Goal: Task Accomplishment & Management: Manage account settings

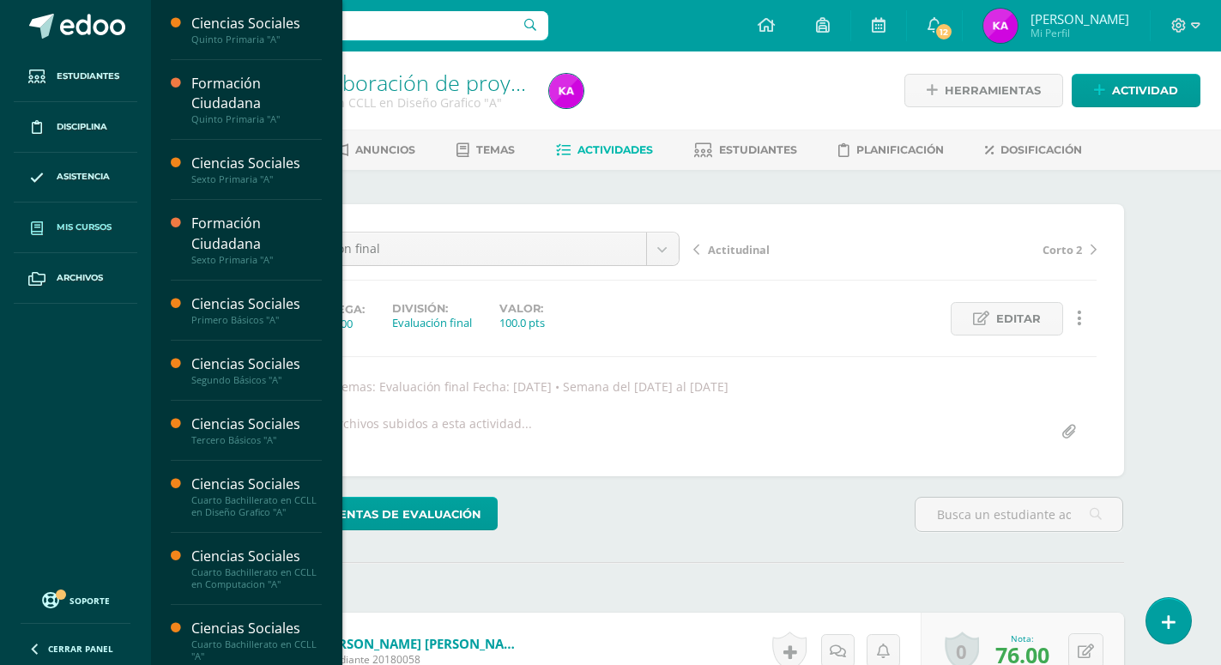
click at [98, 220] on link "Mis cursos" at bounding box center [76, 227] width 124 height 51
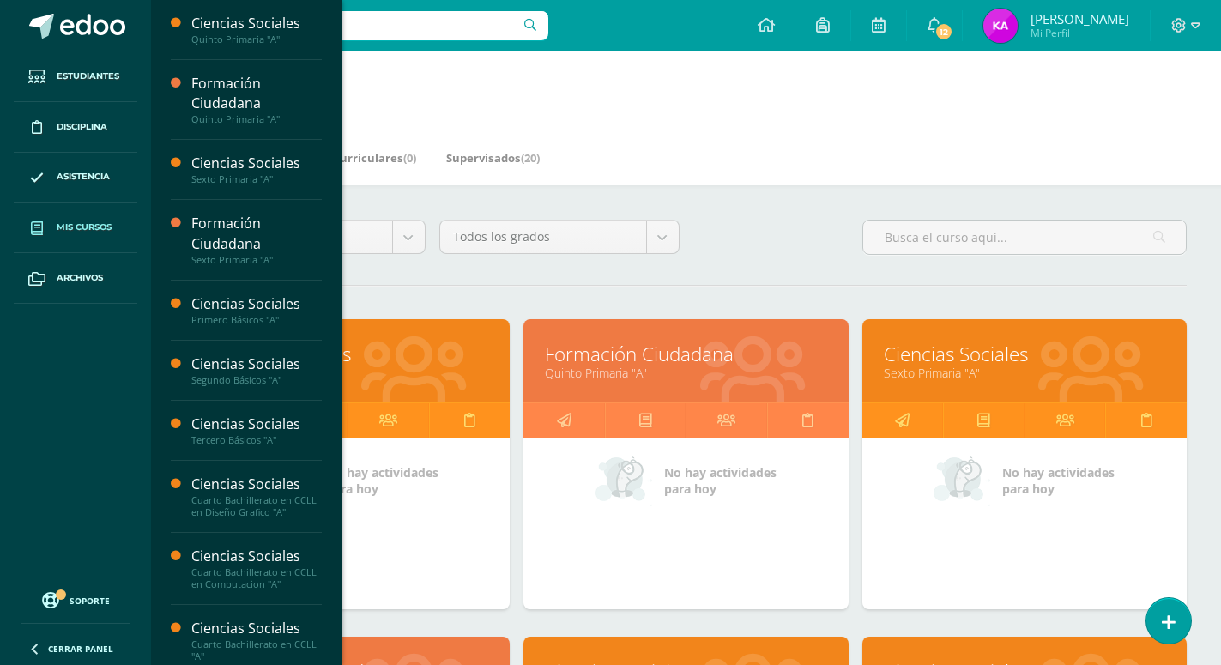
click at [419, 341] on link "Ciencias Sociales" at bounding box center [347, 354] width 281 height 27
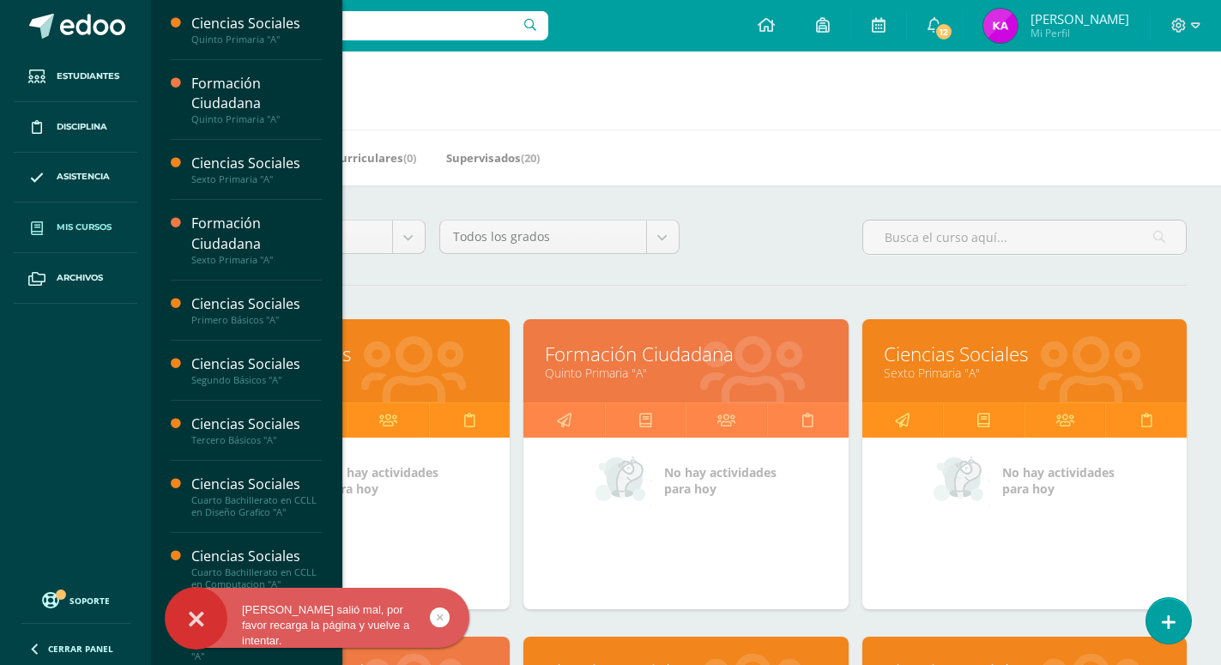
click at [419, 341] on link "Ciencias Sociales" at bounding box center [347, 354] width 281 height 27
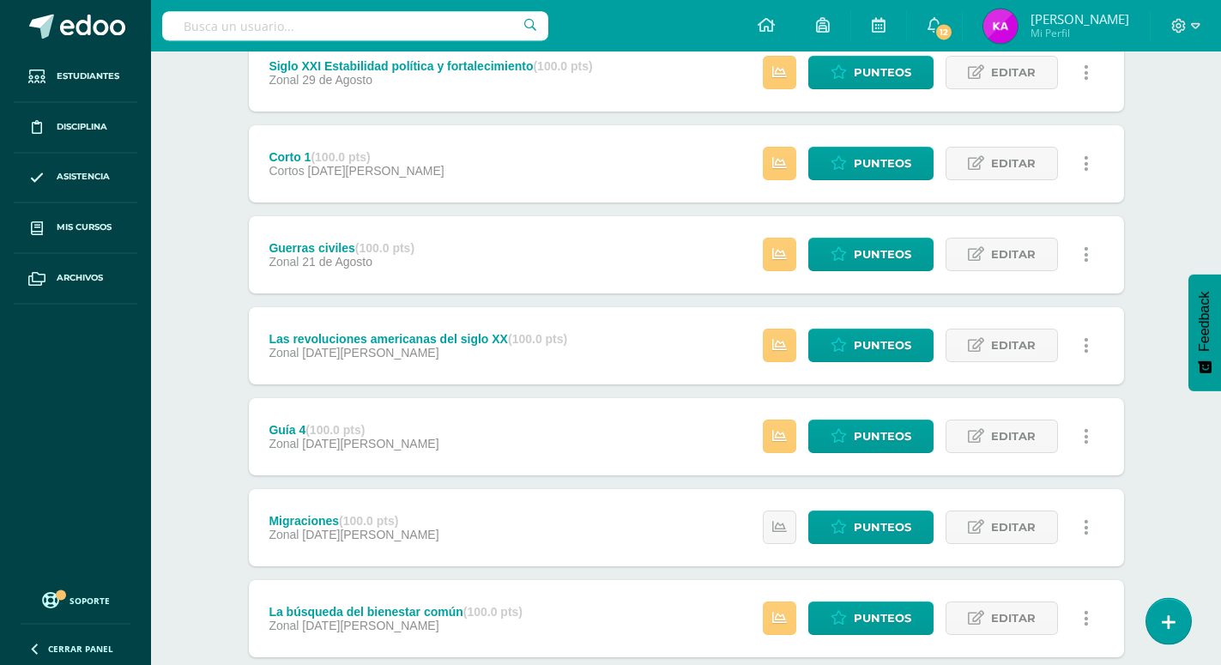
scroll to position [1383, 0]
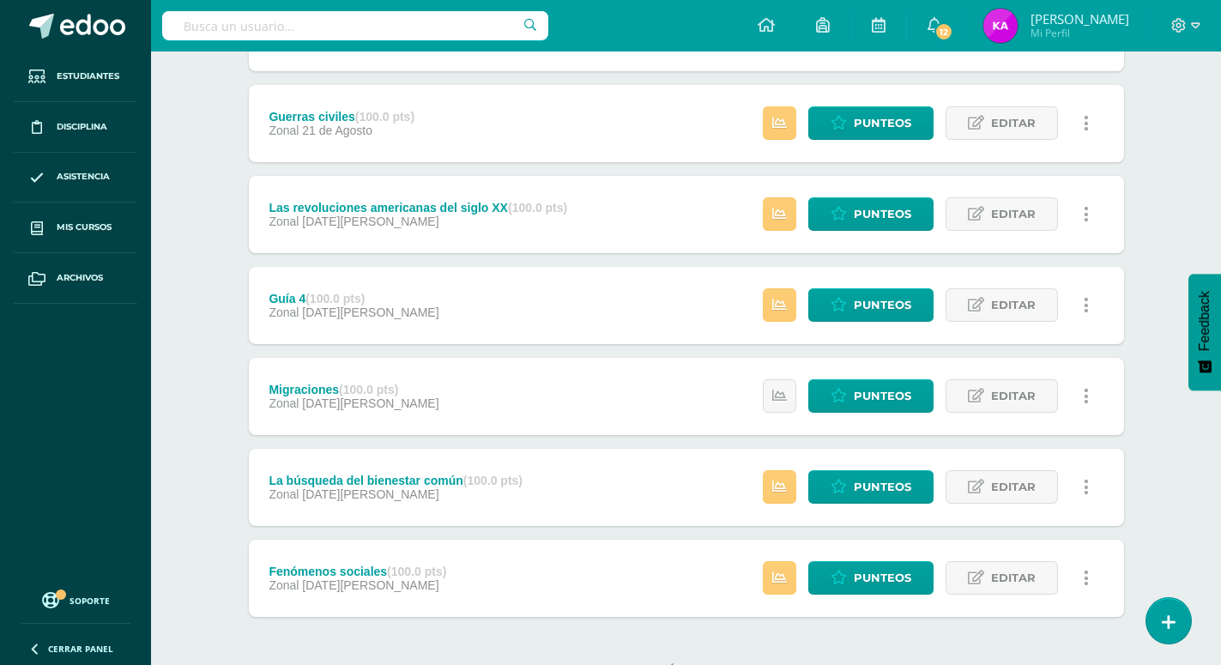
click at [491, 269] on div "Guía 4 (100.0 pts) Zonal 15 de Agosto Estatus de Actividad: 0 Estudiantes sin c…" at bounding box center [686, 305] width 875 height 77
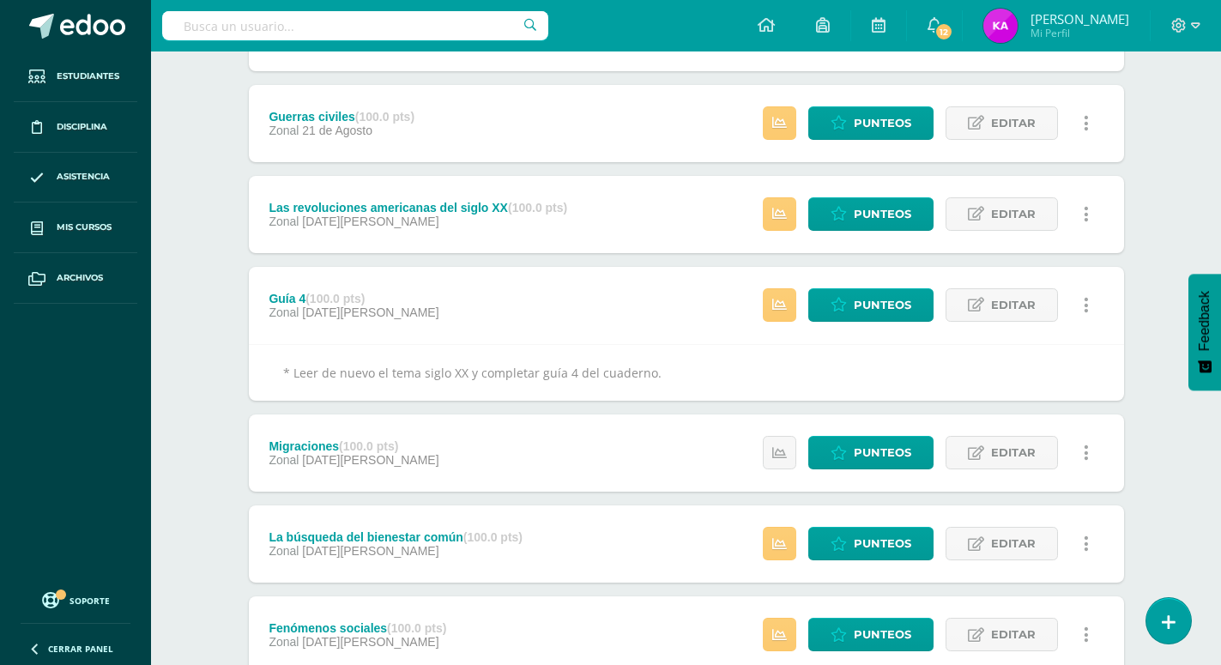
click at [491, 269] on div "Guía 4 (100.0 pts) Zonal 15 de Agosto Estatus de Actividad: 0 Estudiantes sin c…" at bounding box center [686, 305] width 875 height 77
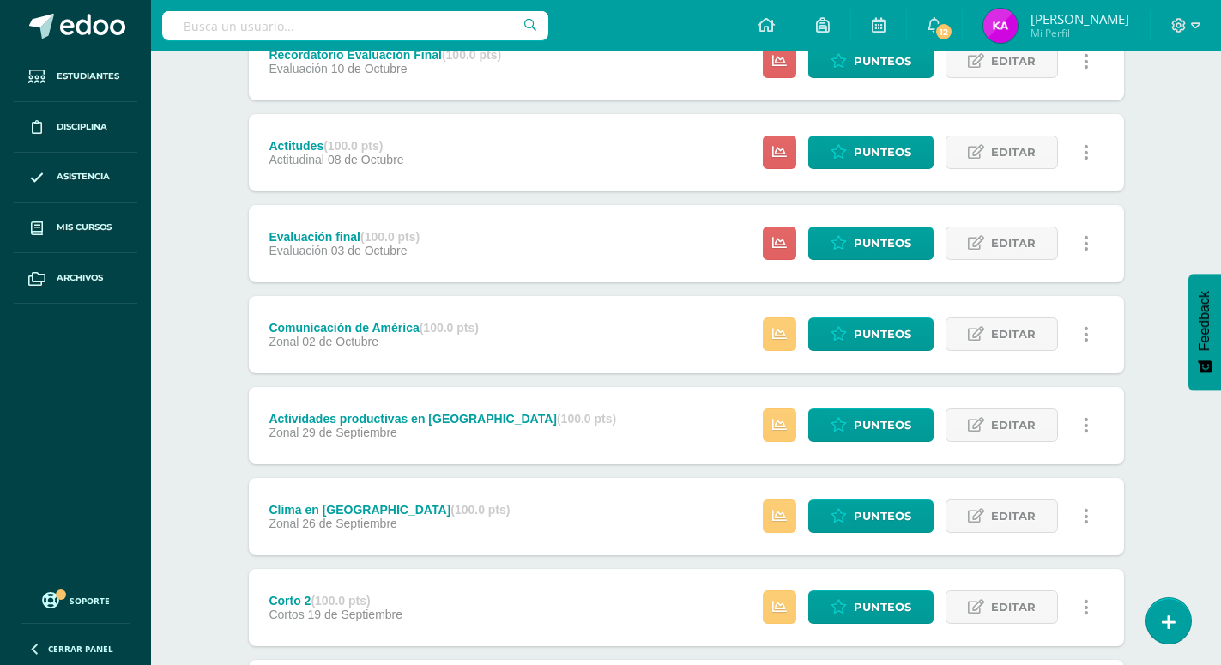
scroll to position [0, 0]
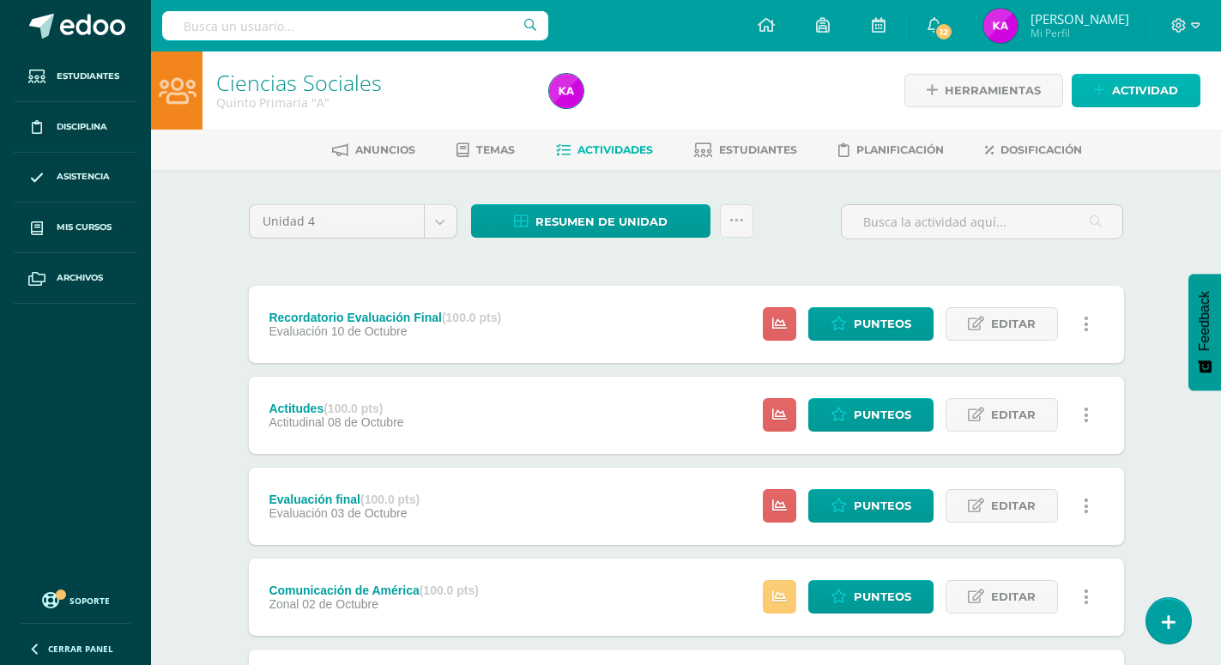
click at [1157, 87] on span "Actividad" at bounding box center [1145, 91] width 66 height 32
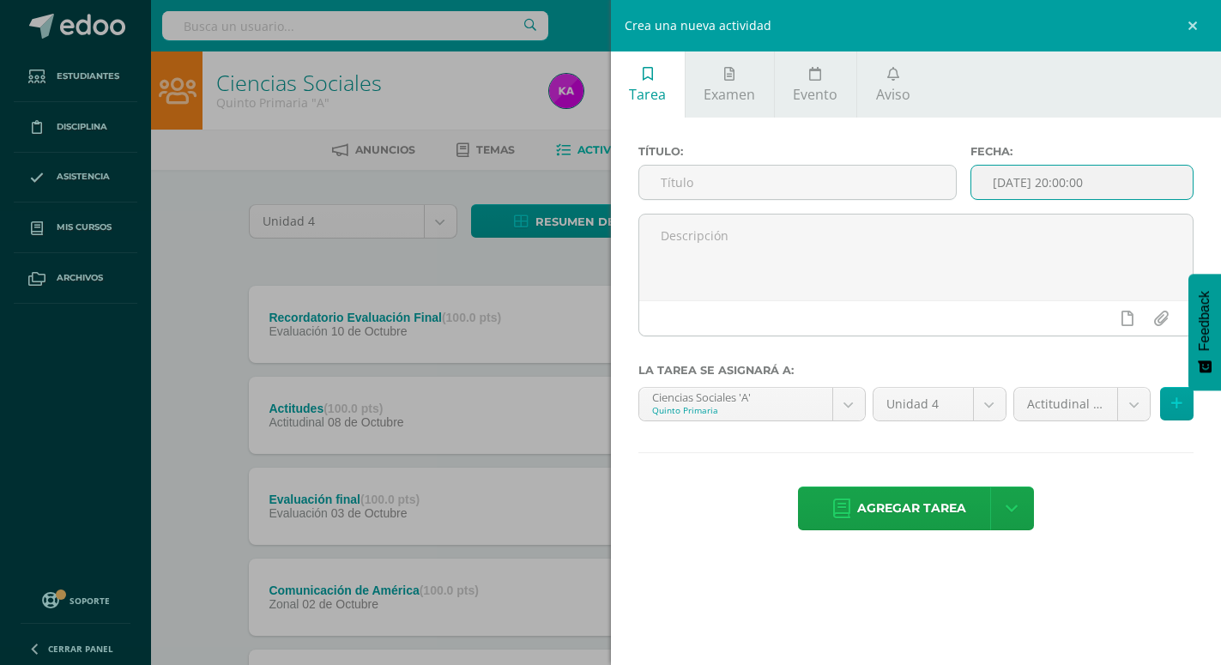
click at [1124, 184] on input "[DATE] 20:00:00" at bounding box center [1081, 182] width 221 height 33
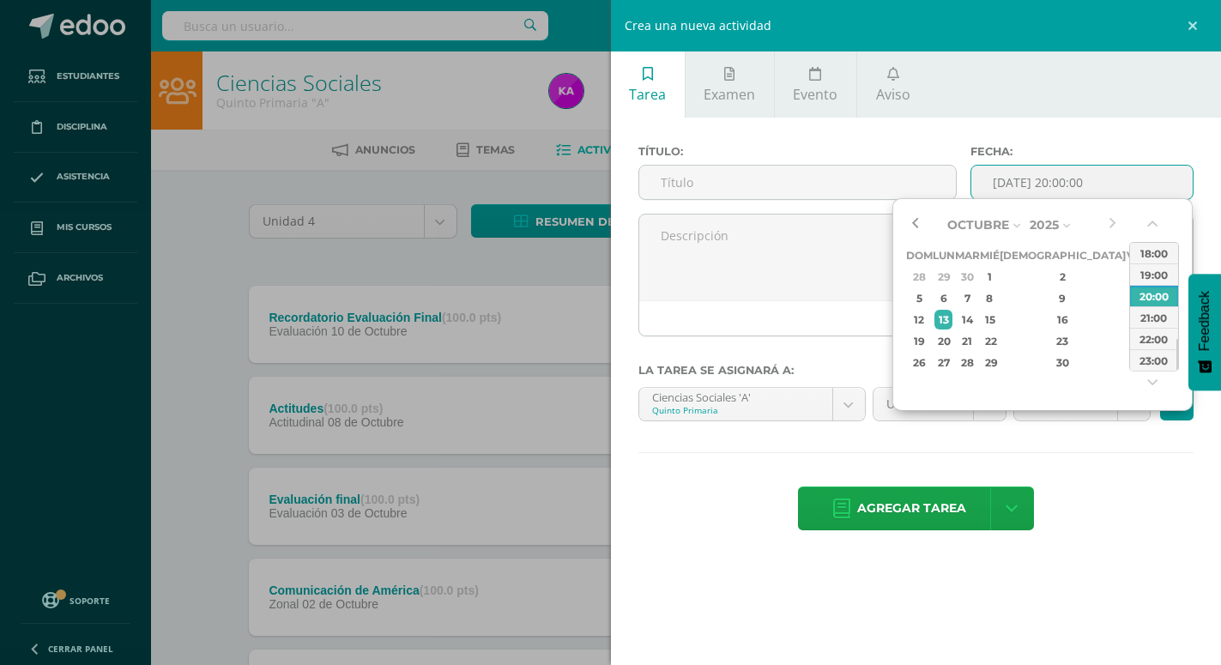
click at [916, 221] on button "button" at bounding box center [914, 225] width 17 height 26
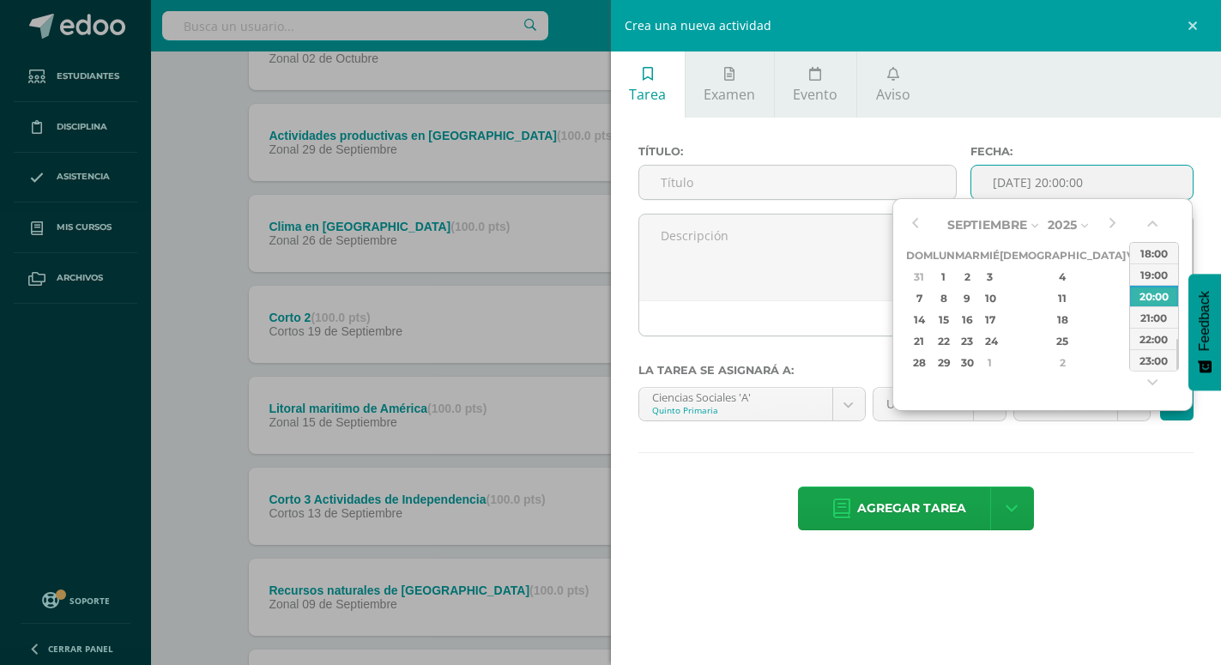
scroll to position [612, 0]
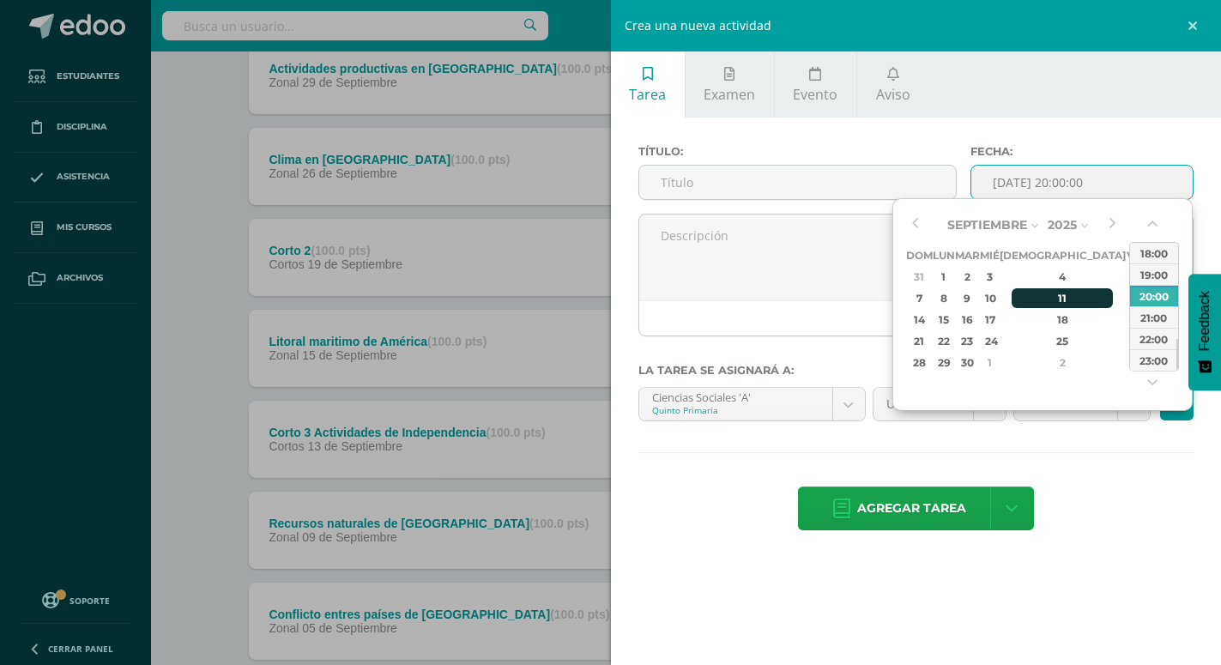
click at [1040, 299] on div "11" at bounding box center [1061, 298] width 101 height 20
click at [1148, 229] on button "button" at bounding box center [1153, 227] width 17 height 26
click at [1156, 254] on div "10:00" at bounding box center [1154, 252] width 48 height 21
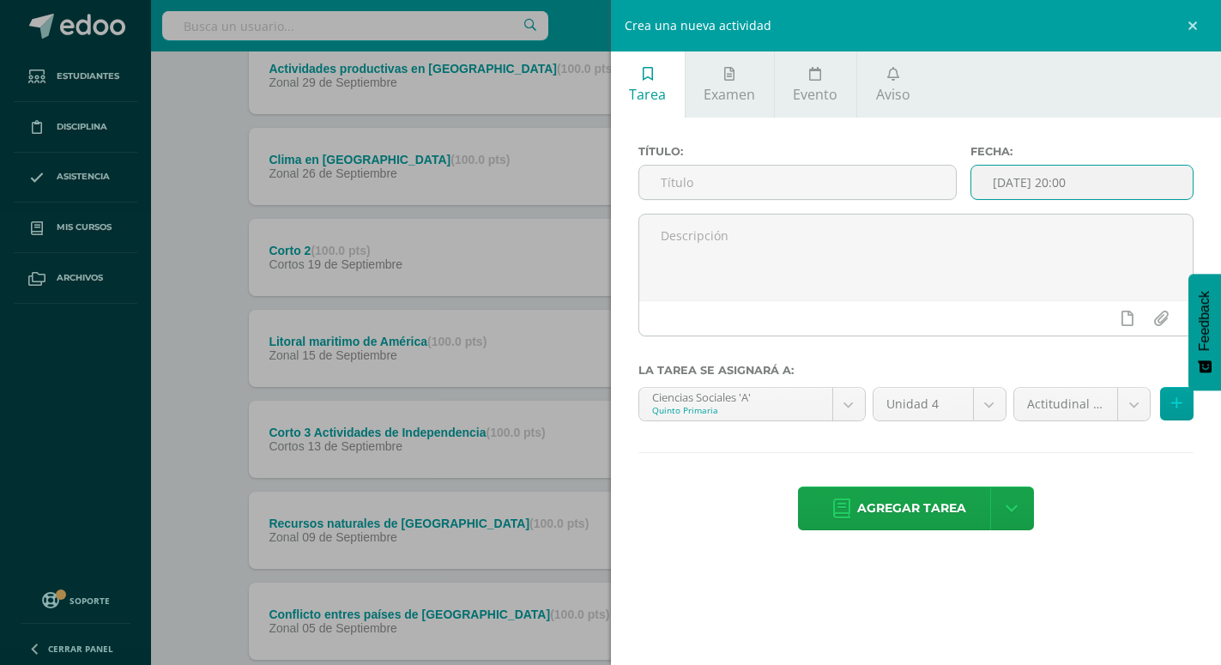
type input "2025-09-11 10:00"
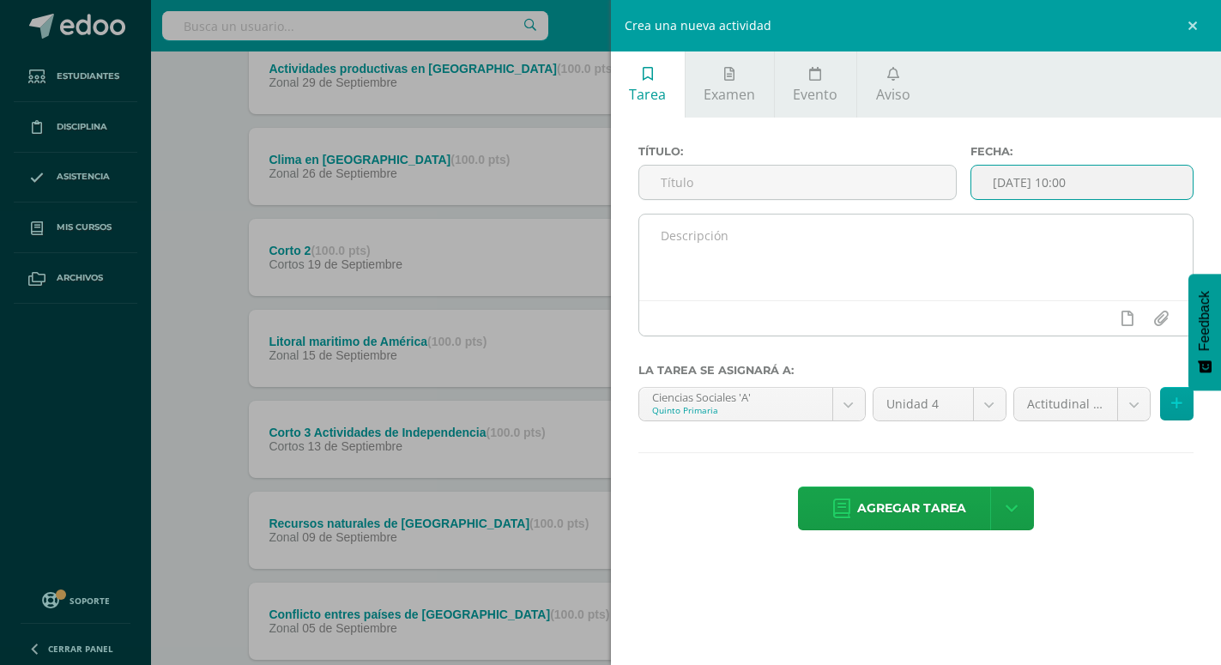
click at [756, 251] on textarea at bounding box center [916, 257] width 554 height 86
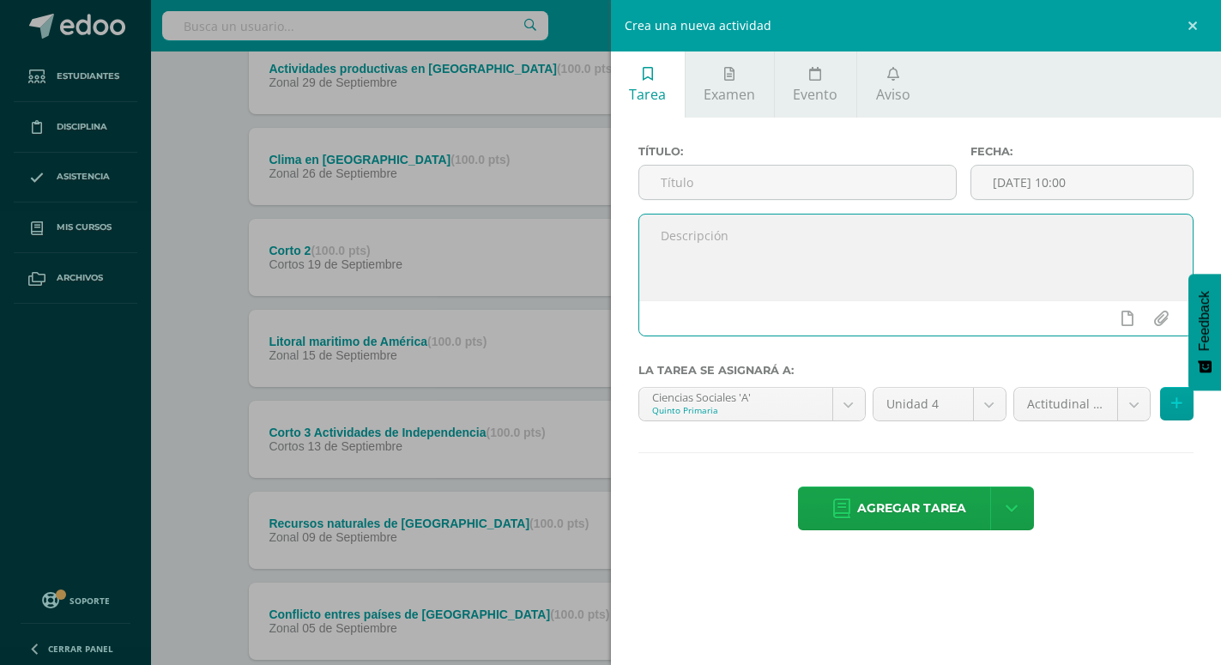
paste textarea "1. Lectura del tema Recursos Hídricos de América página 198 y 199 2. Identifica…"
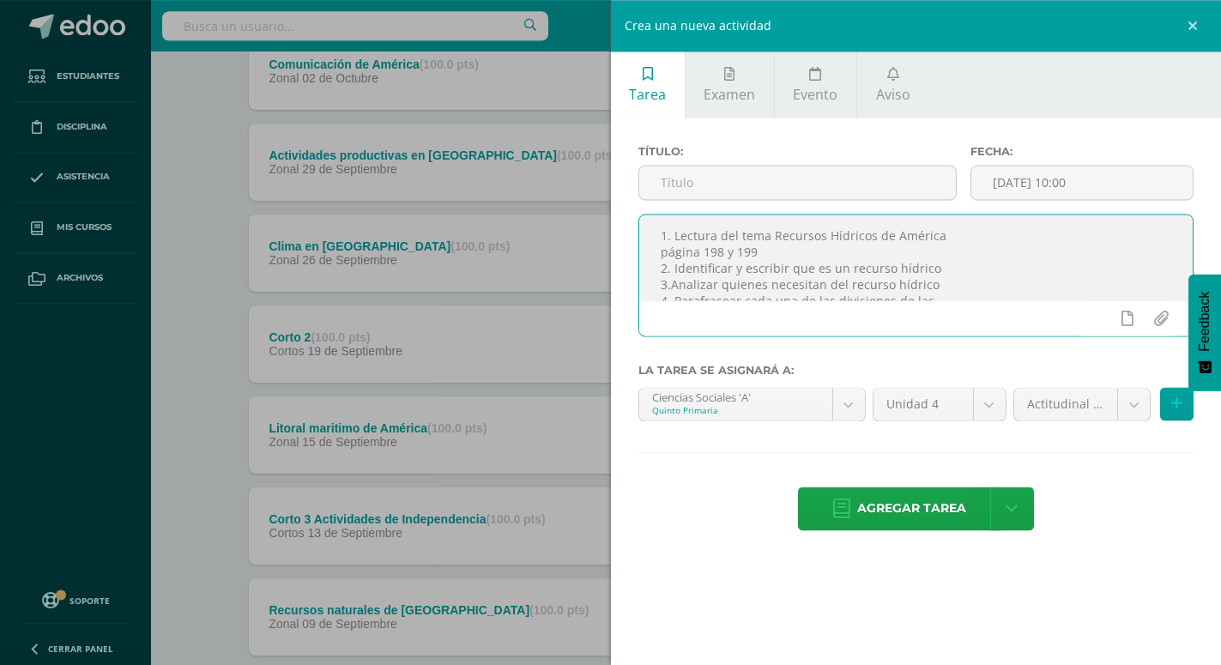
scroll to position [525, 0]
drag, startPoint x: 772, startPoint y: 234, endPoint x: 902, endPoint y: 198, distance: 135.3
click at [953, 214] on textarea "1. Lectura del tema Recursos Hídricos de América página 198 y 199 2. Identifica…" at bounding box center [916, 257] width 554 height 86
type textarea "1. Lectura del tema Recursos Hídricos de América página 198 y 199 2. Identifica…"
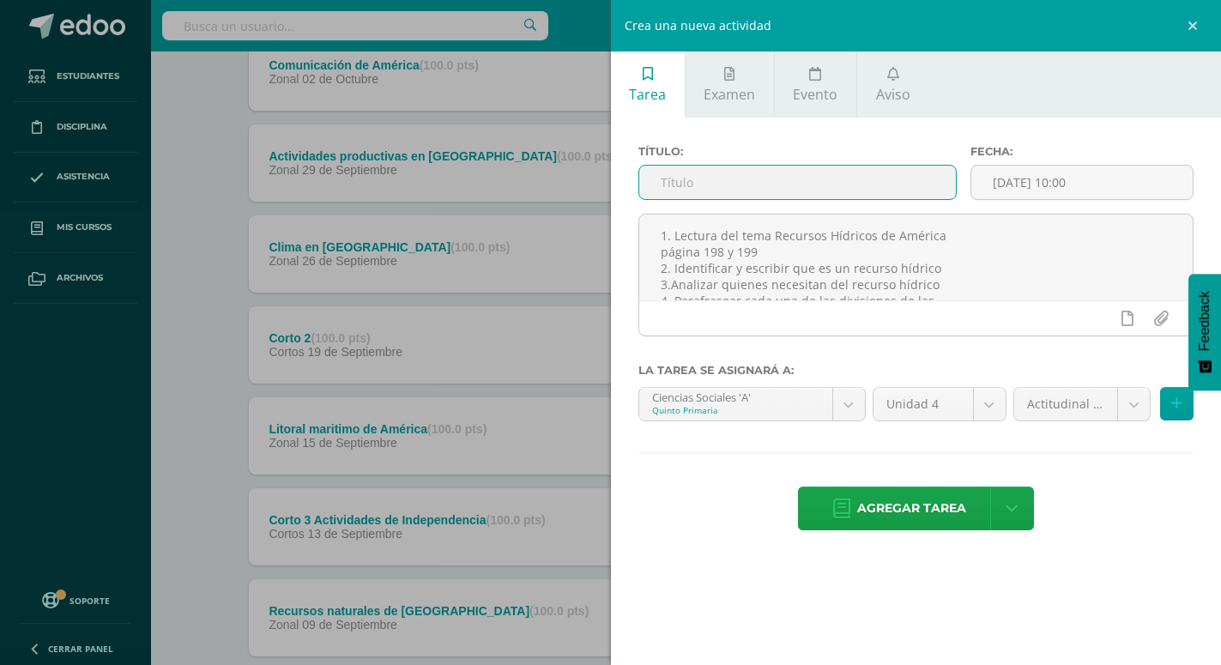
click at [896, 178] on input "text" at bounding box center [797, 182] width 316 height 33
paste input "1. Lectura del tema Recursos Hídricos de América página 198 y 199 2. Identifica…"
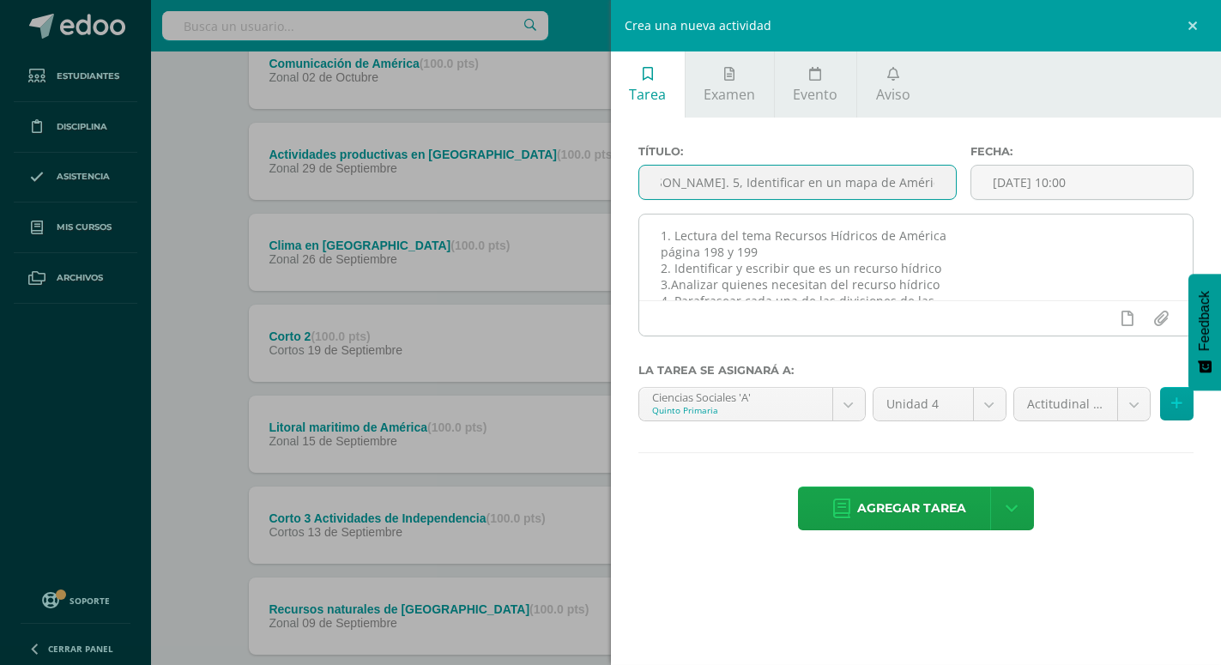
scroll to position [700, 0]
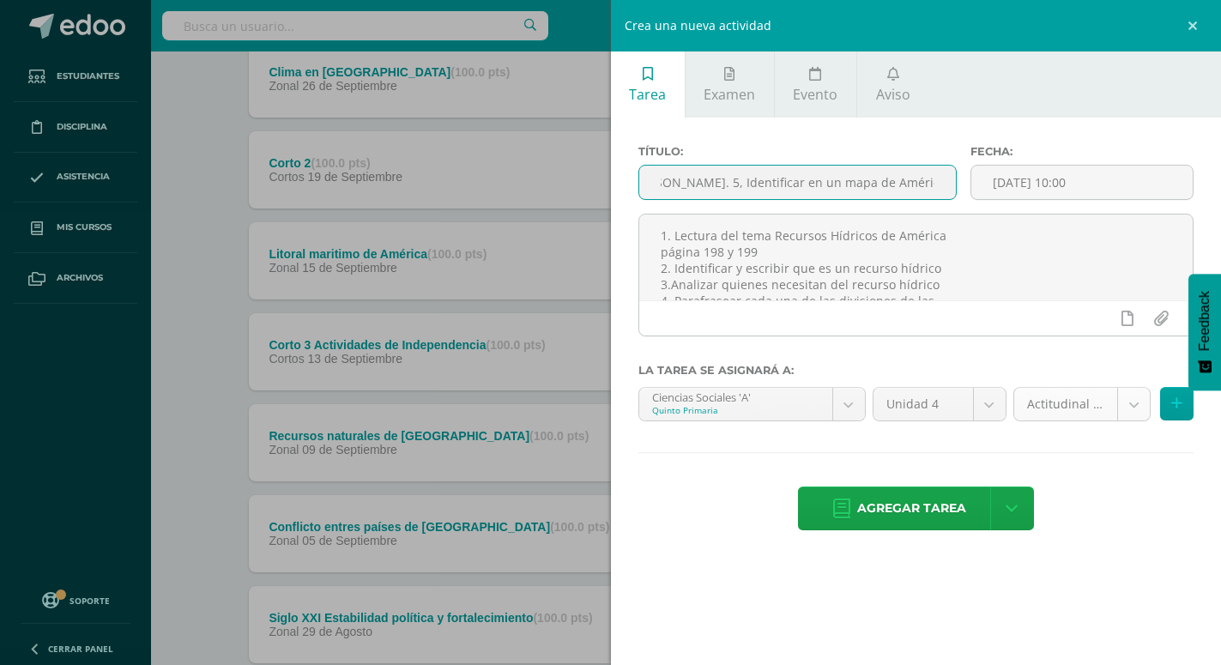
type input "1. Lectura del tema Recursos Hídricos de América página 198 y 199 2. Identifica…"
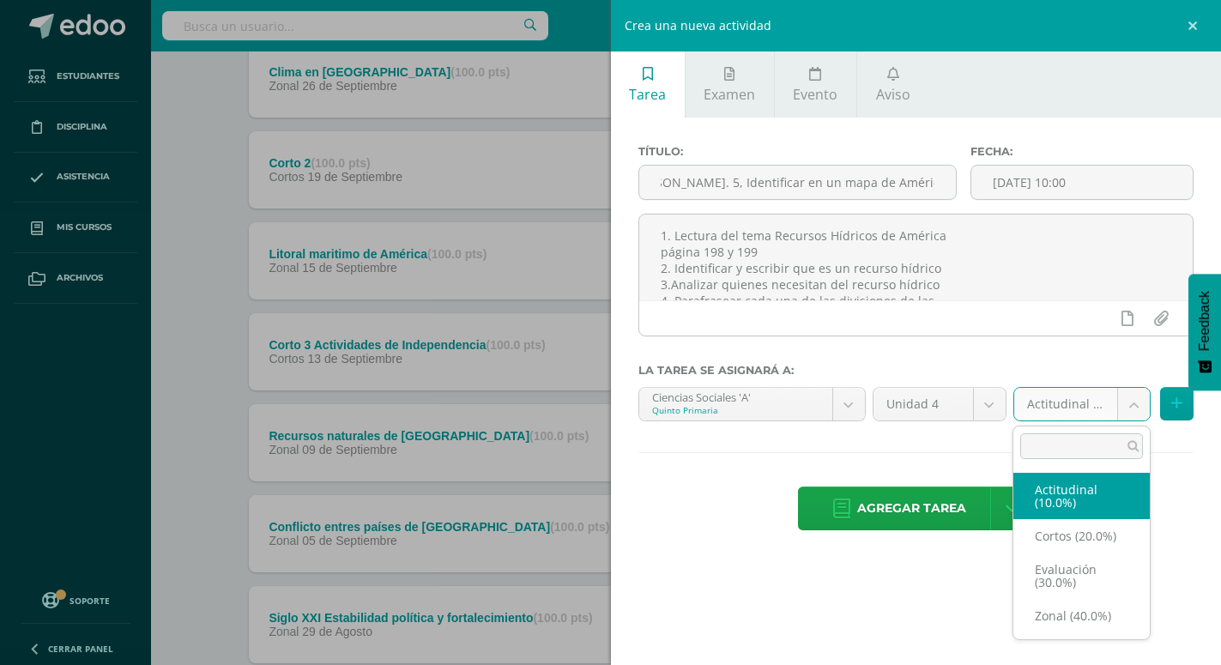
click at [1124, 404] on body "Estudiantes Disciplina Asistencia Mis cursos Archivos Soporte Ayuda Reportar un…" at bounding box center [610, 356] width 1221 height 2113
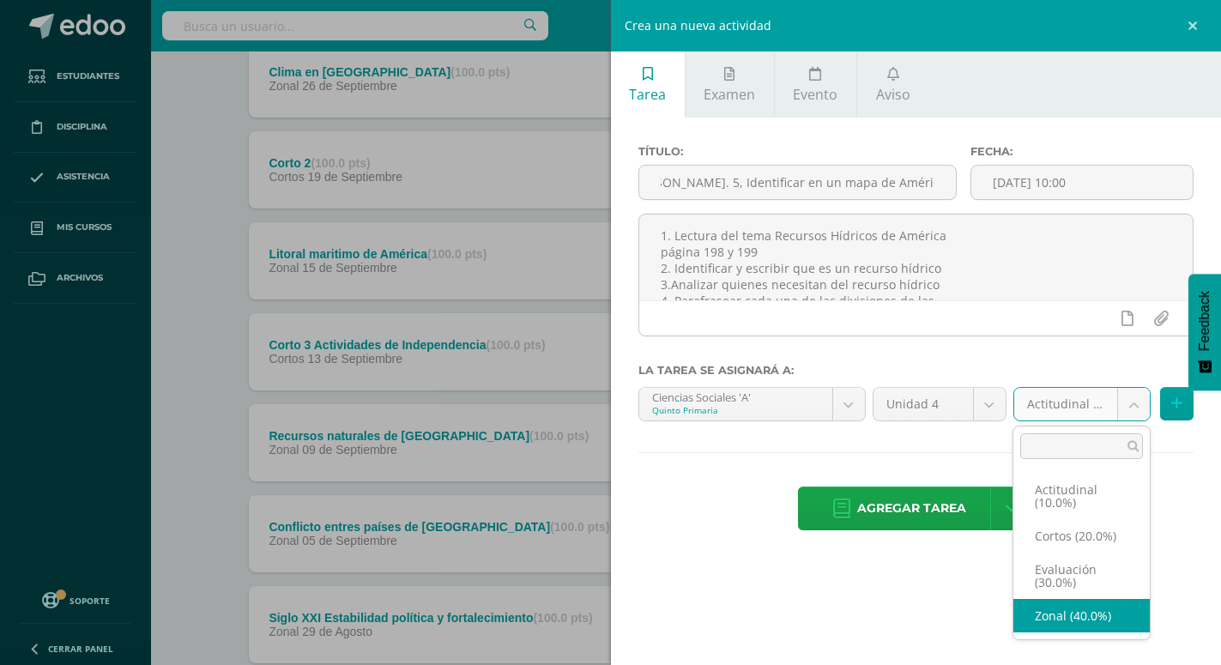
select select "169720"
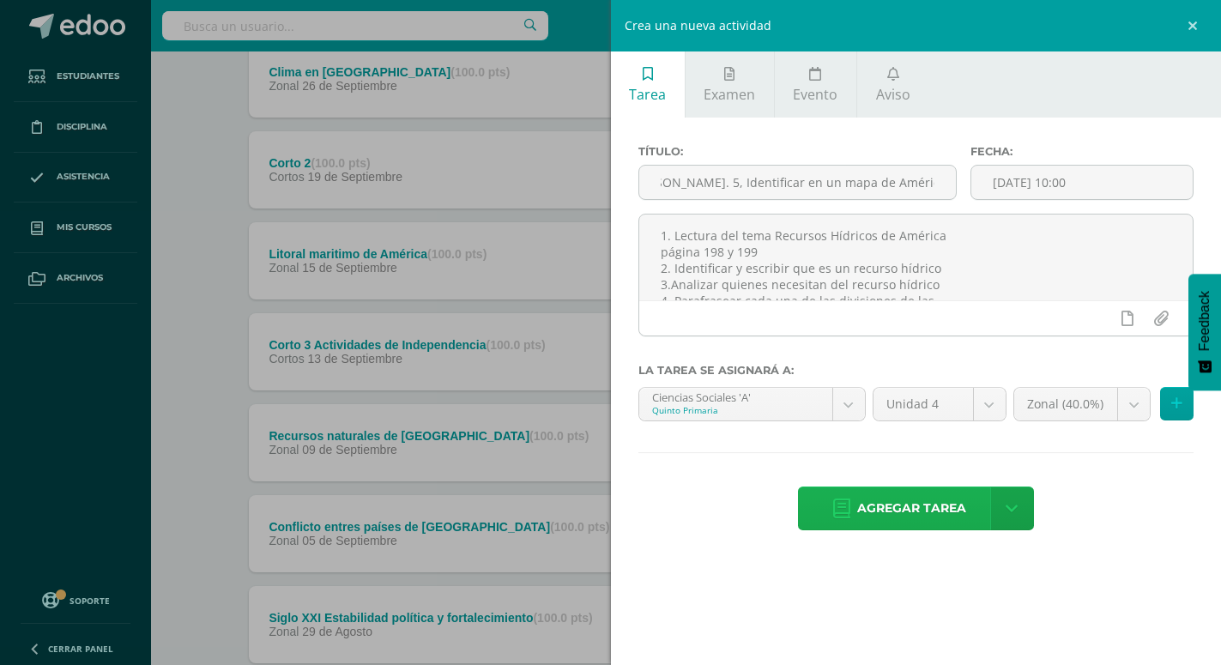
click at [920, 497] on span "Agregar tarea" at bounding box center [911, 508] width 109 height 42
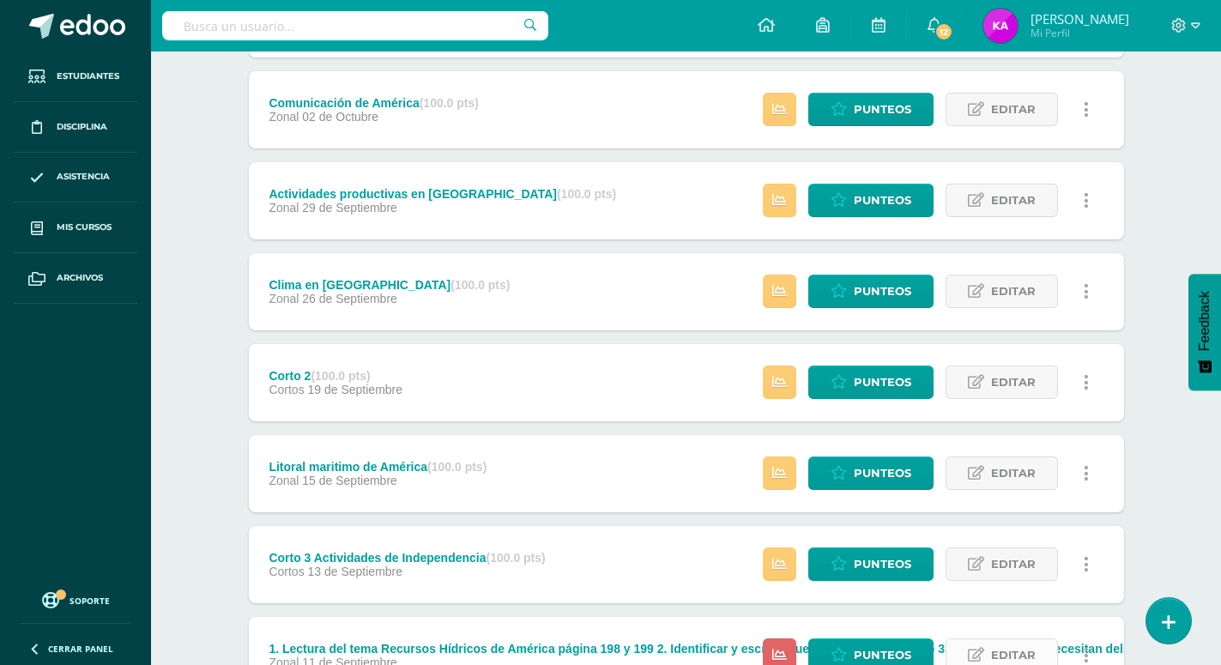
scroll to position [575, 0]
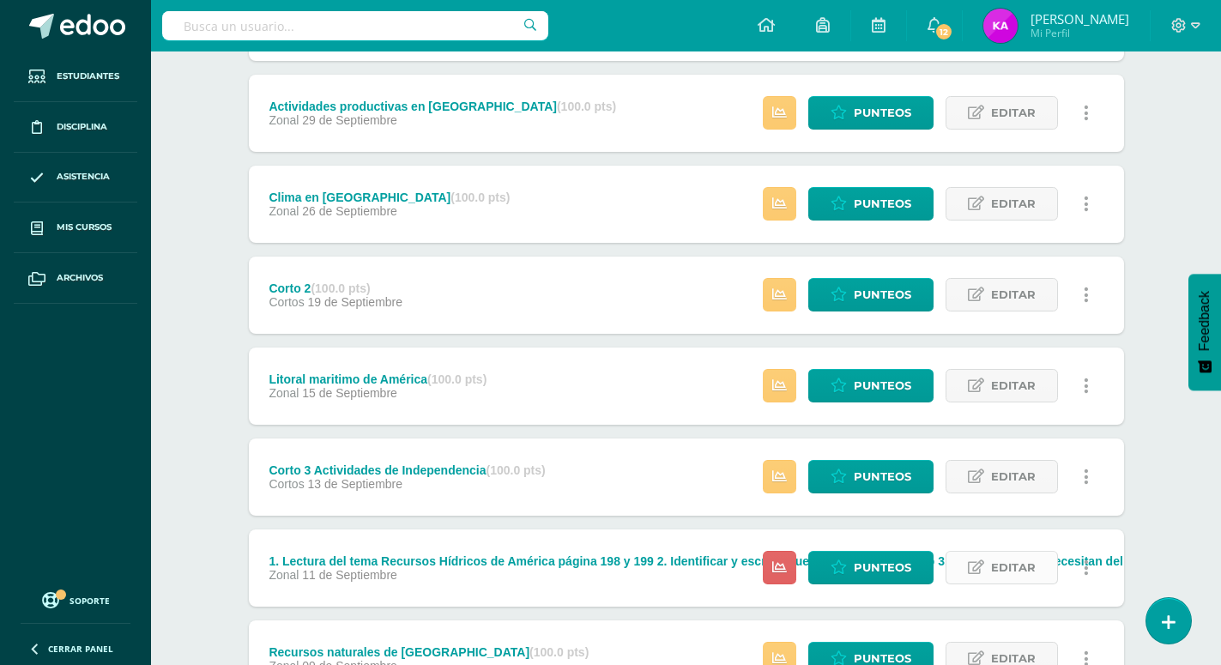
click at [1021, 552] on span "Editar" at bounding box center [1013, 568] width 45 height 32
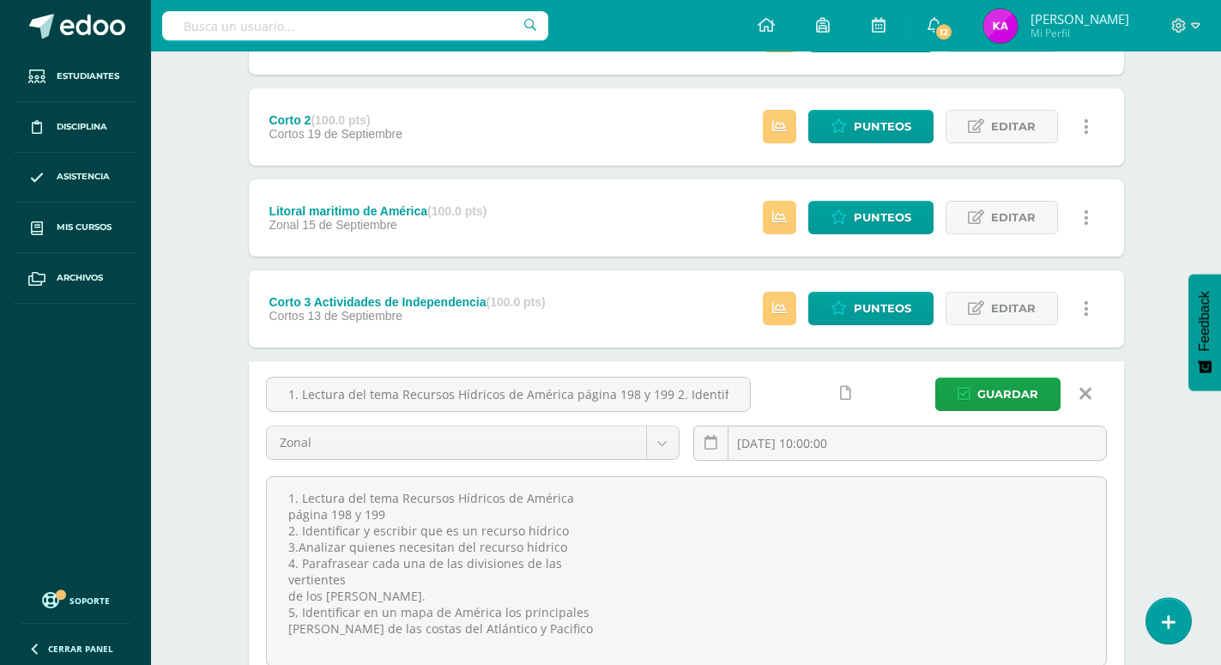
scroll to position [662, 0]
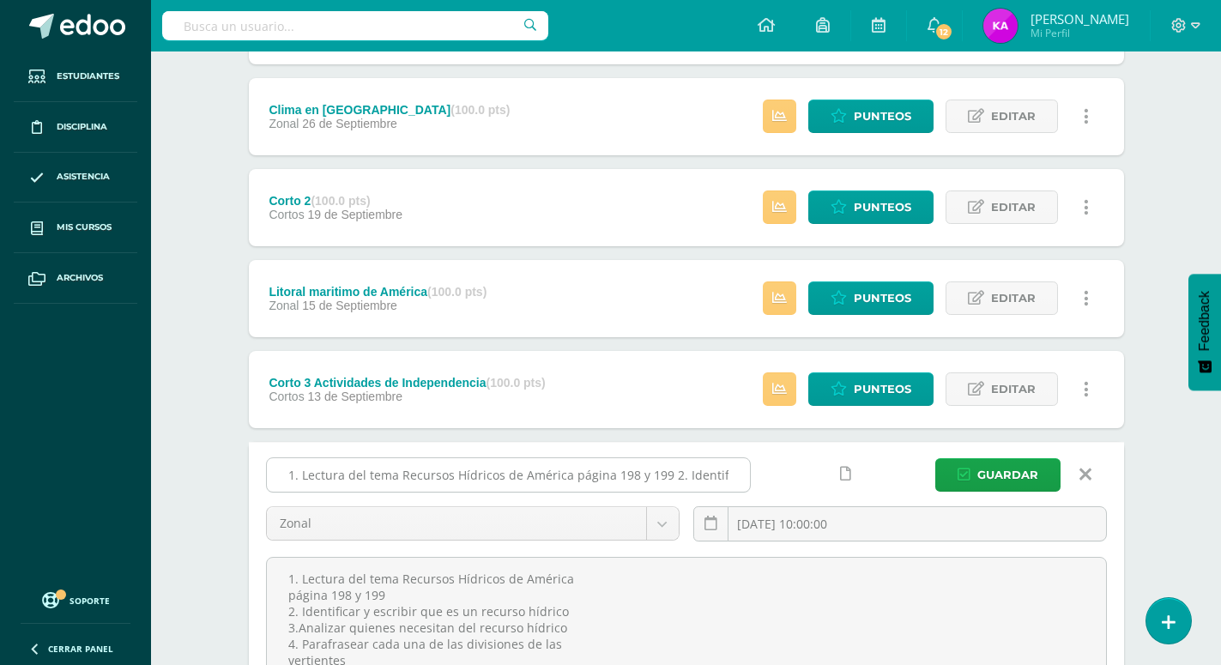
drag, startPoint x: 281, startPoint y: 439, endPoint x: 743, endPoint y: 440, distance: 461.5
click at [743, 458] on input "1. Lectura del tema Recursos Hídricos de América página 198 y 199 2. Identifica…" at bounding box center [508, 474] width 483 height 33
type input "escribir que es un recurso hídrico 3.Analizar quienes necesitan del recurso híd…"
drag, startPoint x: 294, startPoint y: 437, endPoint x: 764, endPoint y: 427, distance: 470.1
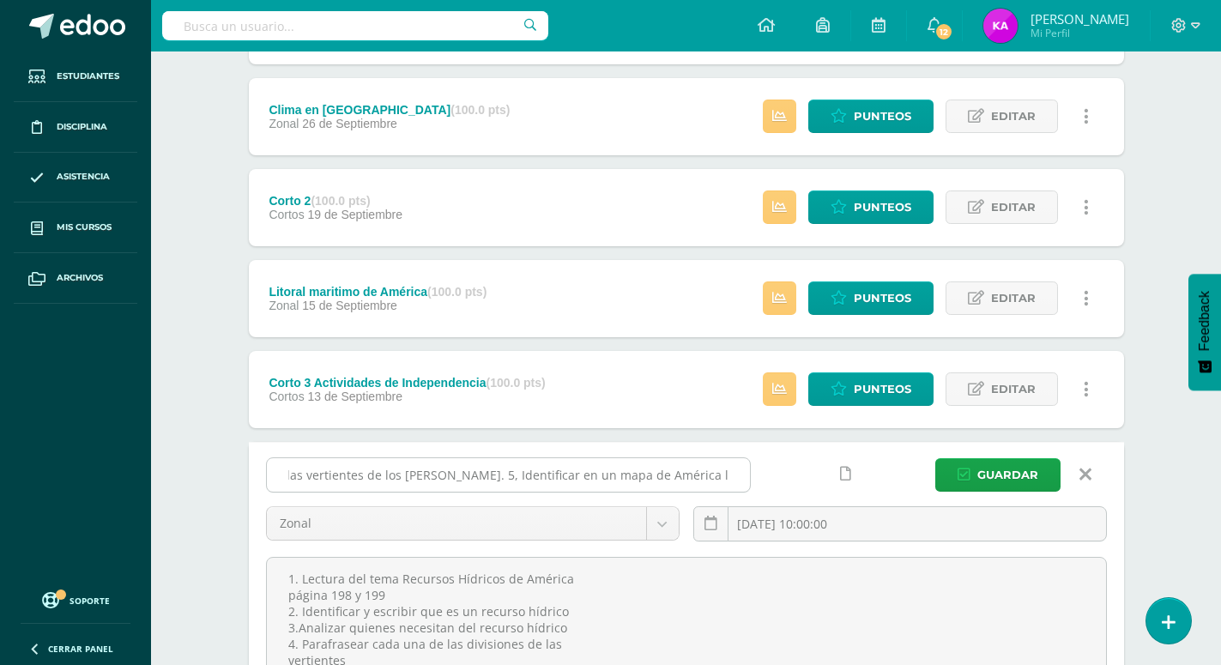
click at [750, 458] on input "escribir que es un recurso hídrico 3.Analizar quienes necesitan del recurso híd…" at bounding box center [508, 474] width 483 height 33
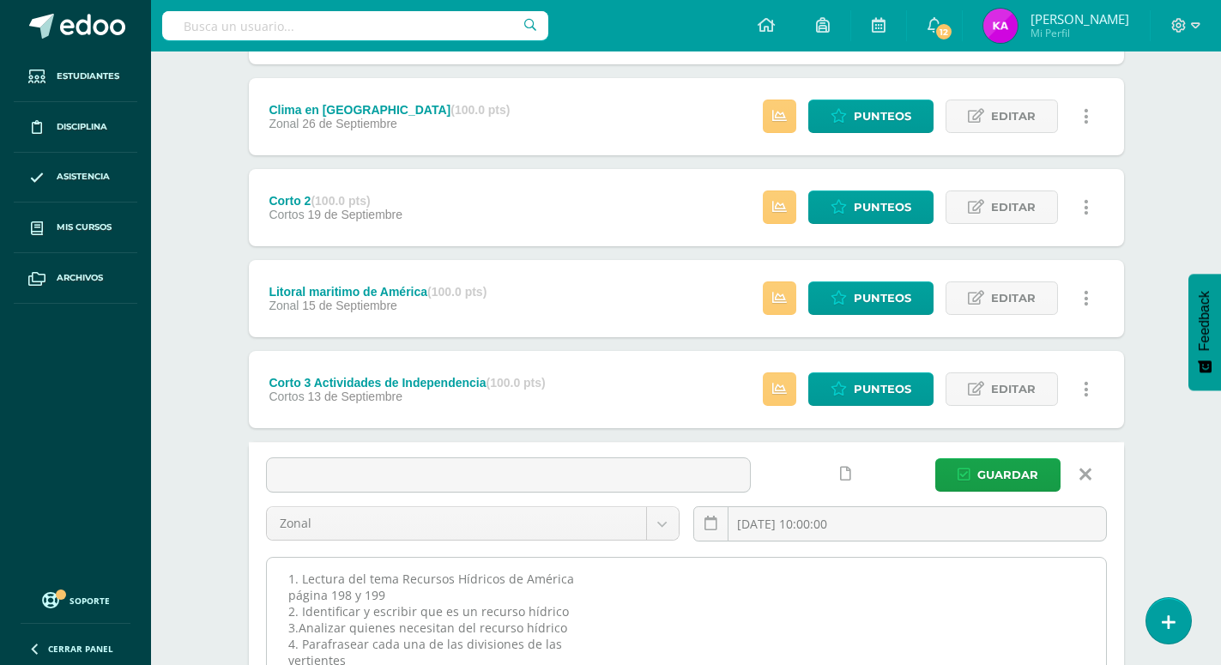
click at [727, 611] on textarea "1. Lectura del tema Recursos Hídricos de América página 198 y 199 2. Identifica…" at bounding box center [686, 652] width 839 height 189
drag, startPoint x: 398, startPoint y: 540, endPoint x: 589, endPoint y: 545, distance: 191.3
click at [589, 558] on textarea "1. Lectura del tema Recursos Hídricos de América página 198 y 199 2. Identifica…" at bounding box center [686, 652] width 839 height 189
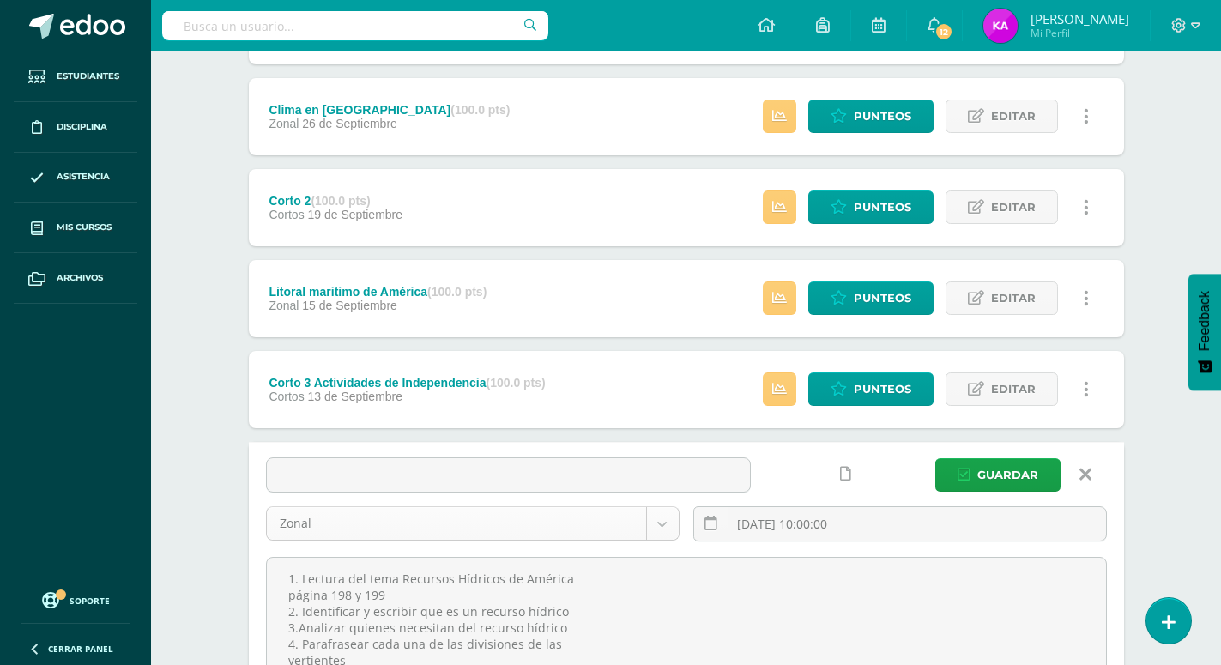
click at [554, 491] on body "Tarea asignada exitosamente Estudiantes Disciplina Asistencia Mis cursos Archiv…" at bounding box center [610, 563] width 1221 height 2450
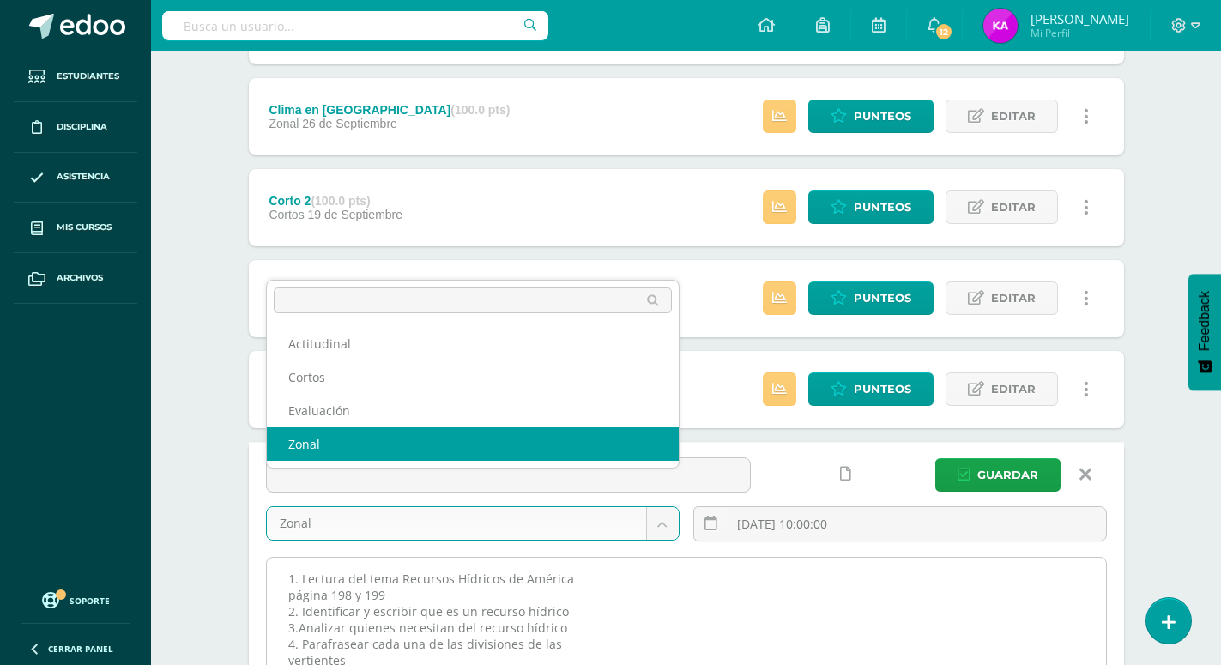
click at [723, 600] on body "Tarea asignada exitosamente Estudiantes Disciplina Asistencia Mis cursos Archiv…" at bounding box center [610, 563] width 1221 height 2450
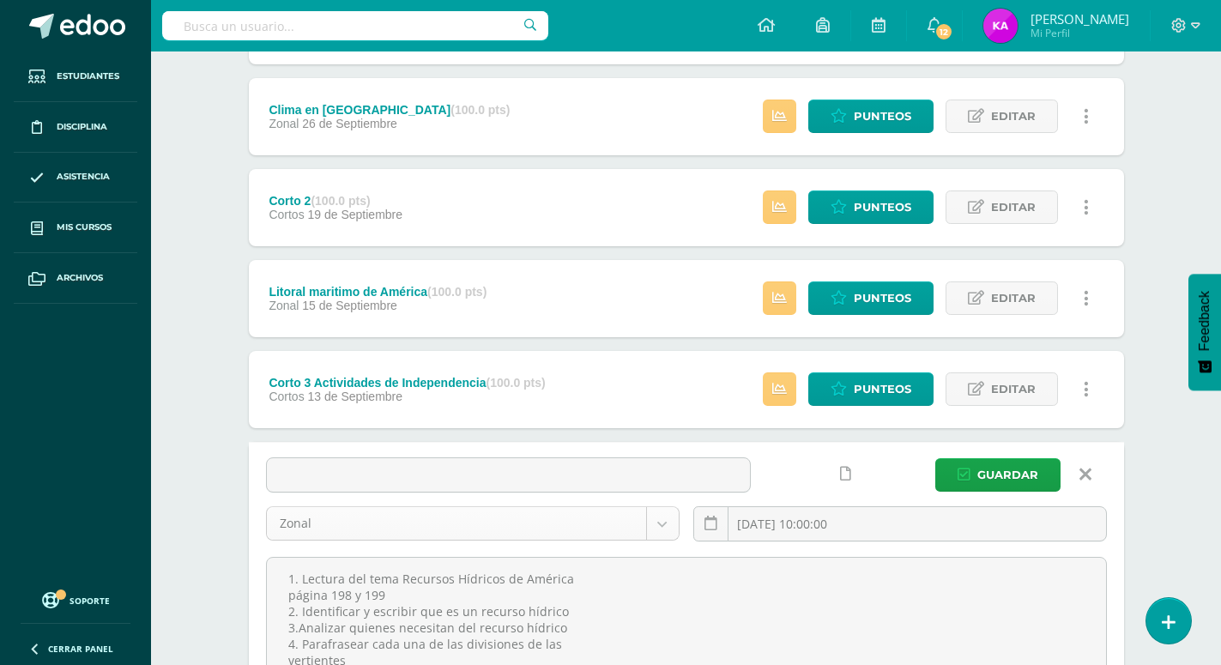
click at [499, 489] on body "Tarea asignada exitosamente Estudiantes Disciplina Asistencia Mis cursos Archiv…" at bounding box center [610, 563] width 1221 height 2450
click at [651, 458] on input "text" at bounding box center [508, 474] width 483 height 33
paste input "Recursos Hídricos de América"
type input "Recursos Hídricos de América"
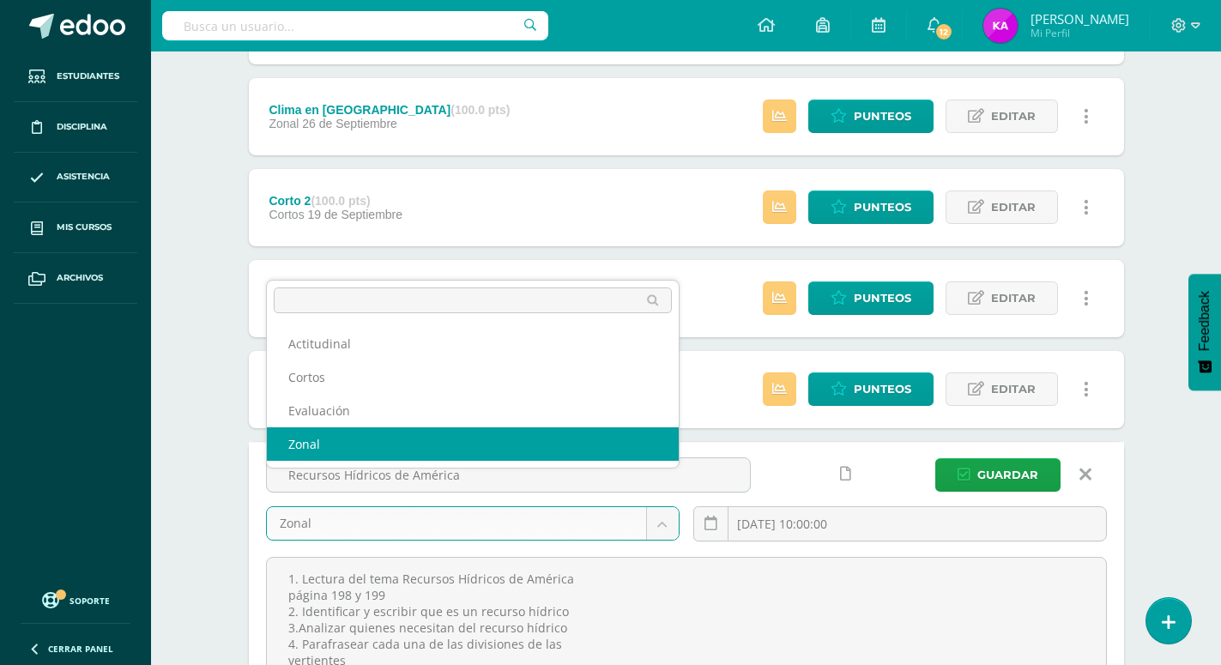
click at [316, 488] on body "Tarea asignada exitosamente Estudiantes Disciplina Asistencia Mis cursos Archiv…" at bounding box center [610, 563] width 1221 height 2450
click at [315, 488] on body "Tarea asignada exitosamente Estudiantes Disciplina Asistencia Mis cursos Archiv…" at bounding box center [610, 563] width 1221 height 2450
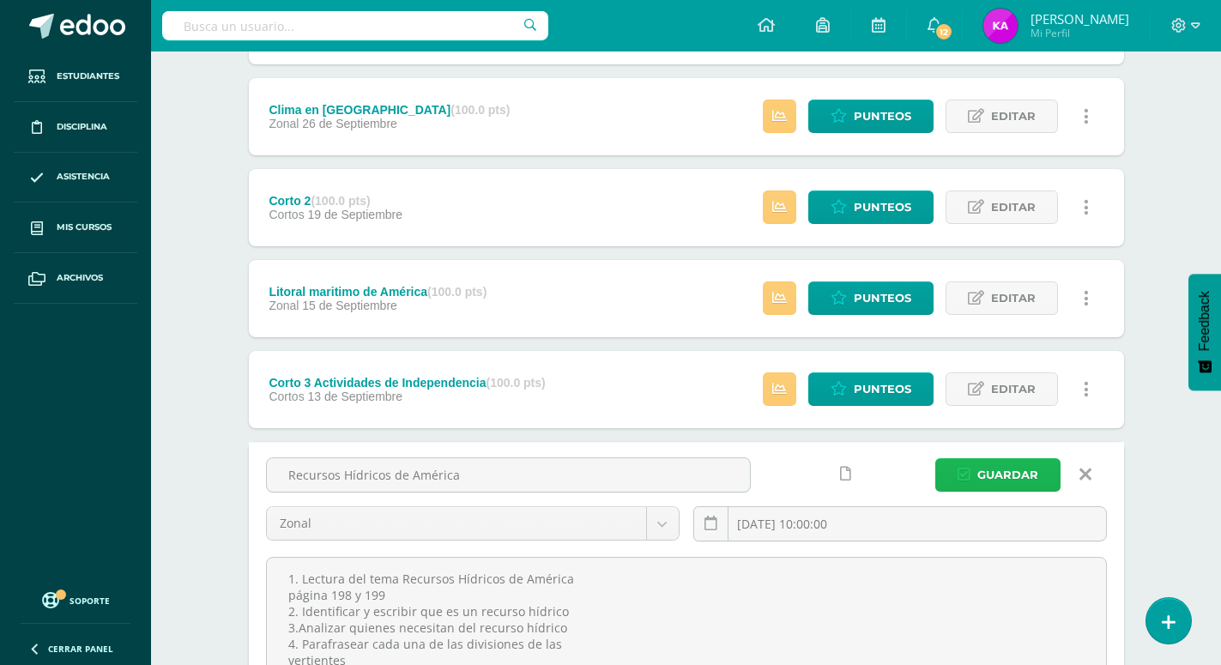
click at [998, 459] on span "Guardar" at bounding box center [1007, 475] width 61 height 32
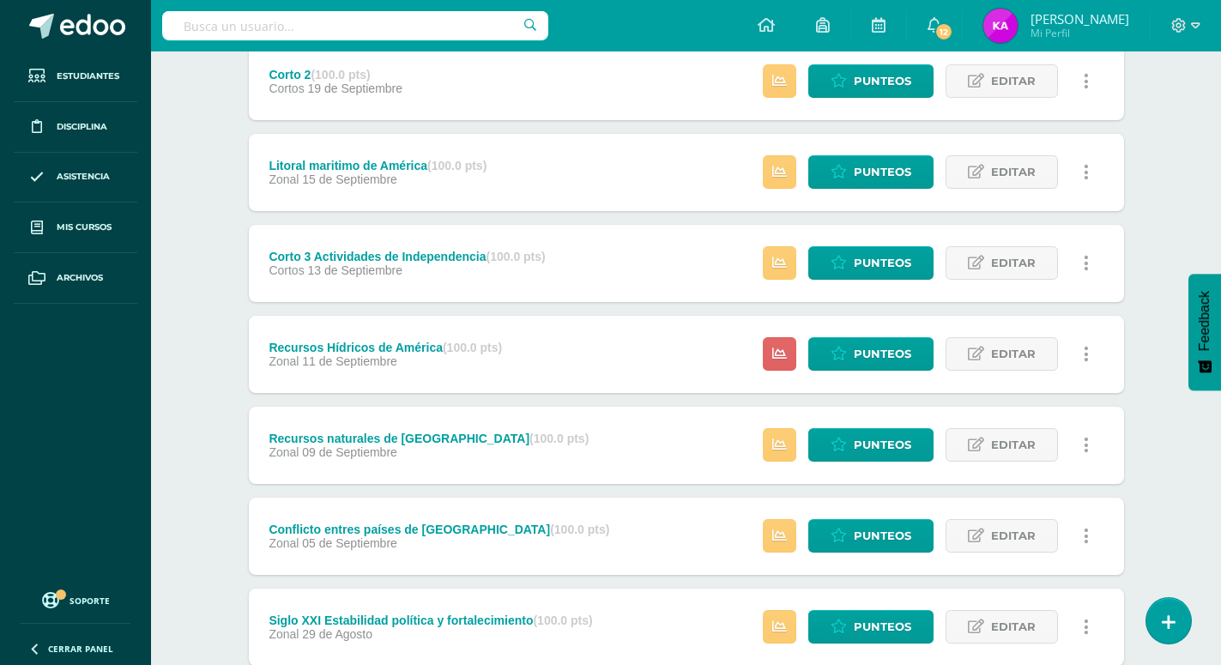
scroll to position [774, 0]
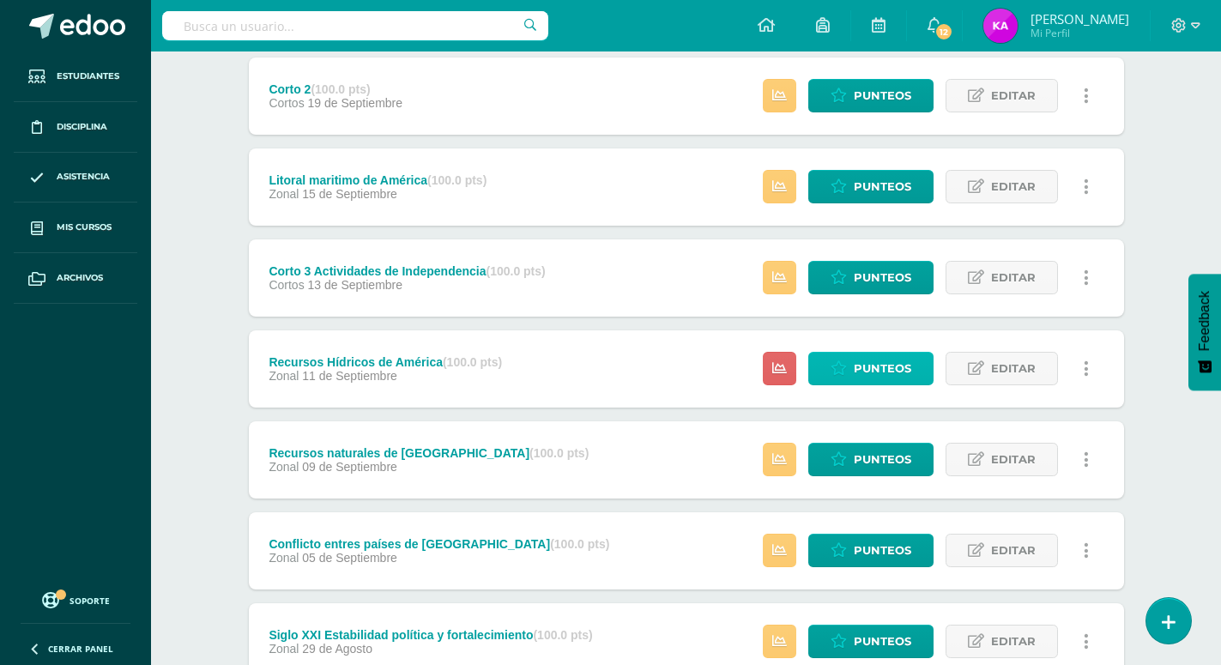
click at [883, 353] on span "Punteos" at bounding box center [881, 369] width 57 height 32
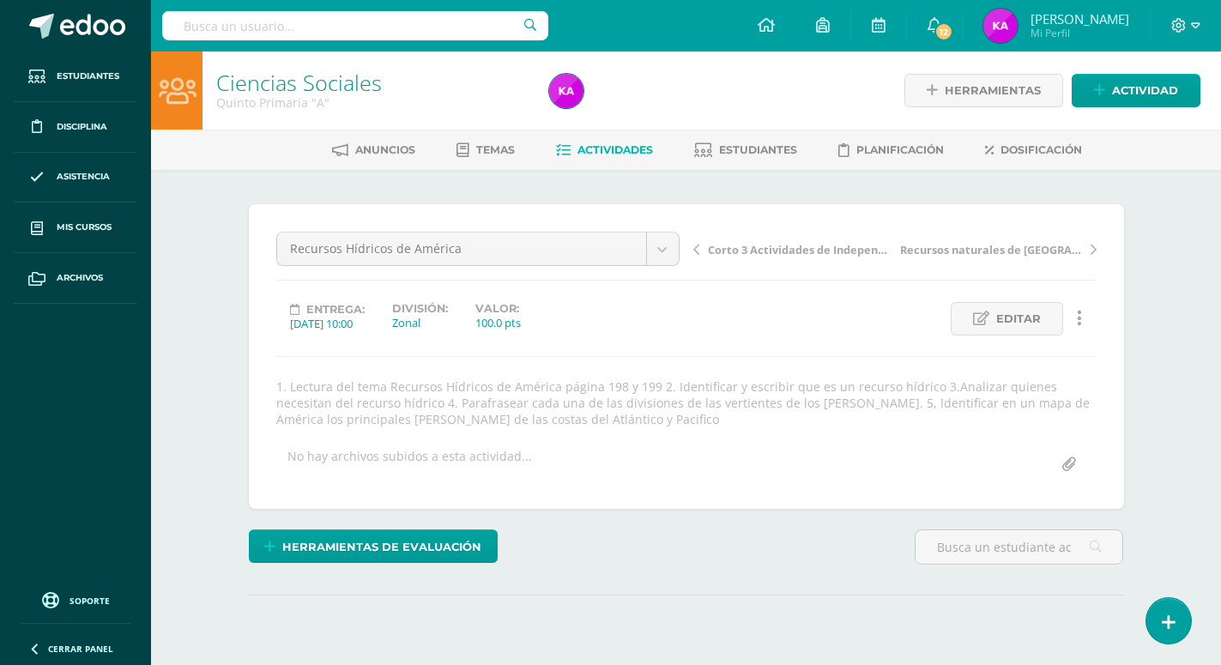
scroll to position [125, 0]
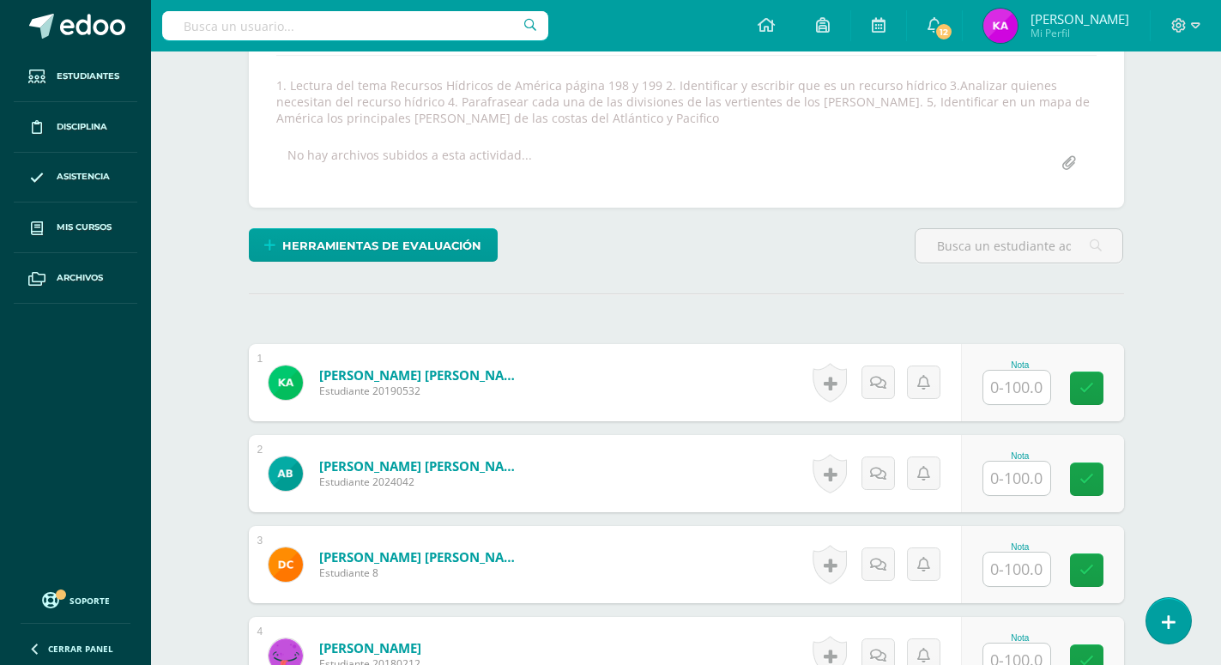
click at [1011, 371] on input "text" at bounding box center [1016, 387] width 67 height 33
type input "100"
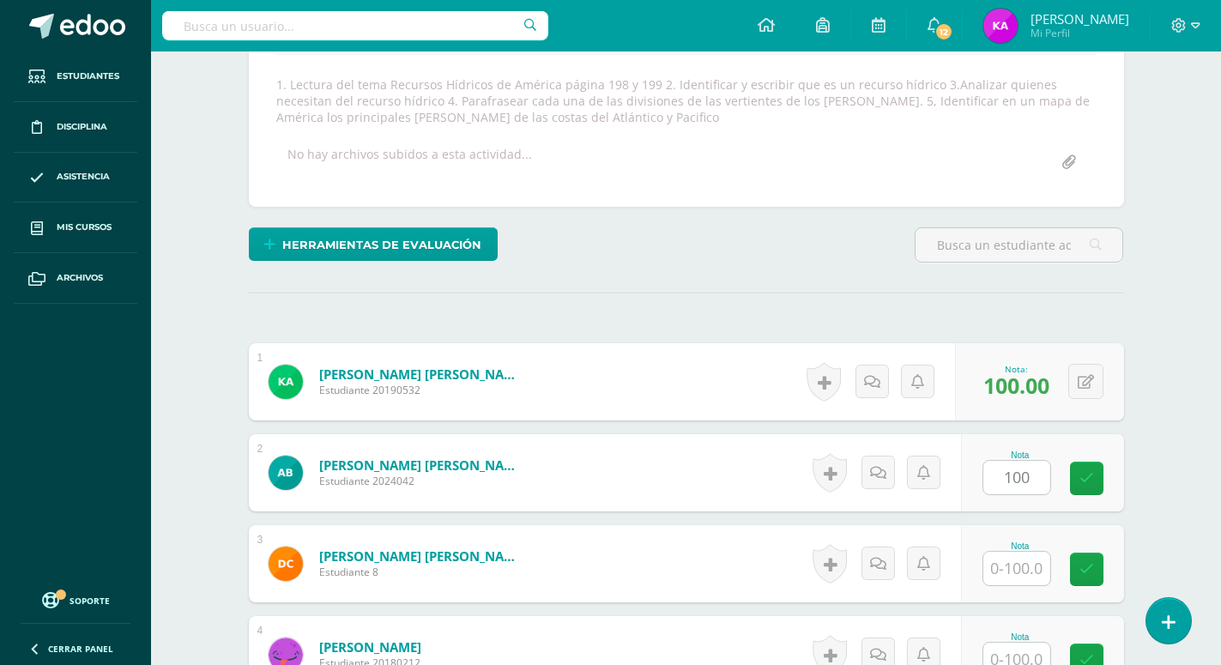
type input "100"
type input "80"
type input "70"
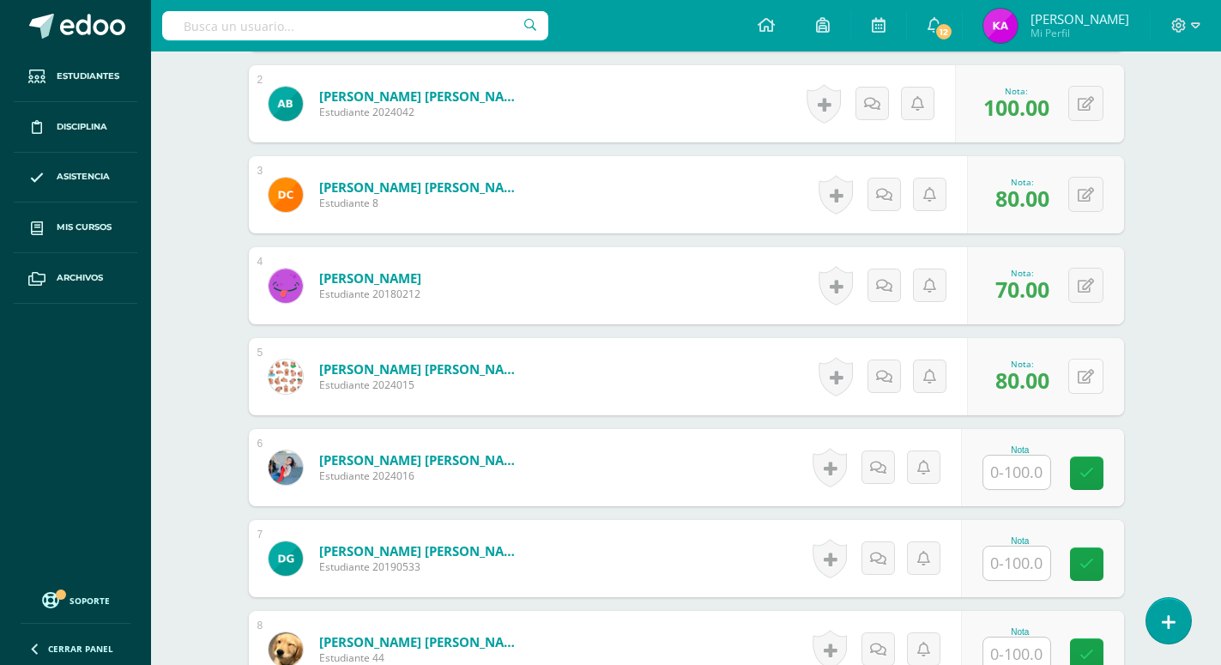
click at [1091, 370] on icon at bounding box center [1085, 377] width 16 height 15
type input "100"
type input "80"
type input "100"
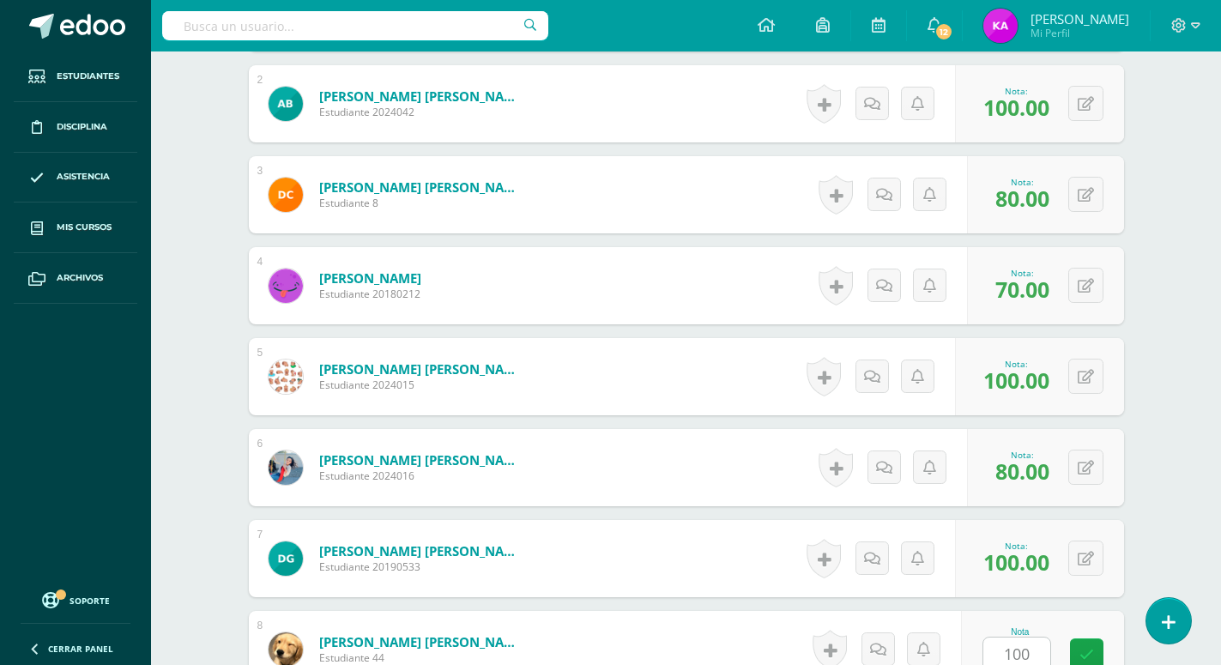
scroll to position [1034, 0]
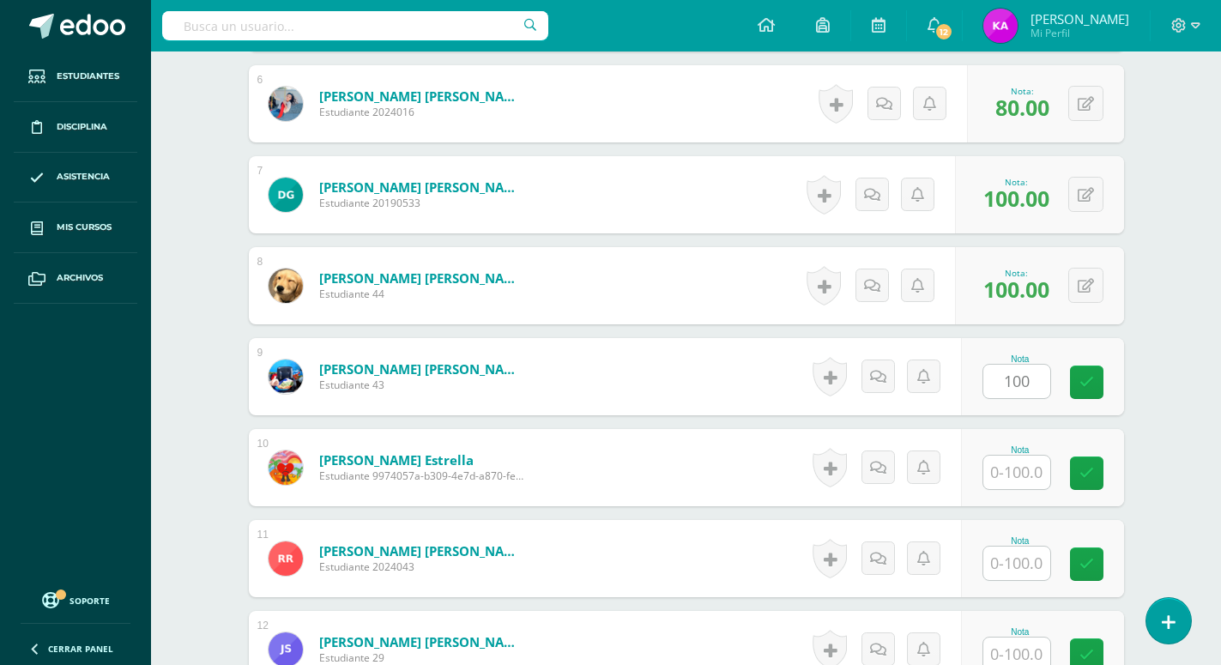
type input "100"
type input "1"
type input "80"
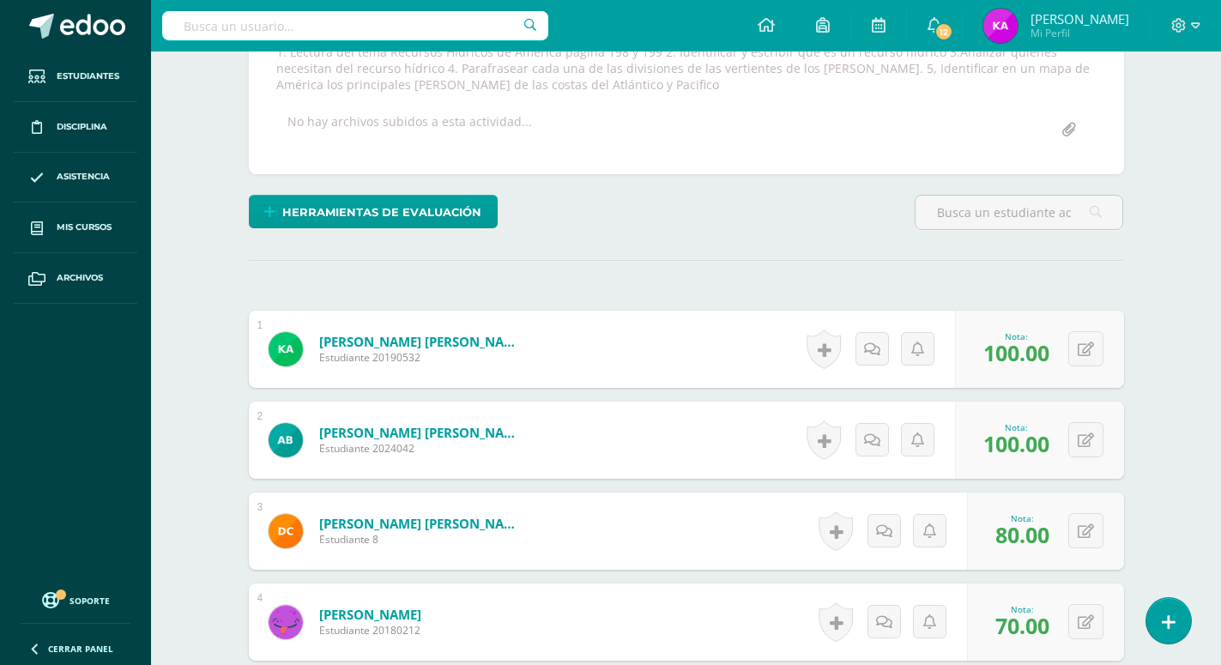
scroll to position [0, 0]
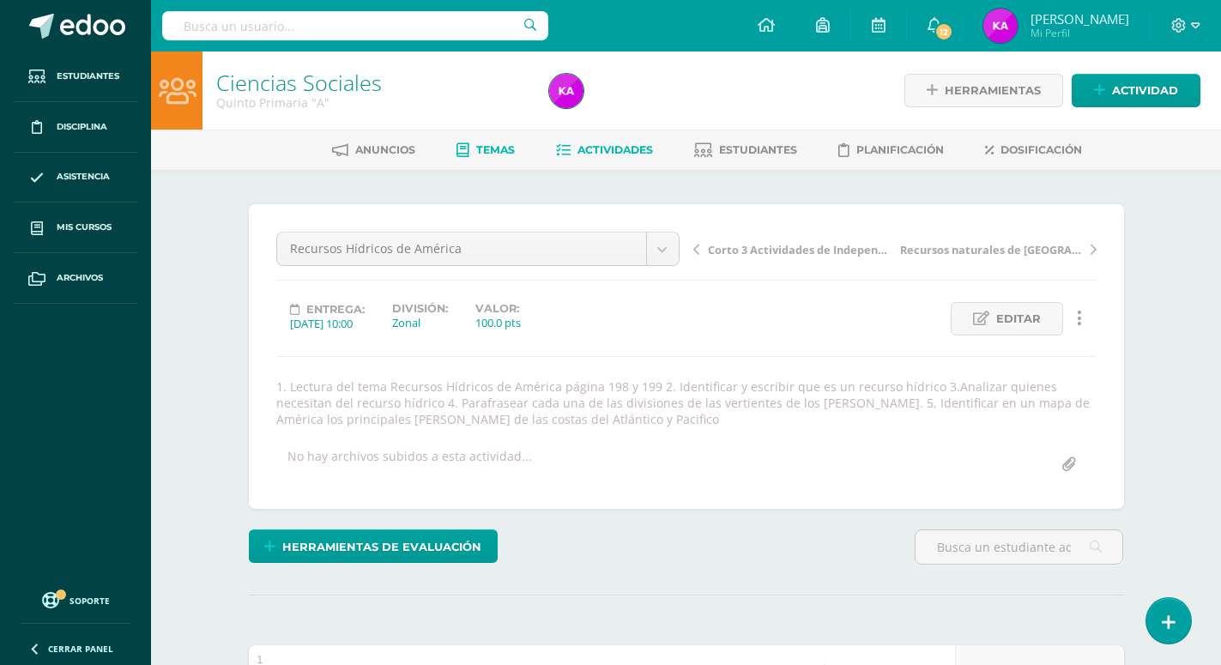
click at [489, 149] on span "Temas" at bounding box center [495, 149] width 39 height 13
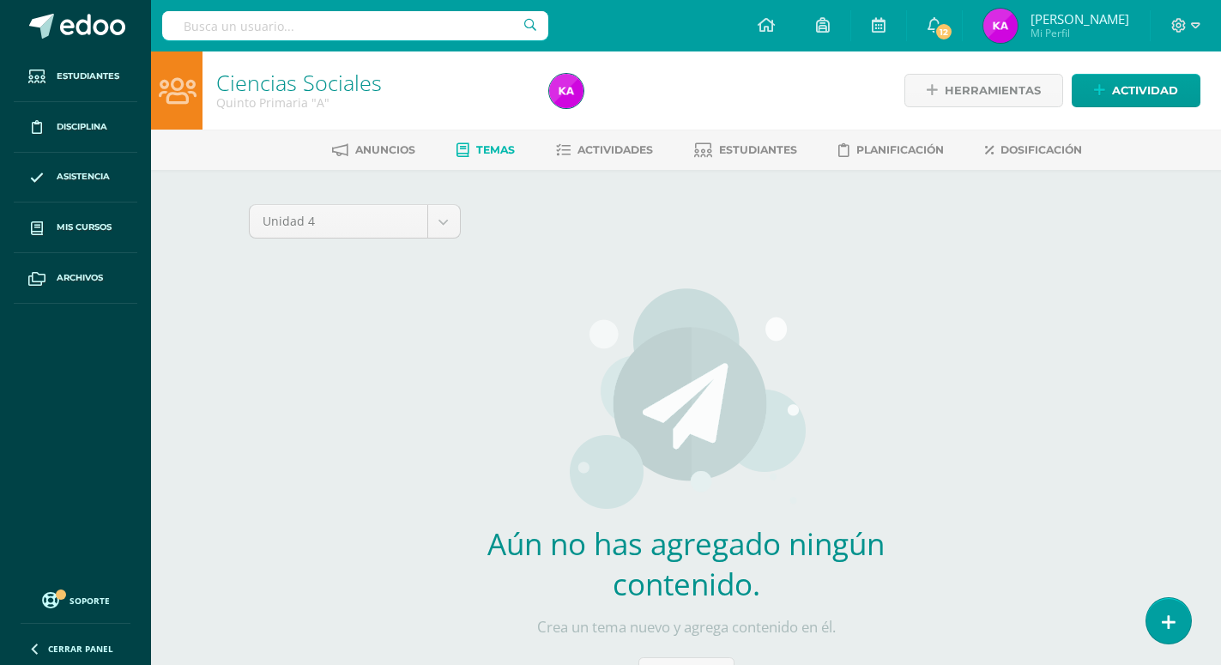
click at [485, 145] on span "Temas" at bounding box center [495, 149] width 39 height 13
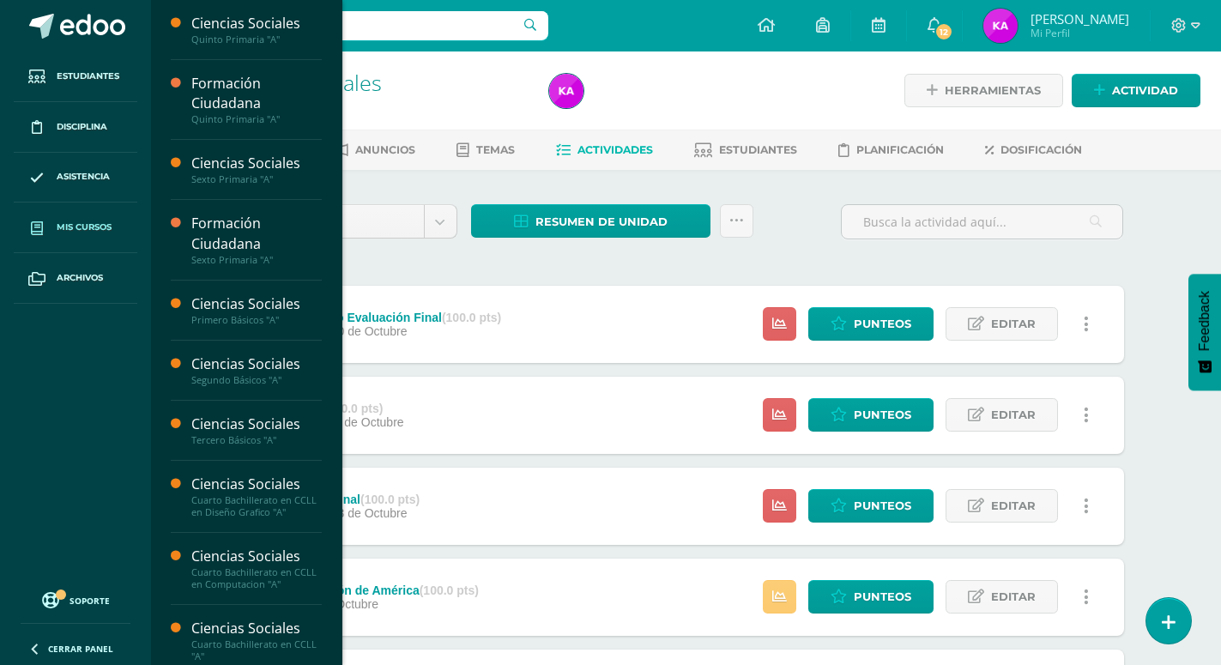
click at [90, 224] on span "Mis cursos" at bounding box center [84, 227] width 55 height 14
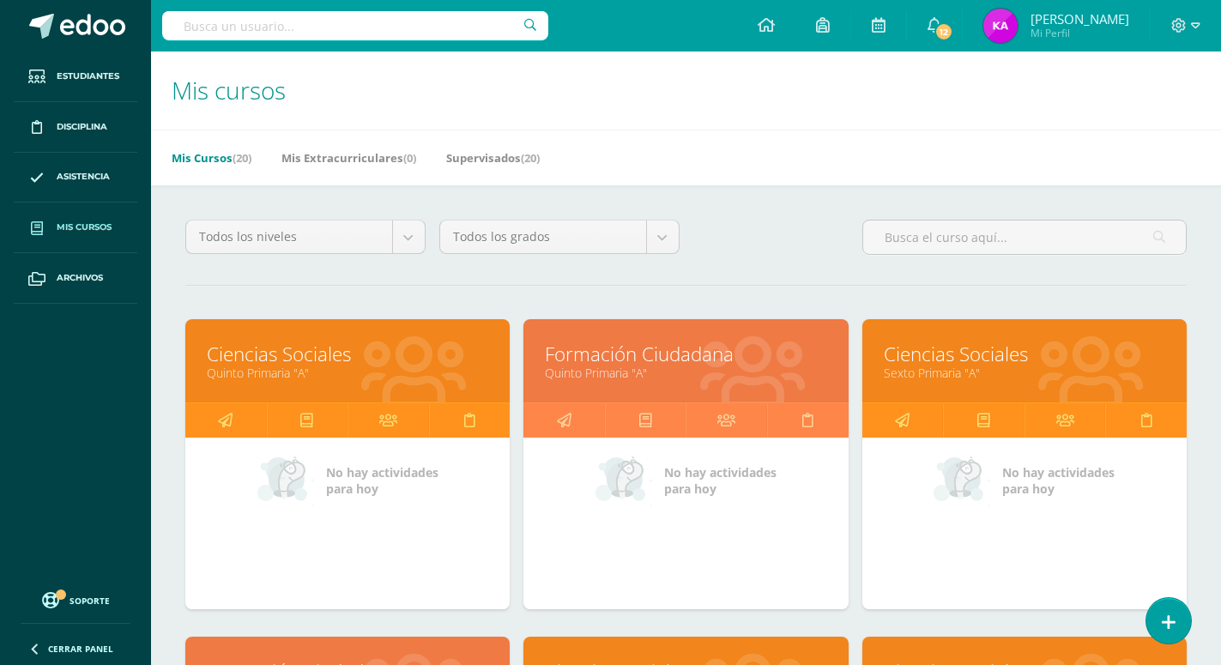
click at [693, 341] on link "Formación Ciudadana" at bounding box center [685, 354] width 281 height 27
click at [692, 341] on link "Formación Ciudadana" at bounding box center [685, 354] width 281 height 27
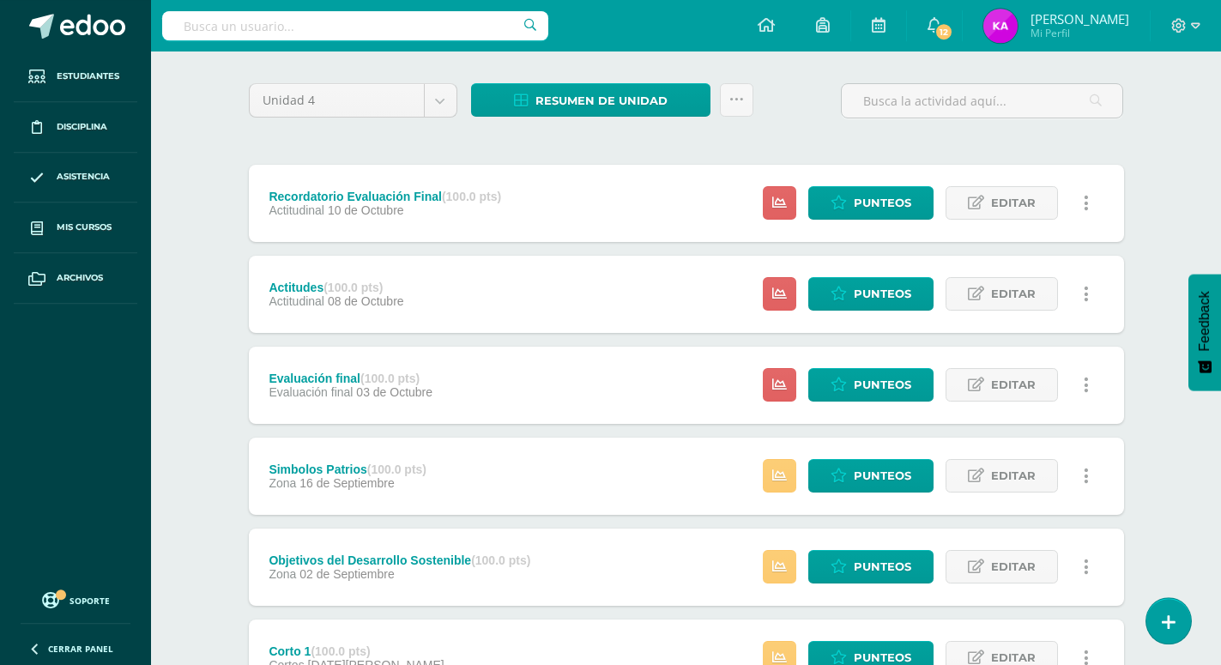
scroll to position [29, 0]
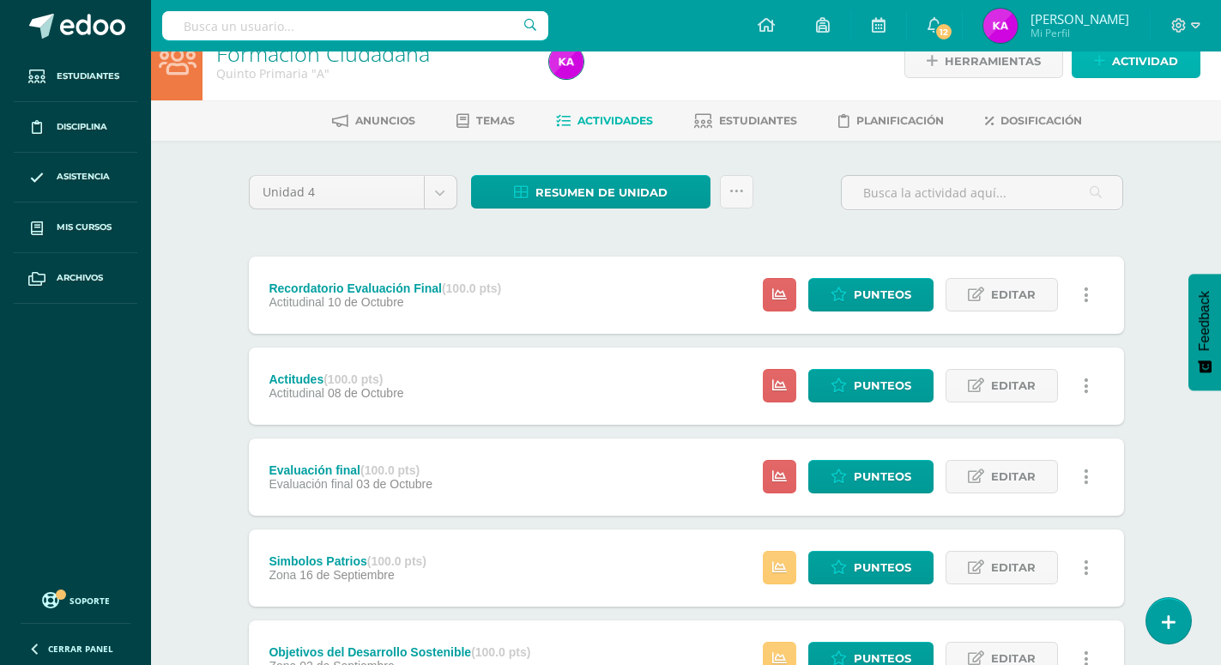
click at [1173, 62] on span "Actividad" at bounding box center [1145, 61] width 66 height 32
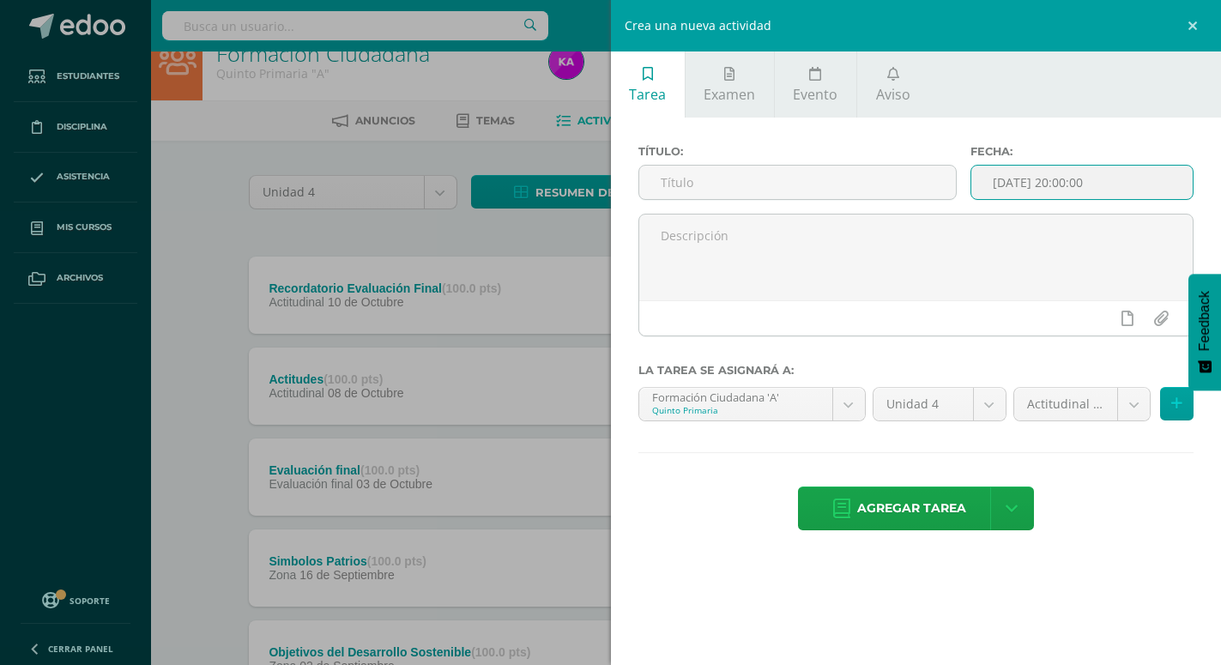
click at [1128, 186] on input "[DATE] 20:00:00" at bounding box center [1081, 182] width 221 height 33
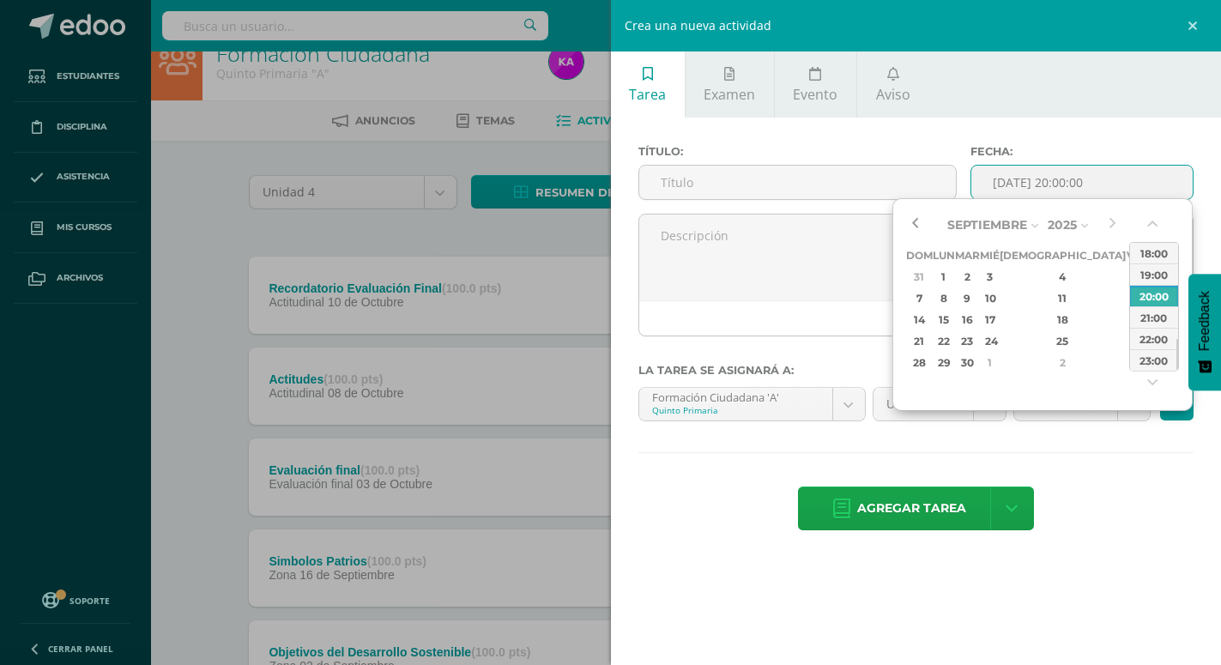
click at [909, 226] on button "button" at bounding box center [914, 225] width 17 height 26
click at [976, 298] on div "9" at bounding box center [966, 298] width 20 height 20
click at [1154, 225] on button "button" at bounding box center [1153, 227] width 17 height 26
click at [1164, 254] on div "10:00" at bounding box center [1154, 252] width 48 height 21
type input "2025-09-09 10:00"
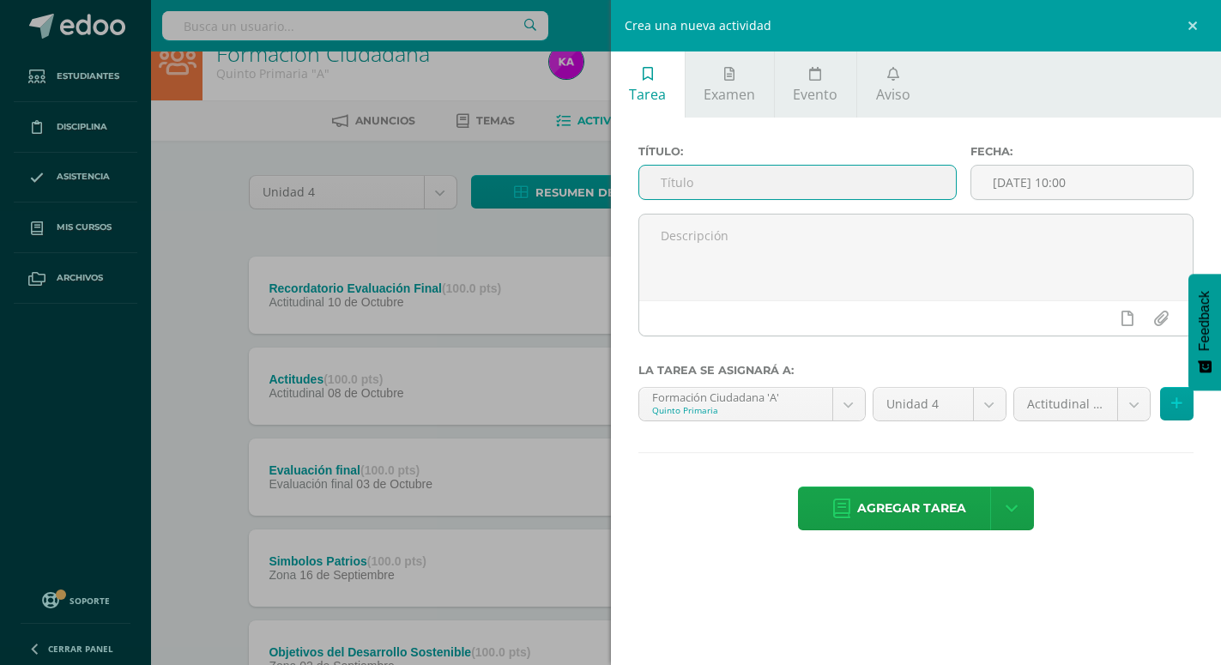
click at [866, 190] on input "text" at bounding box center [797, 182] width 316 height 33
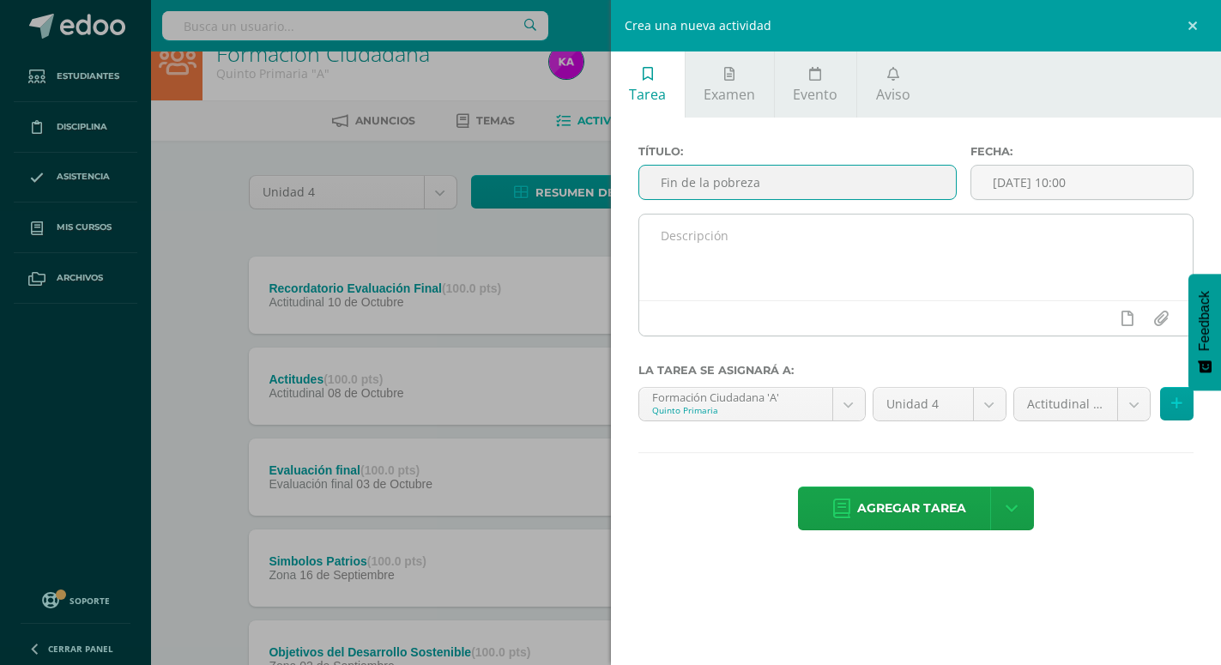
type input "Fin de la pobreza"
click at [882, 247] on textarea at bounding box center [916, 257] width 554 height 86
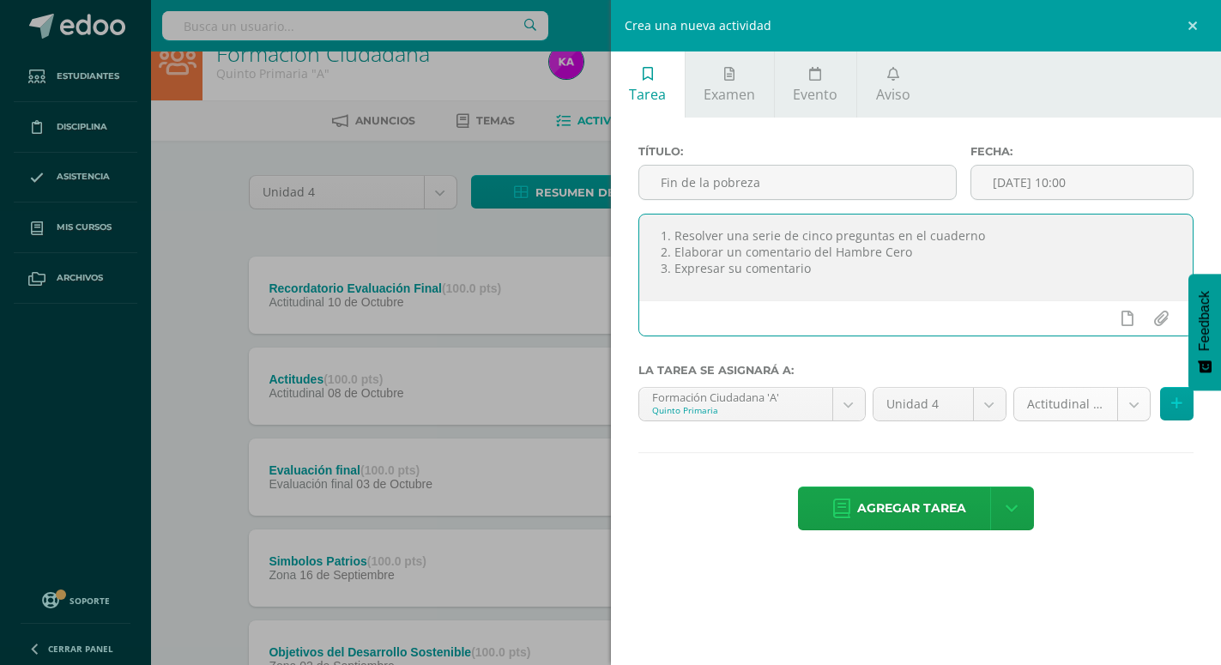
type textarea "1. Resolver una serie de cinco preguntas en el cuaderno 2. Elaborar un comentar…"
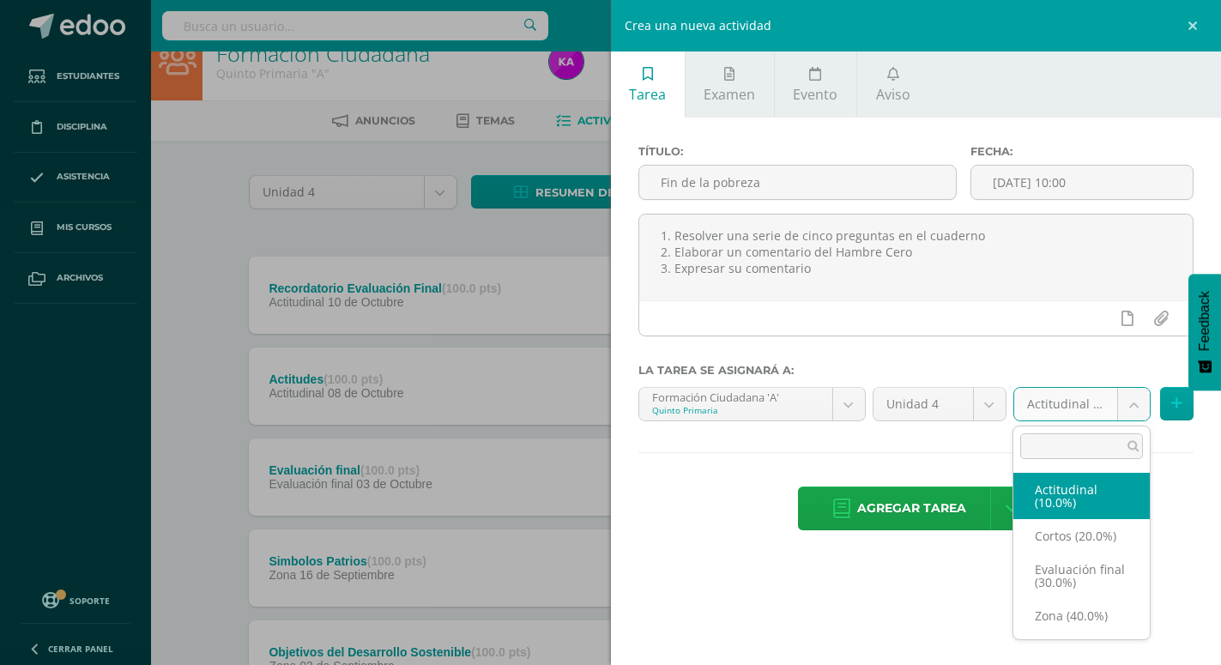
click at [1132, 408] on body "Estudiantes Disciplina Asistencia Mis cursos Archivos Soporte Ayuda Reportar un…" at bounding box center [610, 482] width 1221 height 1022
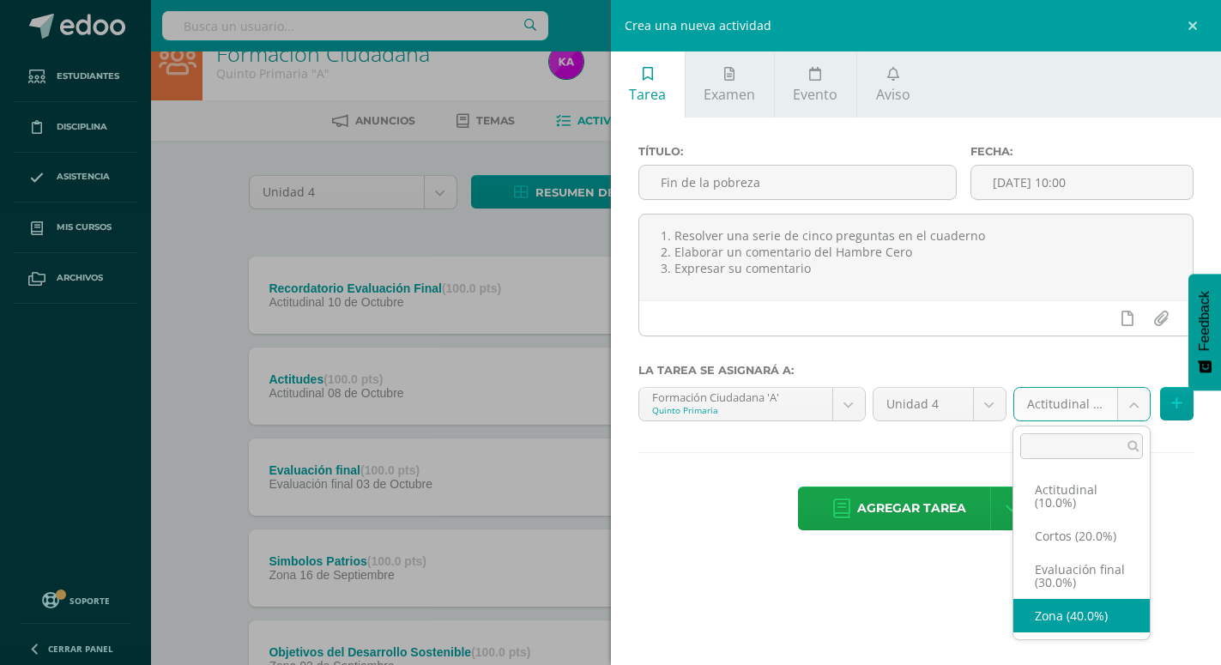
select select "171896"
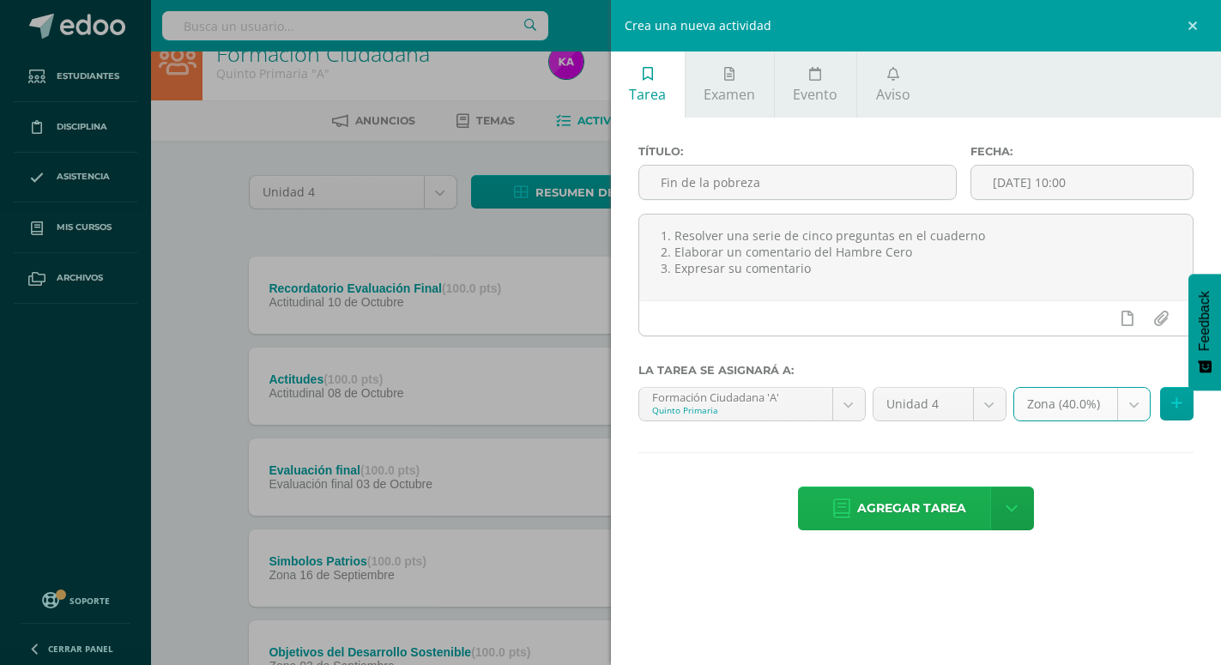
click at [938, 494] on span "Agregar tarea" at bounding box center [911, 508] width 109 height 42
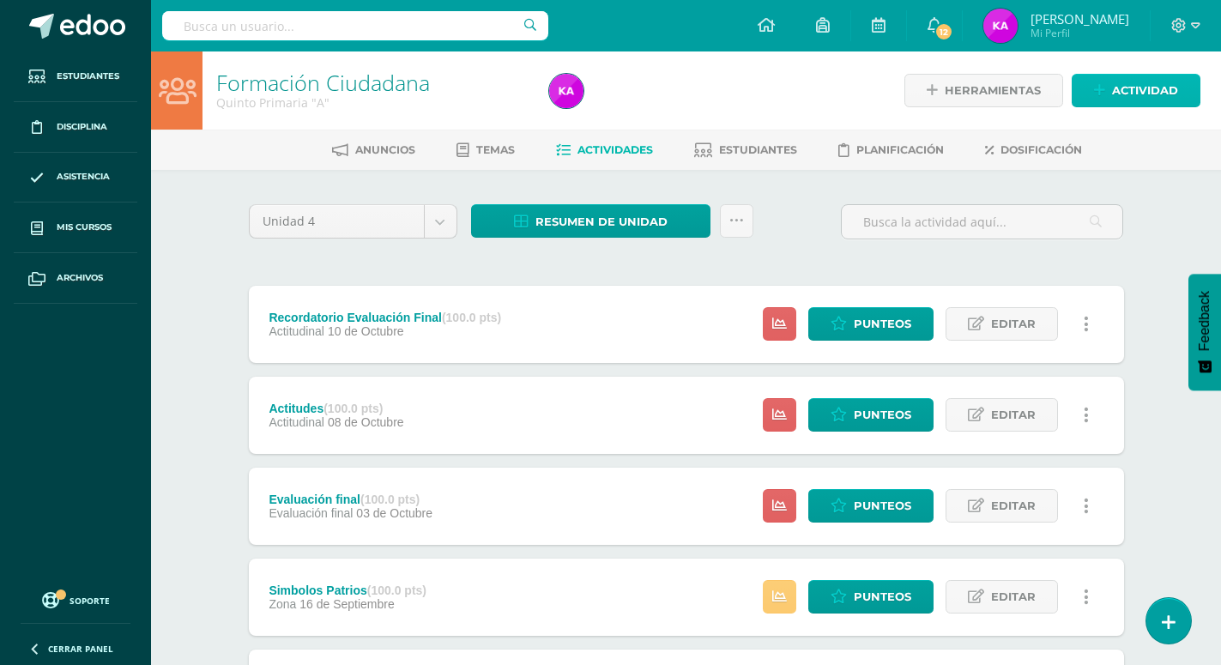
click at [1133, 86] on span "Actividad" at bounding box center [1145, 91] width 66 height 32
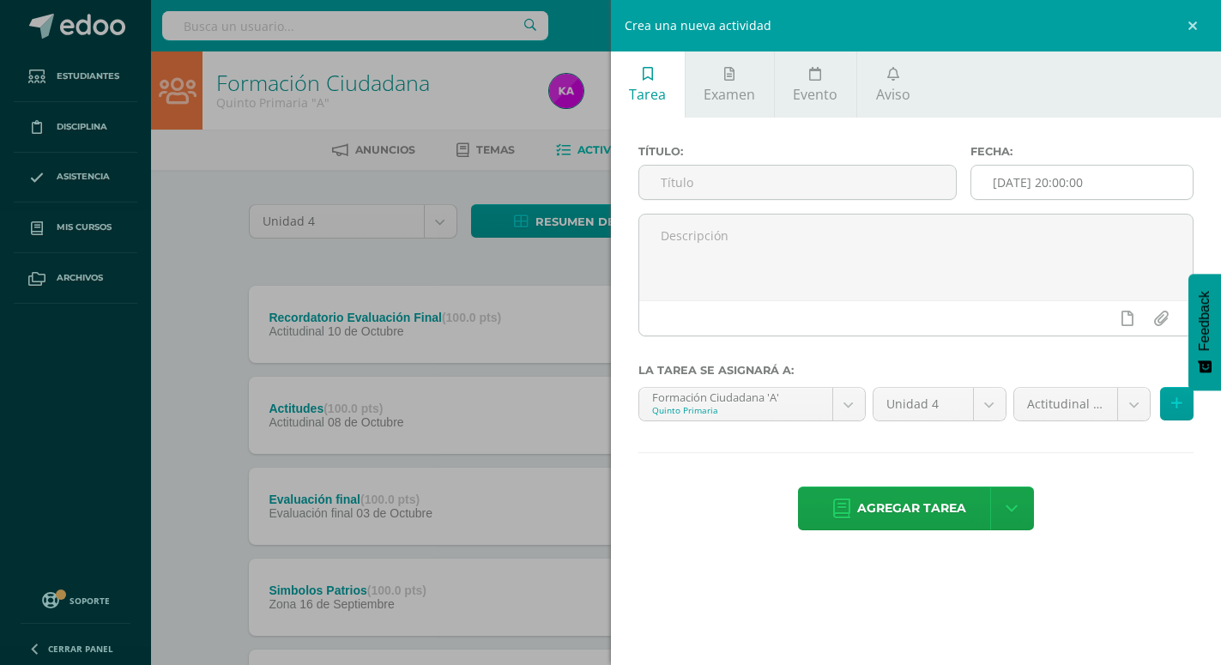
click at [1088, 184] on input "[DATE] 20:00:00" at bounding box center [1081, 182] width 221 height 33
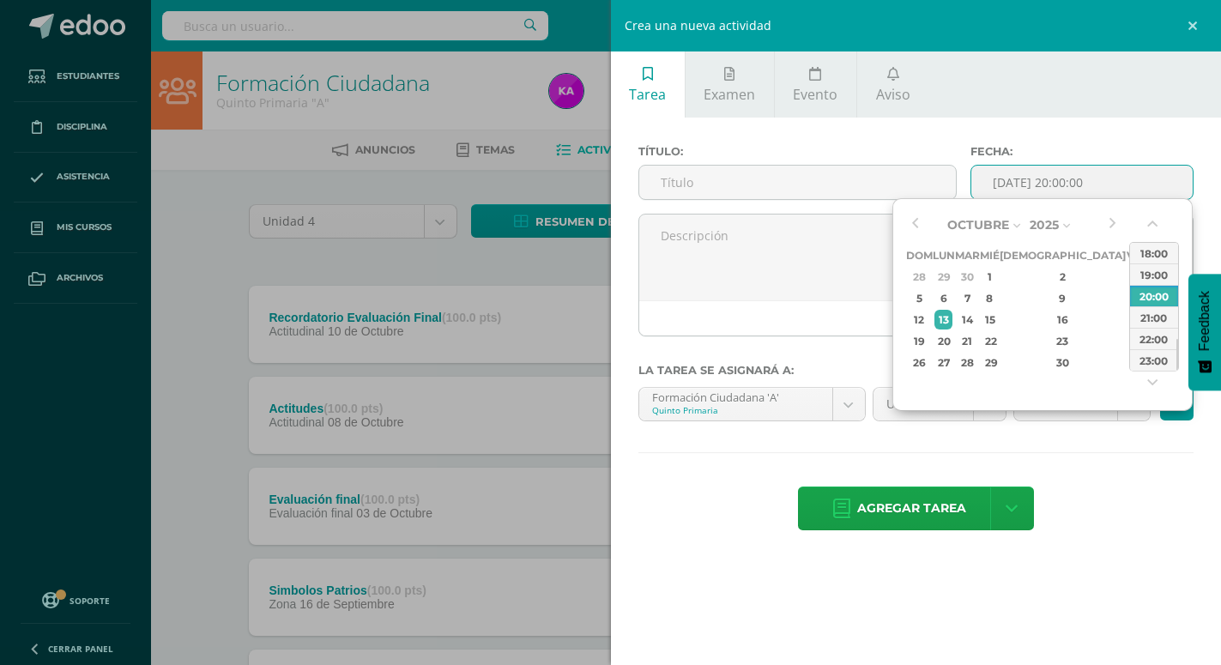
click at [901, 220] on div "Octubre Enero Febrero Marzo [PERSON_NAME] [PERSON_NAME] Octubre Noviembre [DATE…" at bounding box center [1042, 304] width 300 height 213
click at [913, 220] on button "button" at bounding box center [914, 225] width 17 height 26
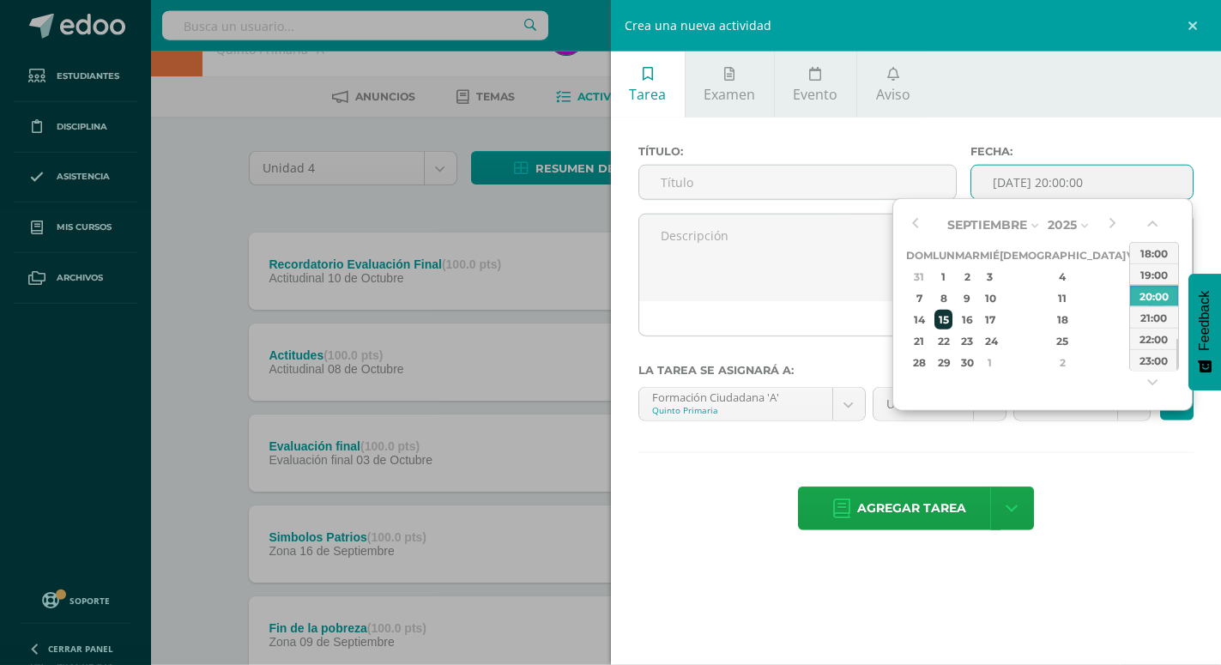
scroll to position [87, 0]
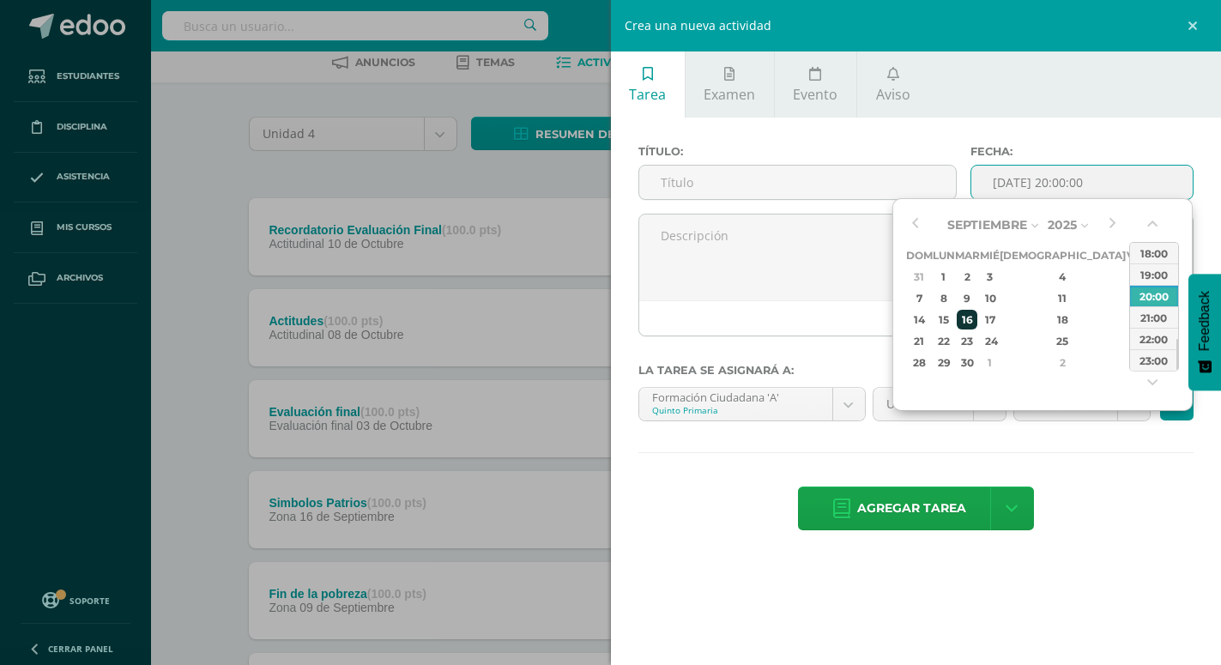
click at [976, 316] on div "16" at bounding box center [966, 320] width 20 height 20
type input "[DATE] 20:00"
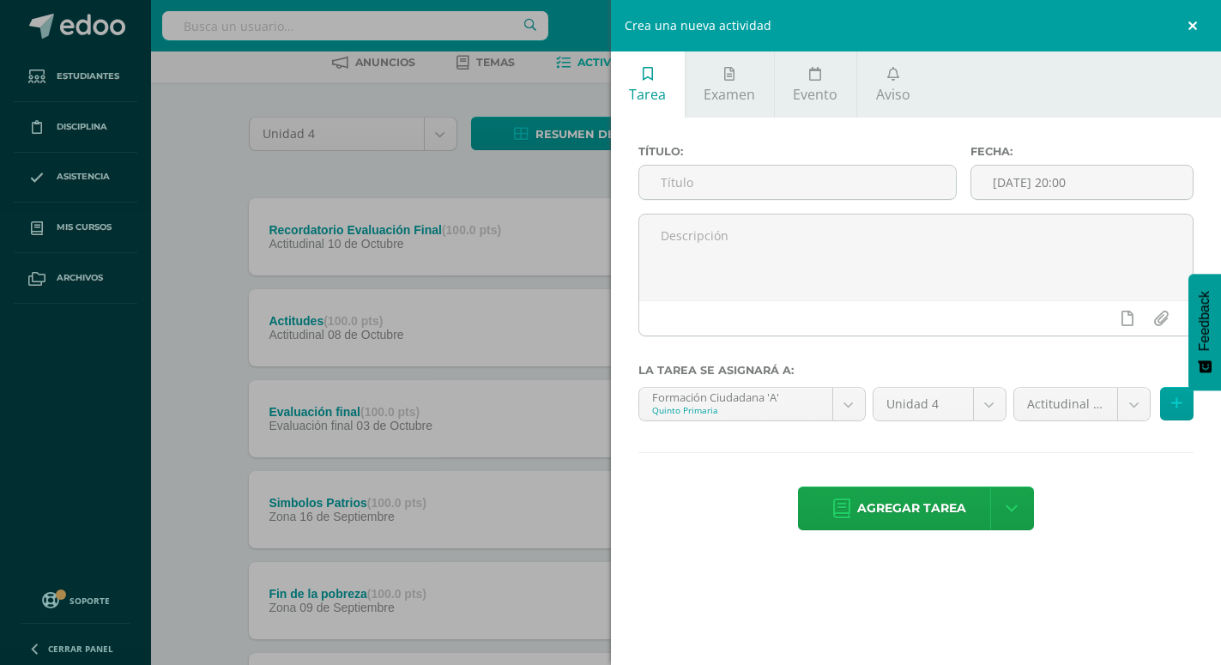
click at [1188, 33] on link at bounding box center [1194, 25] width 51 height 51
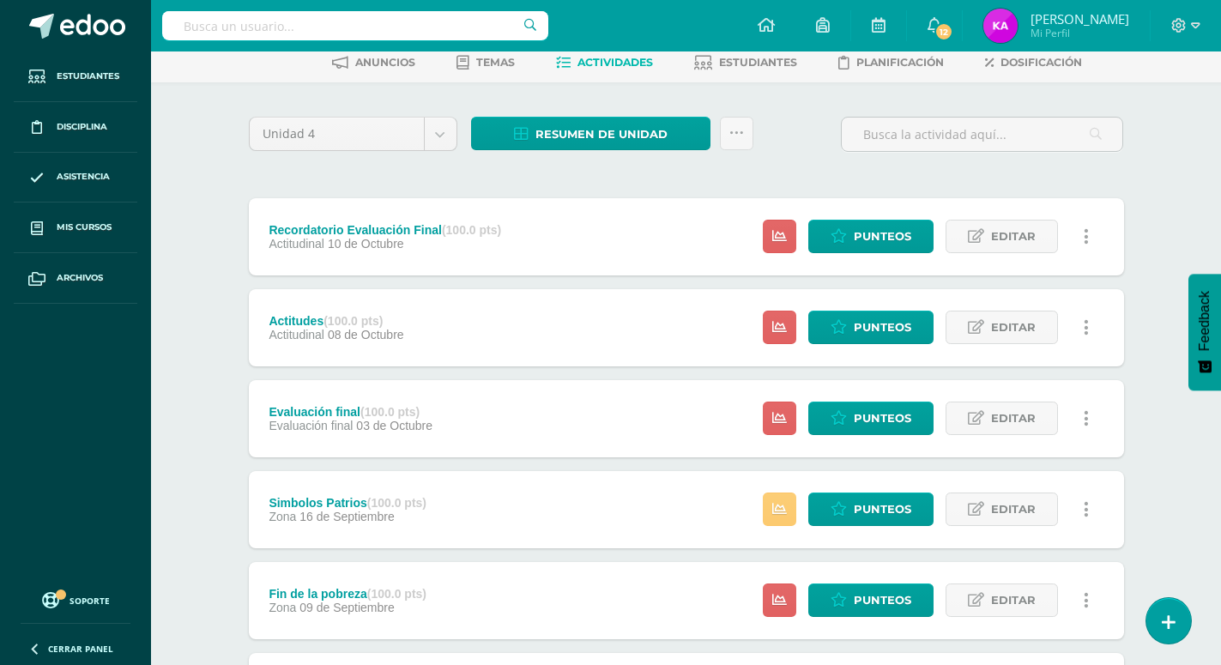
click at [599, 471] on div "Simbolos Patrios (100.0 pts) Zona 16 de Septiembre Estatus de Actividad: 1 Estu…" at bounding box center [686, 509] width 875 height 77
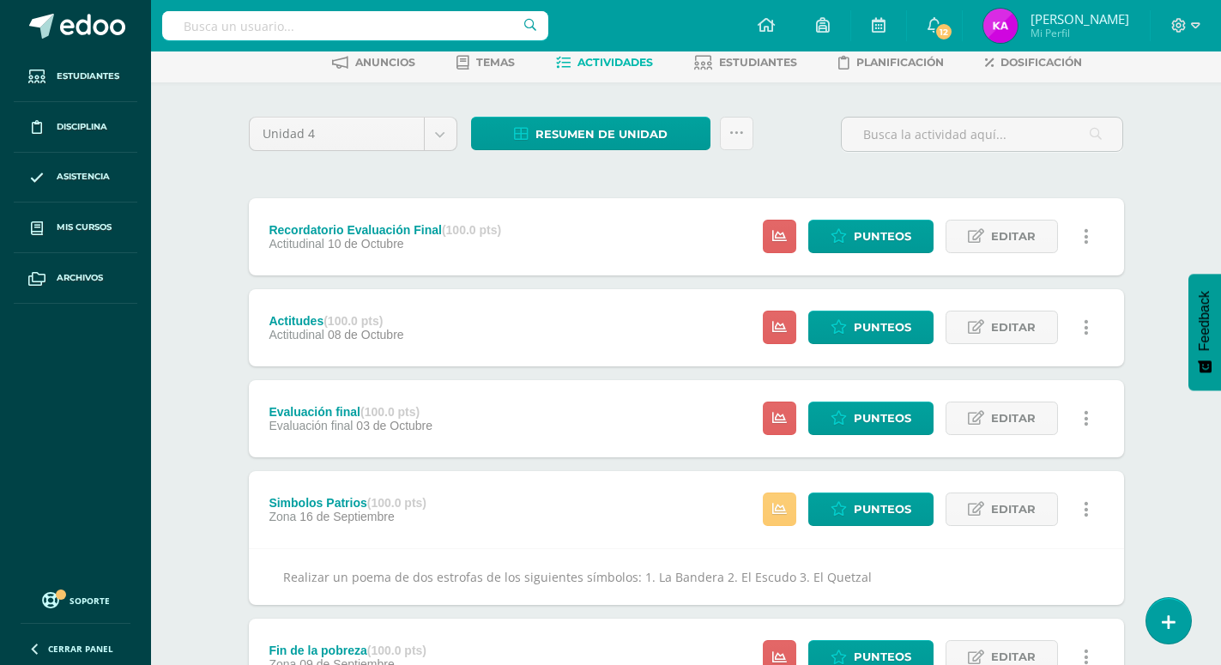
click at [449, 385] on div "Evaluación final (100.0 pts) Evaluación final 03 de Octubre" at bounding box center [351, 418] width 204 height 77
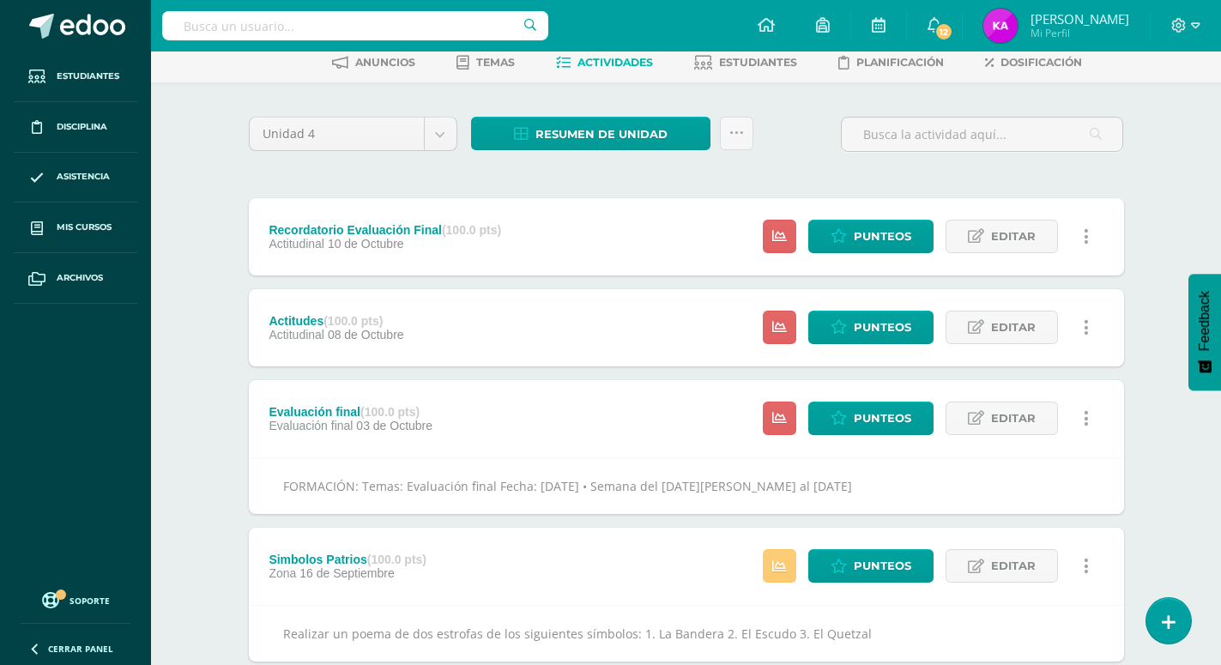
click at [522, 535] on div "Simbolos Patrios (100.0 pts) Zona 16 de Septiembre Estatus de Actividad: 1 Estu…" at bounding box center [686, 565] width 875 height 77
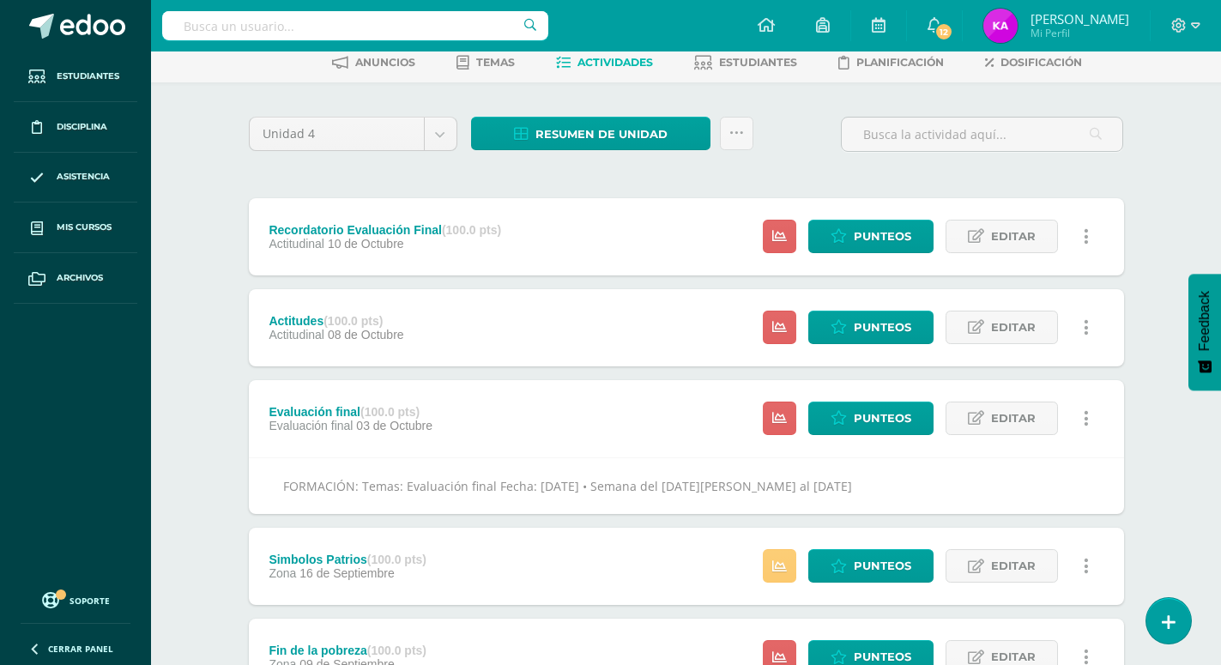
click at [438, 554] on div "Simbolos Patrios (100.0 pts) Zona 16 de Septiembre" at bounding box center [348, 565] width 198 height 77
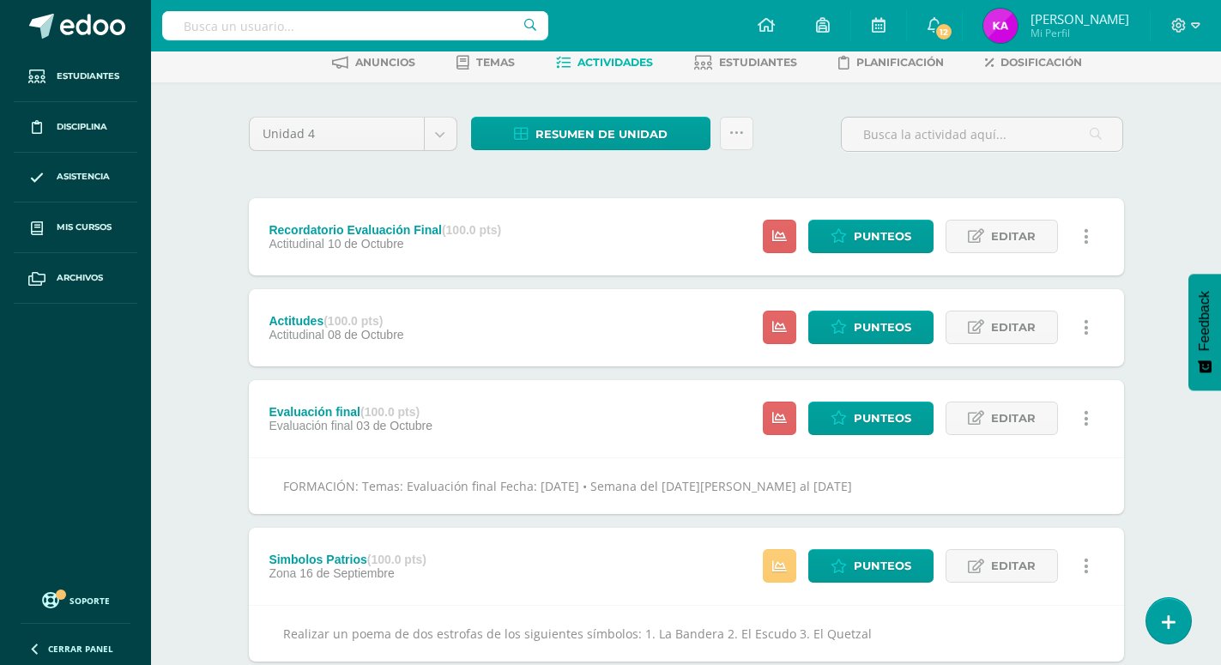
drag, startPoint x: 283, startPoint y: 600, endPoint x: 877, endPoint y: 623, distance: 594.9
click at [877, 623] on div "Realizar un poema de dos estrofas de los siguientes símbolos: 1. La Bandera 2. …" at bounding box center [686, 633] width 875 height 57
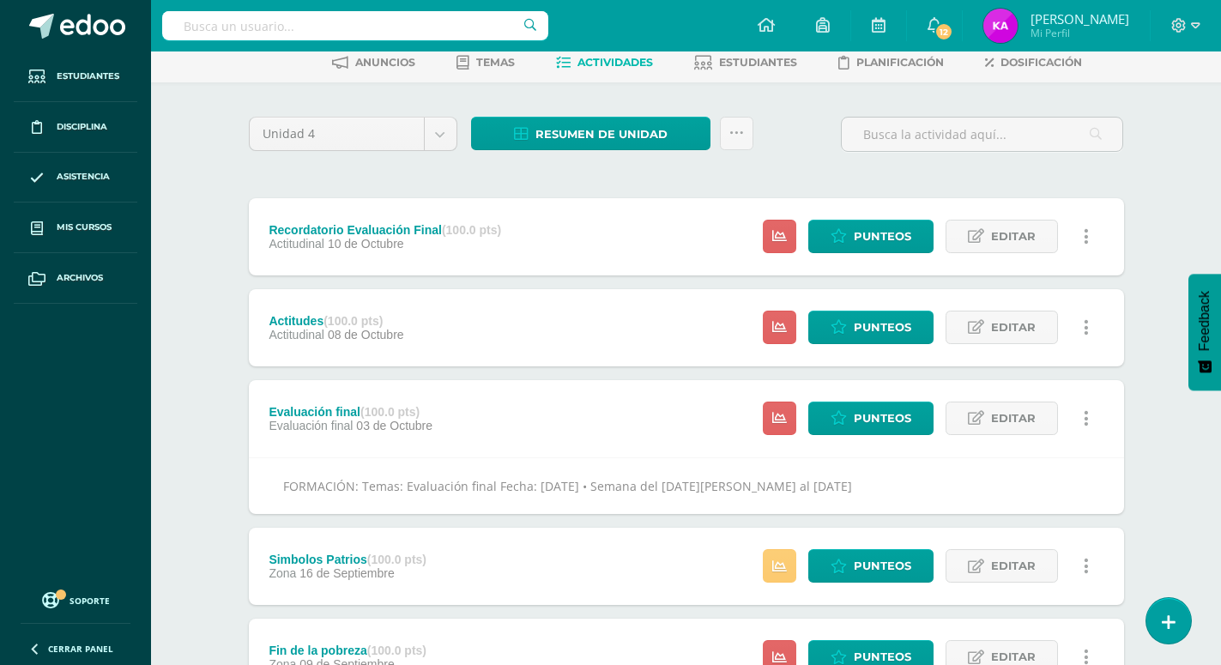
click at [652, 549] on div "Simbolos Patrios (100.0 pts) Zona 16 de Septiembre Estatus de Actividad: 1 Estu…" at bounding box center [686, 565] width 875 height 77
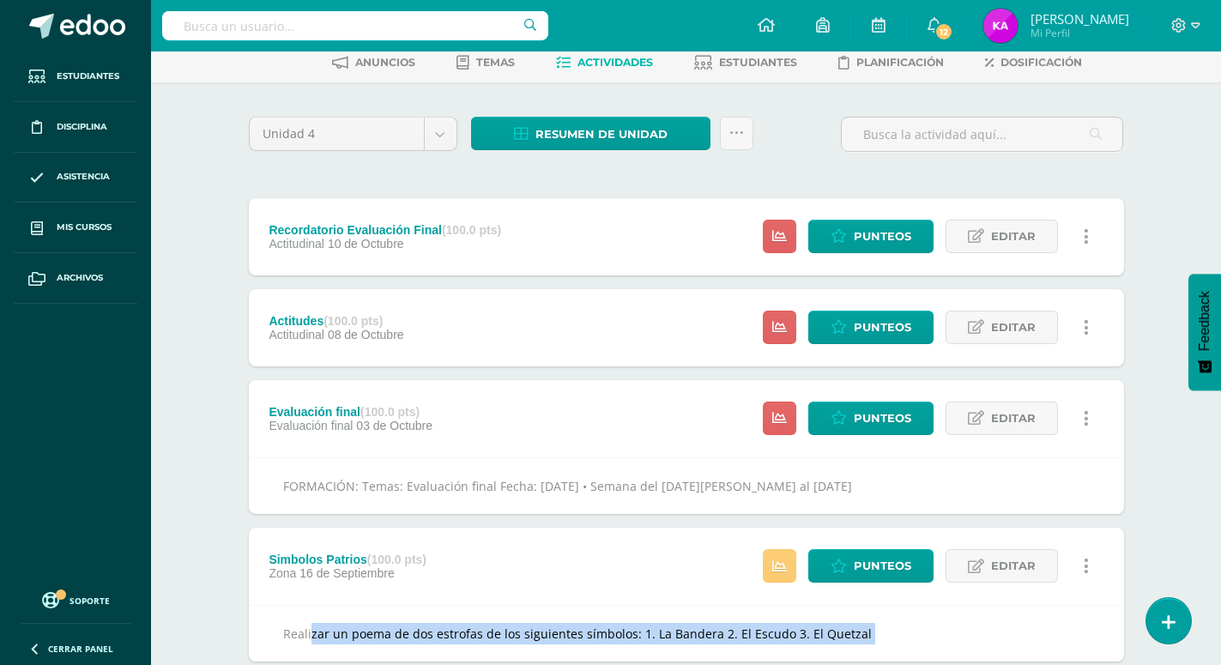
copy div "Realizar un poema de dos estrofas de los siguientes símbolos: 1. La Bandera 2. …"
drag, startPoint x: 279, startPoint y: 597, endPoint x: 771, endPoint y: 634, distance: 493.7
click at [771, 635] on div "Simbolos Patrios (100.0 pts) Zona 16 de Septiembre Estatus de Actividad: 1 Estu…" at bounding box center [686, 594] width 875 height 134
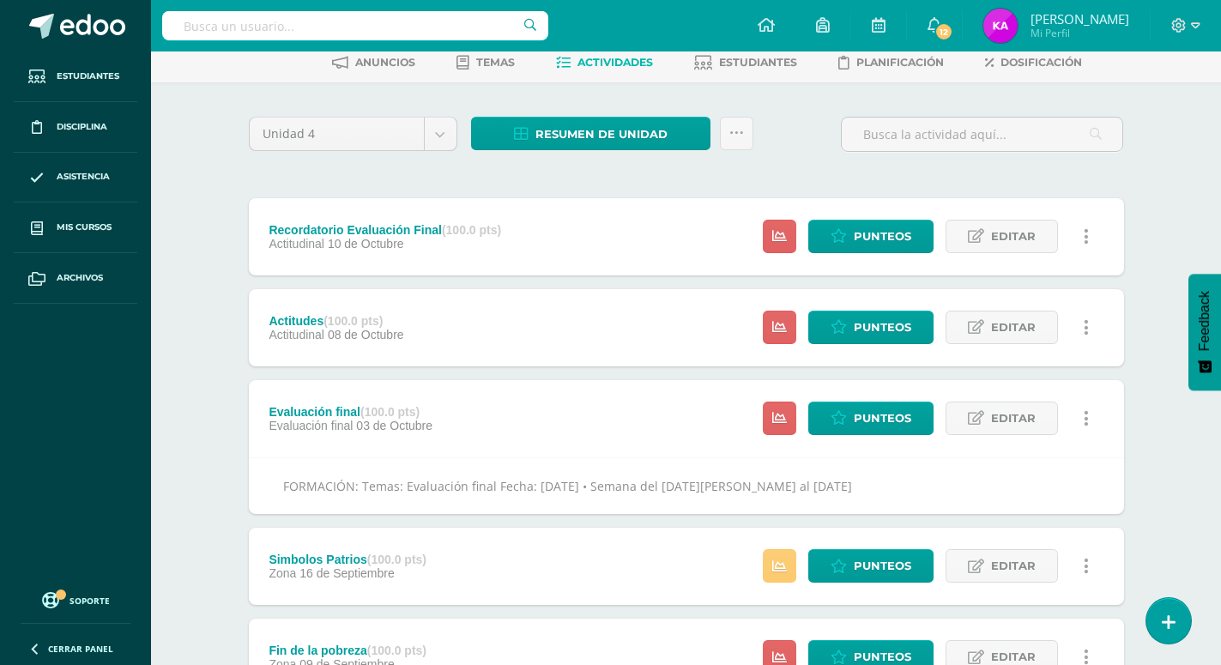
scroll to position [0, 0]
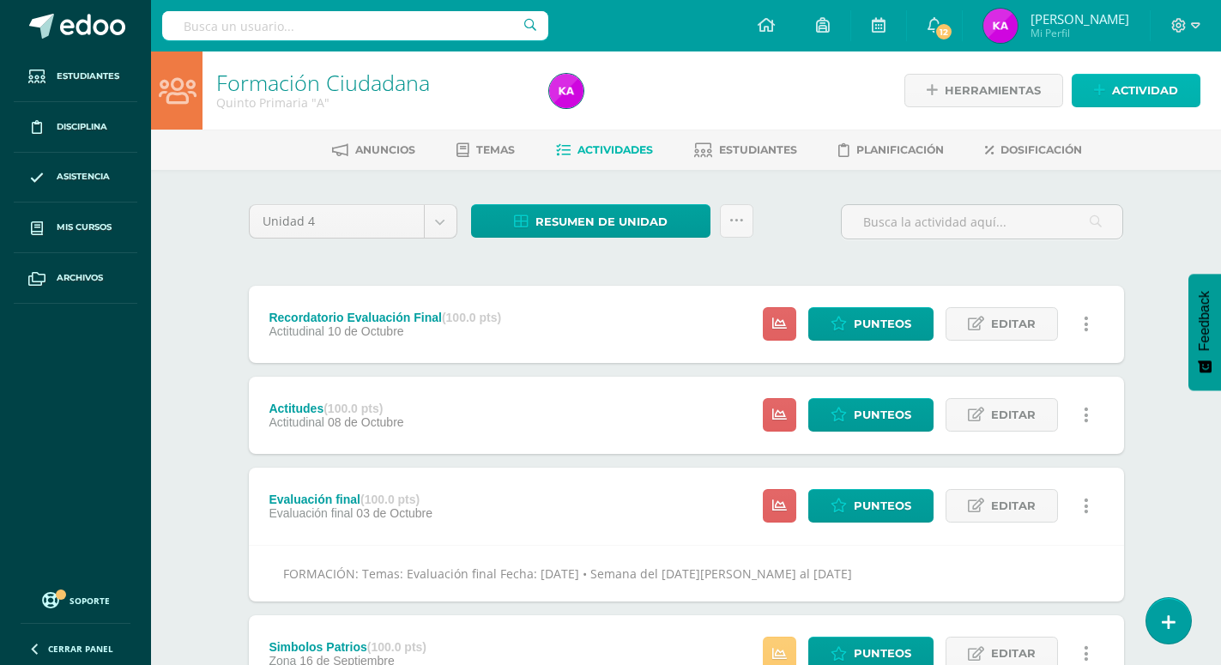
click at [1146, 93] on span "Actividad" at bounding box center [1145, 91] width 66 height 32
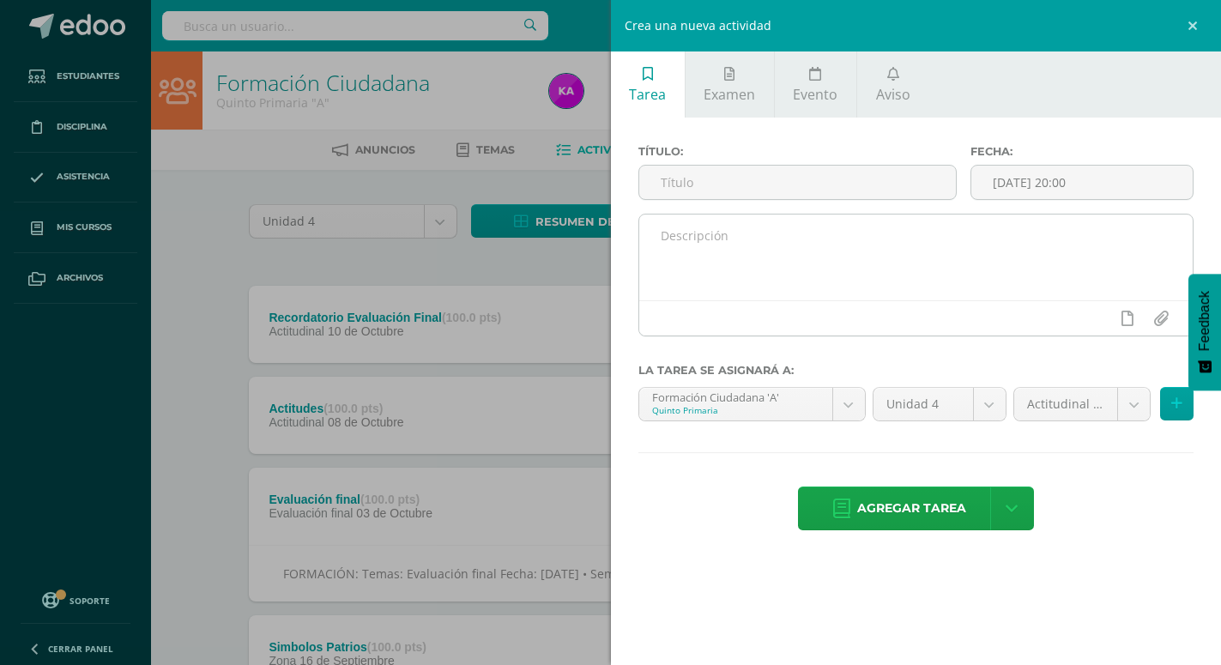
click at [882, 235] on textarea at bounding box center [916, 257] width 554 height 86
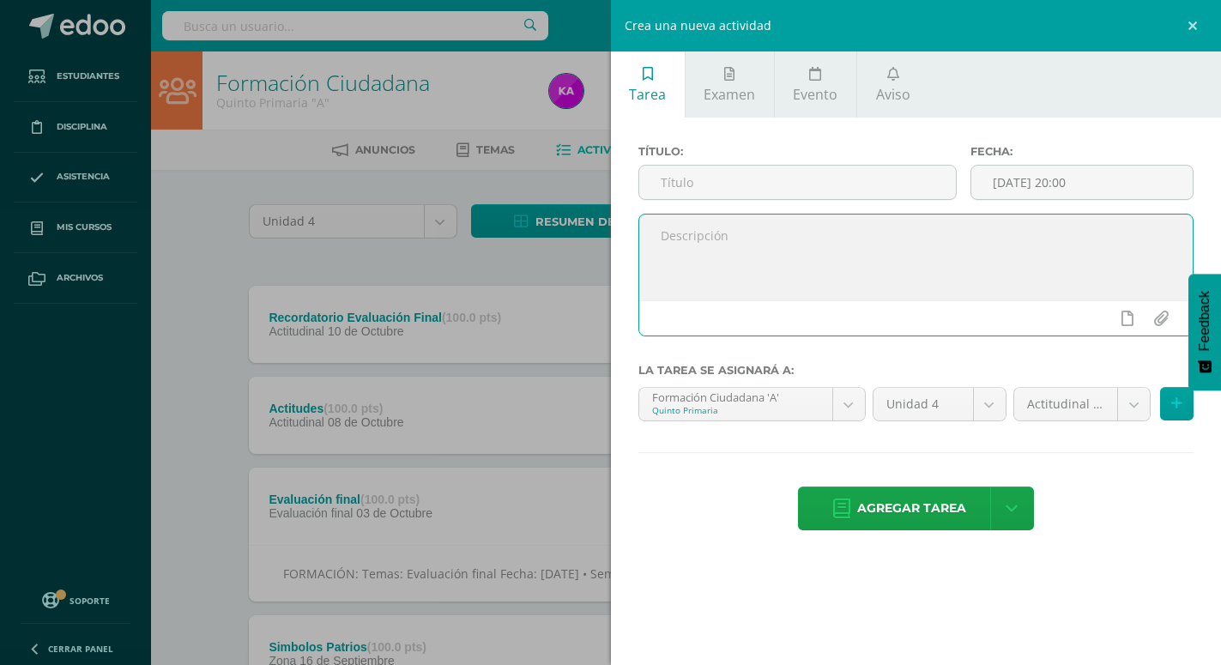
paste textarea "Realizar un poema de dos estrofas de los siguientes símbolos: 1. La Bandera 2. …"
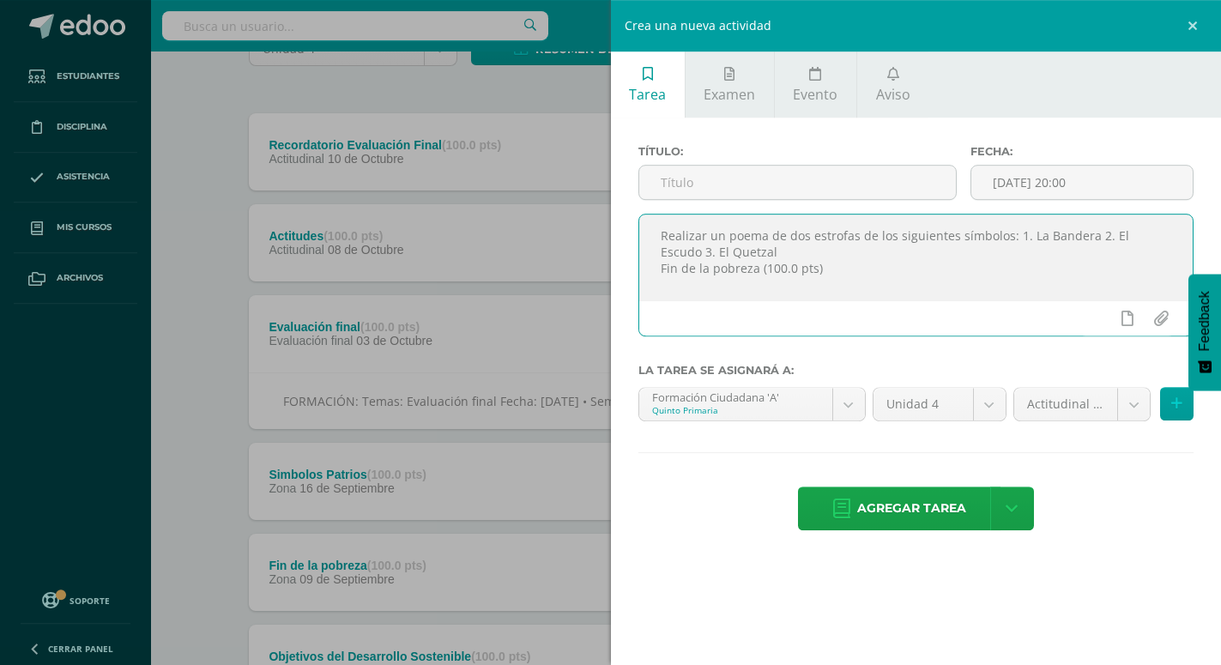
scroll to position [175, 0]
type textarea "Realizar un poema de dos estrofas de los siguientes símbolos: 1. La Bandera 2. …"
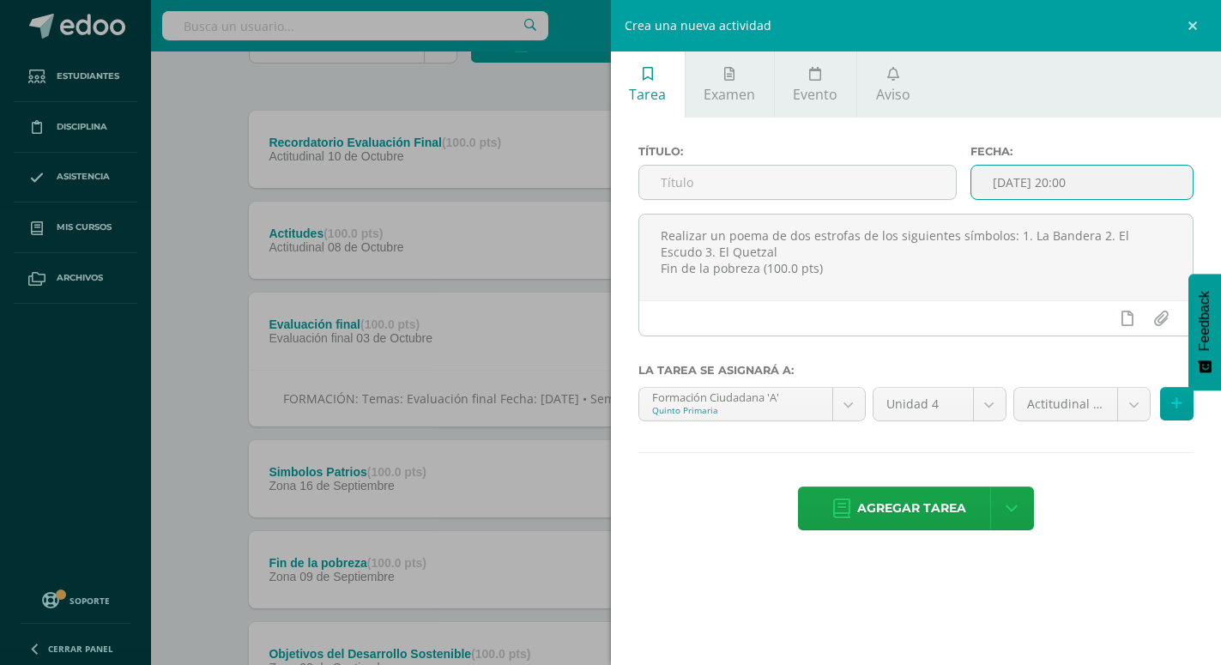
click at [1148, 180] on input "2025-09-16 20:00" at bounding box center [1081, 182] width 221 height 33
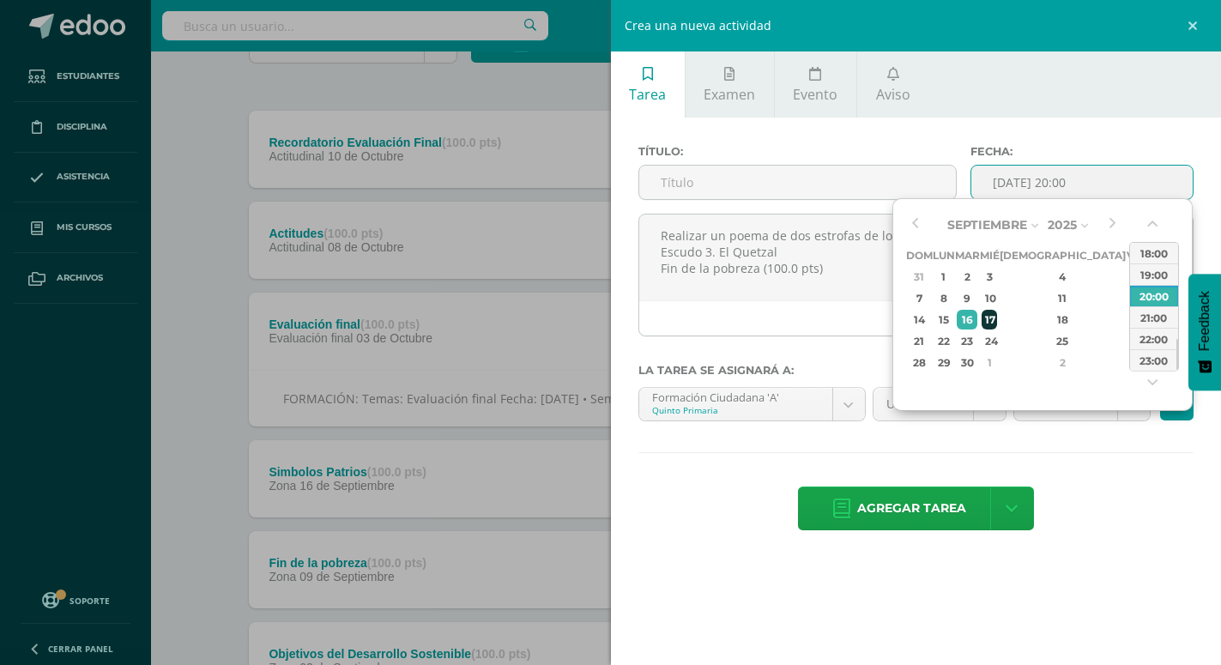
click at [997, 321] on div "17" at bounding box center [988, 320] width 15 height 20
click at [1148, 223] on button "button" at bounding box center [1153, 227] width 17 height 26
click at [1153, 225] on button "button" at bounding box center [1153, 227] width 17 height 26
click at [952, 316] on div "15" at bounding box center [943, 320] width 18 height 20
click at [1153, 256] on div "11:00" at bounding box center [1154, 252] width 48 height 21
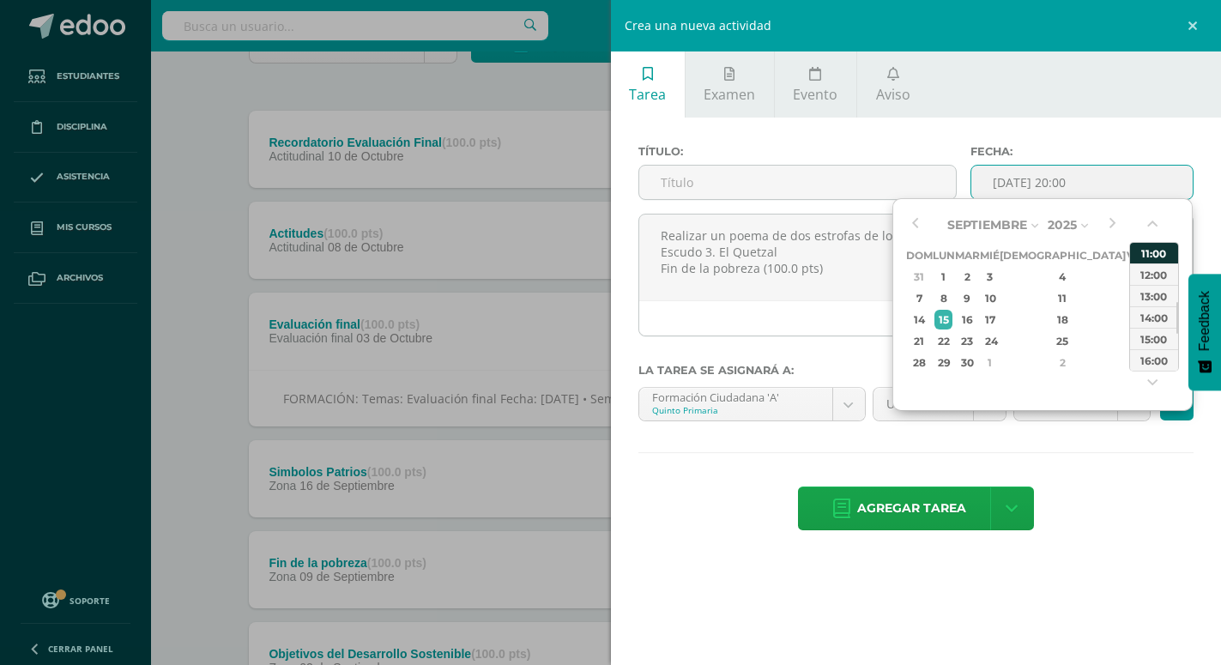
type input "2025-09-15 11:00"
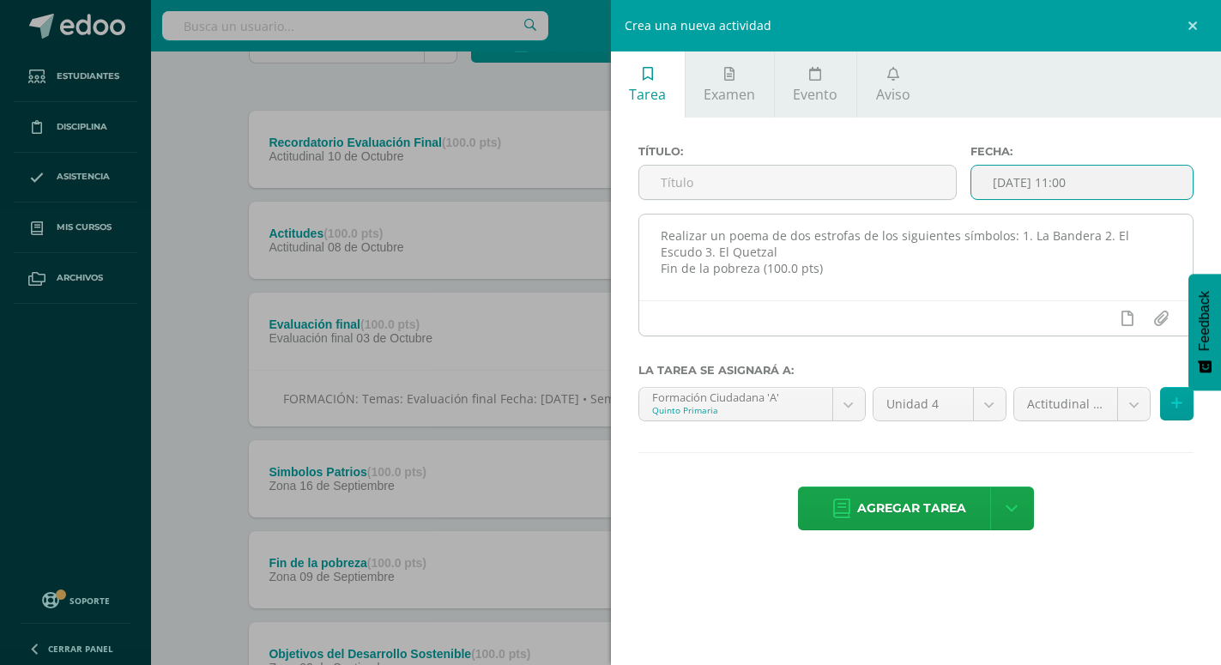
click at [669, 239] on textarea "Realizar un poema de dos estrofas de los siguientes símbolos: 1. La Bandera 2. …" at bounding box center [916, 257] width 554 height 86
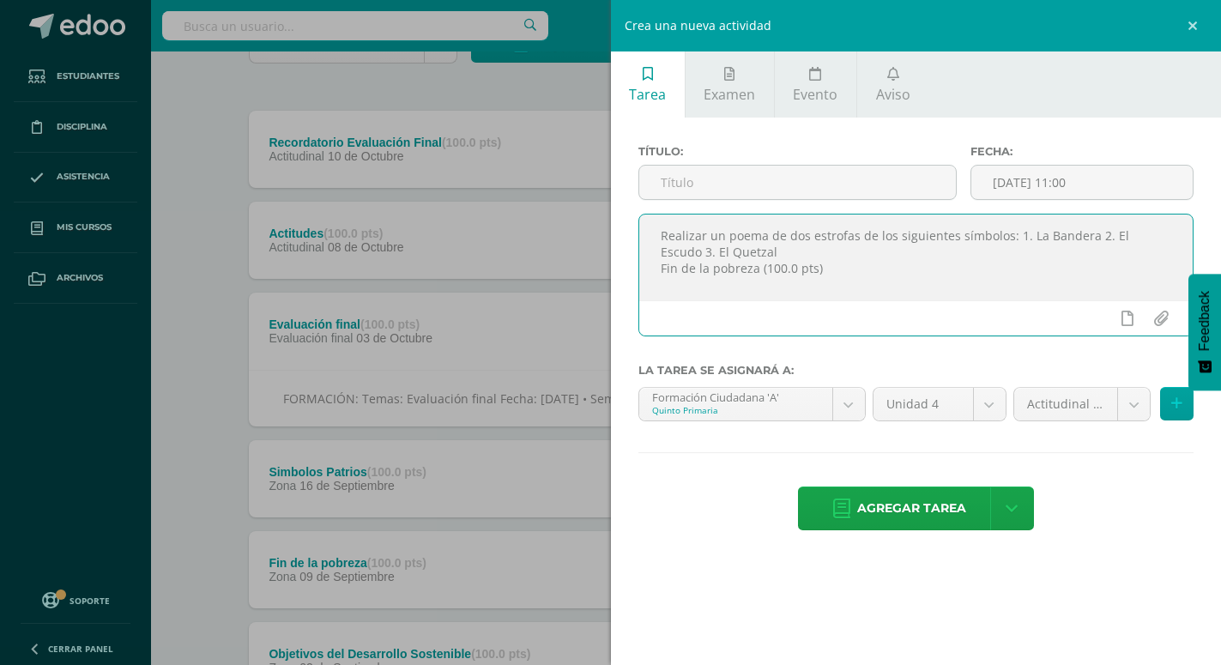
click at [661, 237] on textarea "Realizar un poema de dos estrofas de los siguientes símbolos: 1. La Bandera 2. …" at bounding box center [916, 257] width 554 height 86
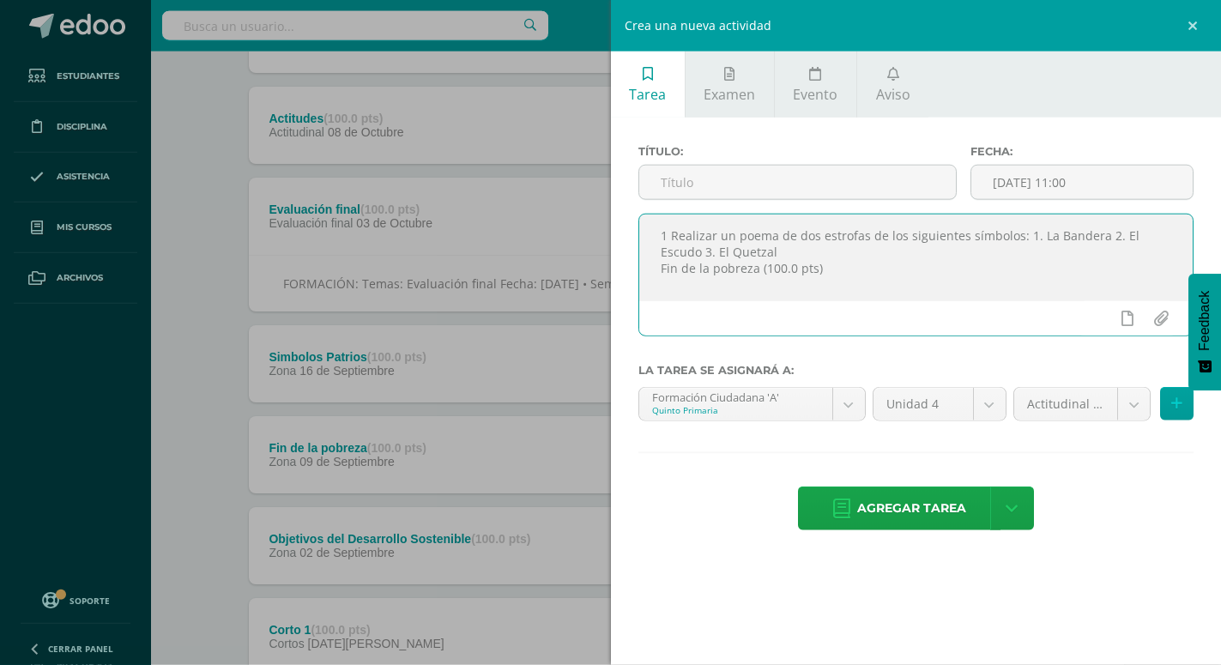
scroll to position [262, 0]
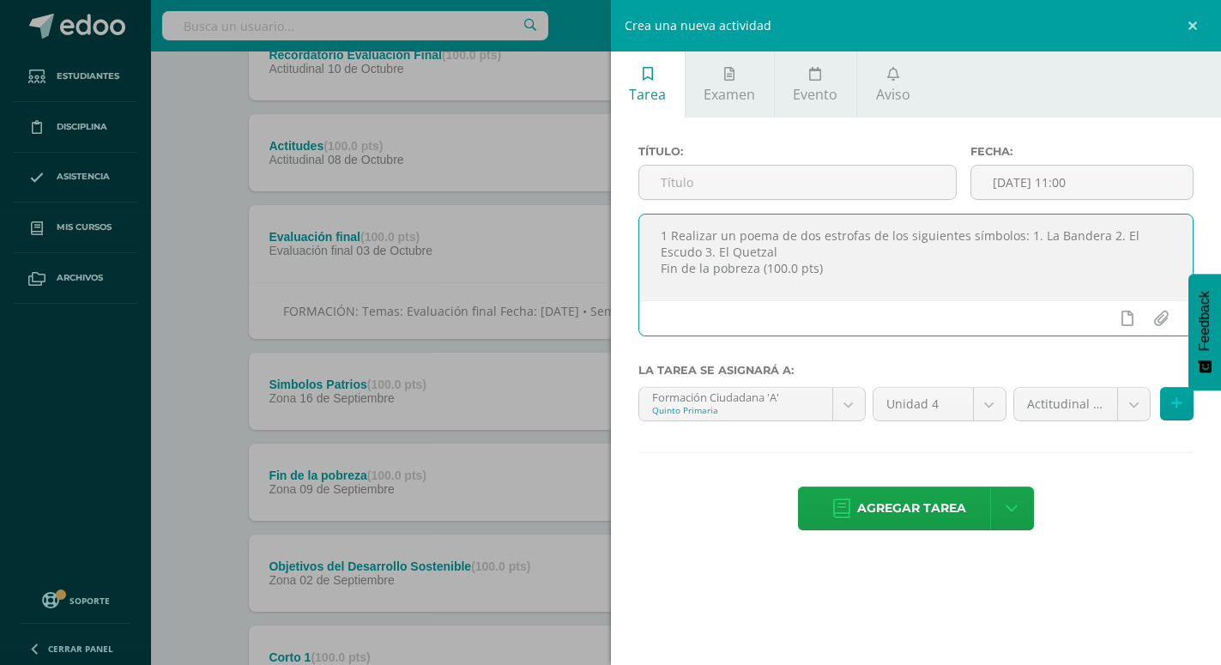
drag, startPoint x: 654, startPoint y: 253, endPoint x: 859, endPoint y: 286, distance: 206.7
click at [860, 288] on textarea "1 Realizar un poema de dos estrofas de los siguientes símbolos: 1. La Bandera 2…" at bounding box center [916, 257] width 554 height 86
drag, startPoint x: 1014, startPoint y: 238, endPoint x: 1167, endPoint y: 238, distance: 153.5
click at [1170, 239] on textarea "1 Realizar un poema de dos estrofas de los siguientes símbolos: 1. La Bandera 2…" at bounding box center [916, 257] width 554 height 86
click at [959, 238] on textarea "1 Realizar un poema de dos estrofas de los siguientes símbolos" at bounding box center [916, 257] width 554 height 86
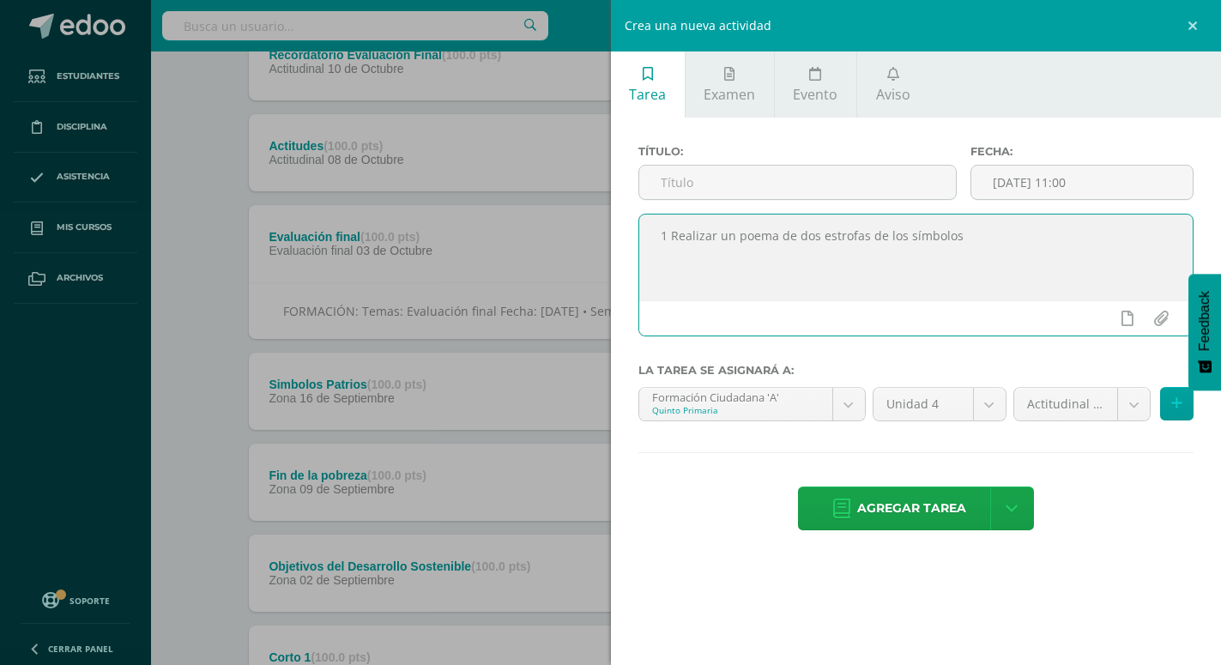
click at [997, 244] on textarea "1 Realizar un poema de dos estrofas de los símbolos" at bounding box center [916, 257] width 554 height 86
click at [669, 251] on textarea "1 Realizar un poema de dos estrofas de los símbolos restantes en hojas y ´prese…" at bounding box center [916, 257] width 554 height 86
click at [814, 277] on textarea "1 Realizar un poema de dos estrofas de los símbolos restantes en hojas y ´prese…" at bounding box center [916, 257] width 554 height 86
click at [995, 283] on textarea "1 Realizar un poema de dos estrofas de los símbolos restantes en hojas y ´prese…" at bounding box center [916, 257] width 554 height 86
click at [1074, 232] on textarea "1 Realizar un poema de dos estrofas de los símbolos restantes en hojas y ´prese…" at bounding box center [916, 257] width 554 height 86
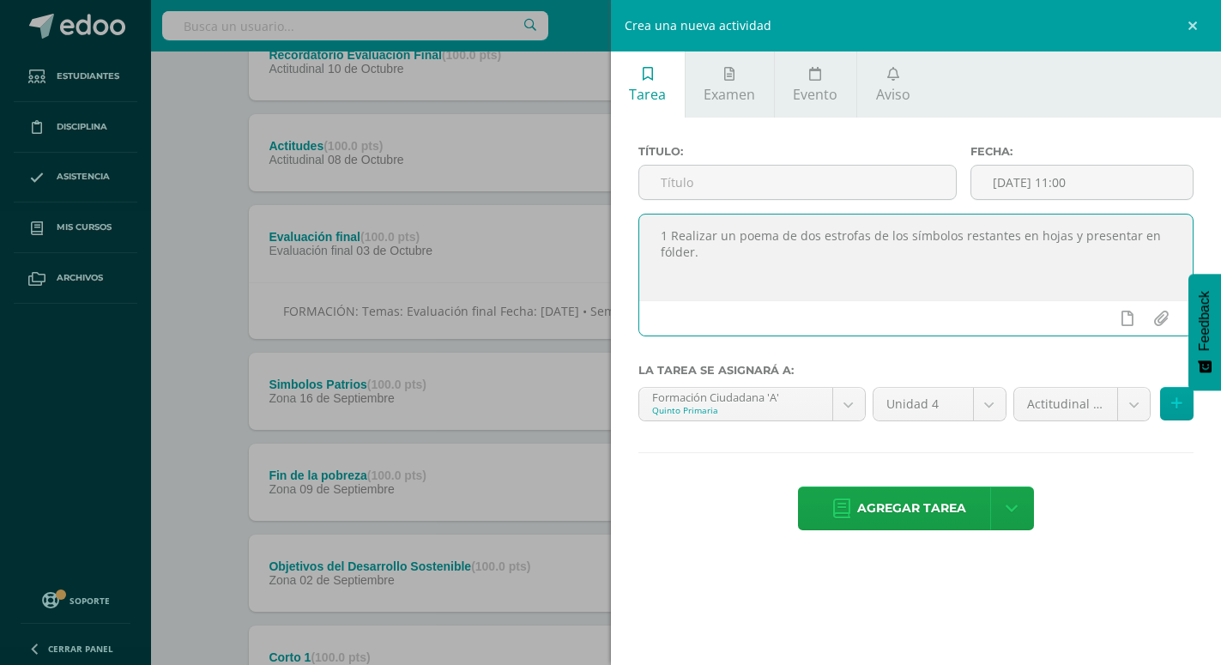
click at [776, 256] on textarea "1 Realizar un poema de dos estrofas de los símbolos restantes en hojas y presen…" at bounding box center [916, 257] width 554 height 86
click at [753, 259] on textarea "1 Realizar un poema de dos estrofas de los símbolos restantes en hojas con su r…" at bounding box center [916, 257] width 554 height 86
type textarea "1 Realizar un poema de dos estrofas de los símbolos restantes en hojas con su r…"
click at [1130, 409] on body "Tarea asignada exitosamente Estudiantes Disciplina Asistencia Mis cursos Archiv…" at bounding box center [610, 323] width 1221 height 1170
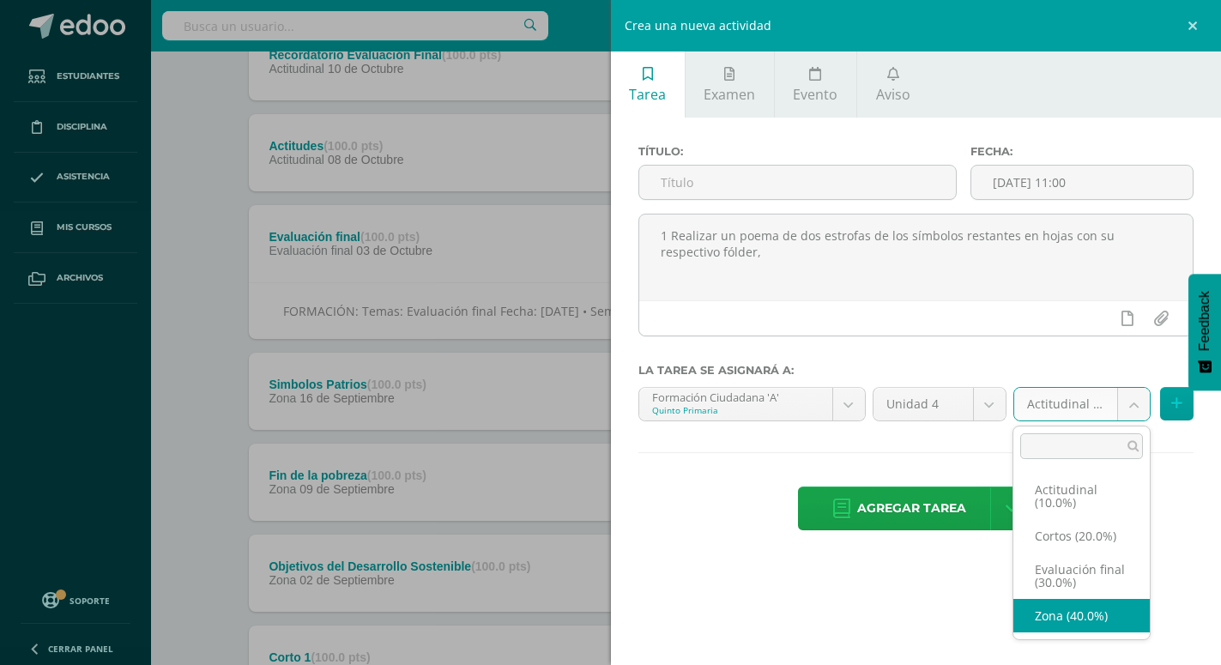
select select "171896"
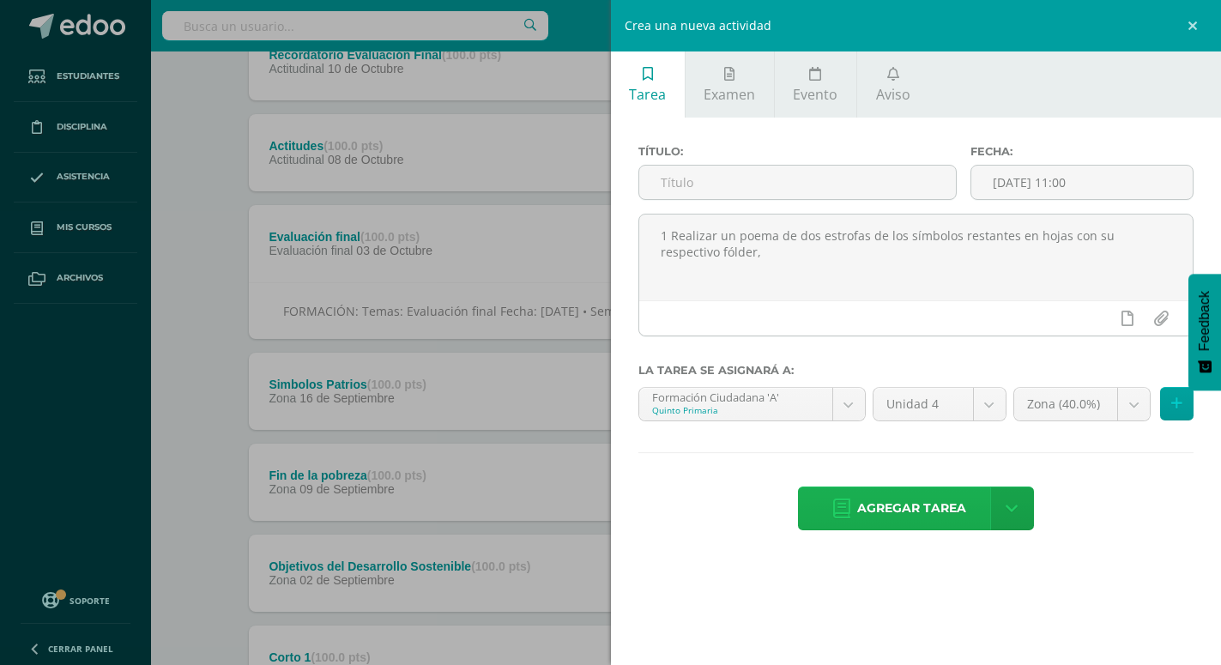
click at [925, 496] on span "Agregar tarea" at bounding box center [911, 508] width 109 height 42
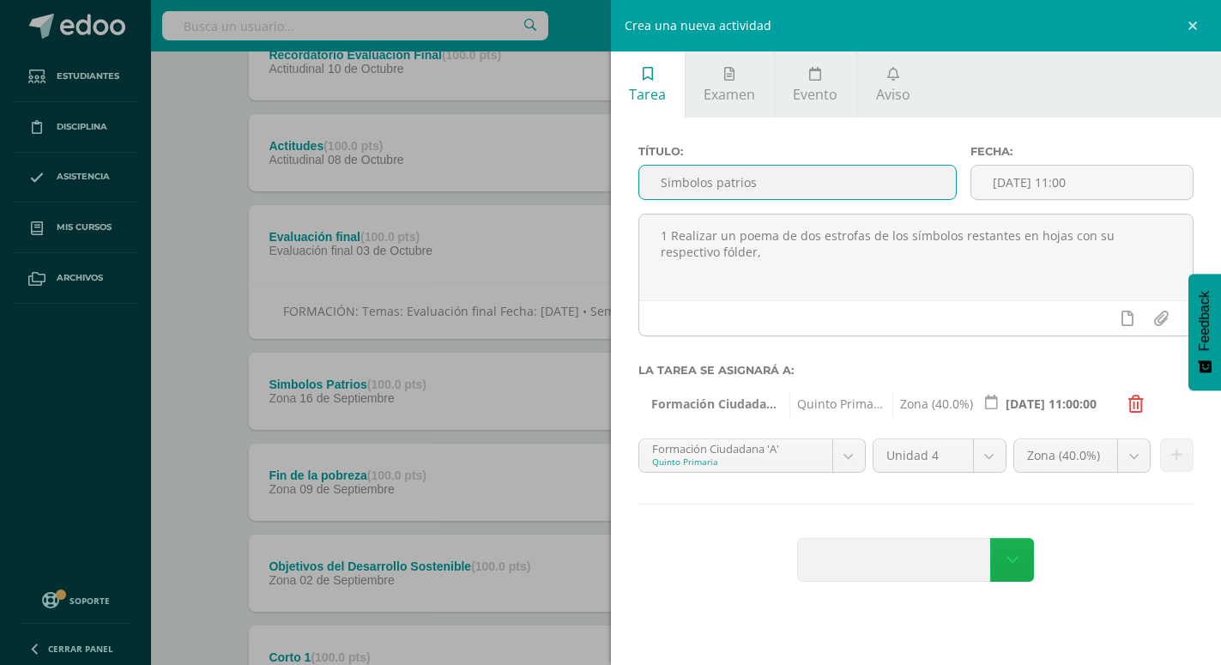
type input "Simbolos patrios"
click at [1016, 551] on icon at bounding box center [1012, 560] width 12 height 19
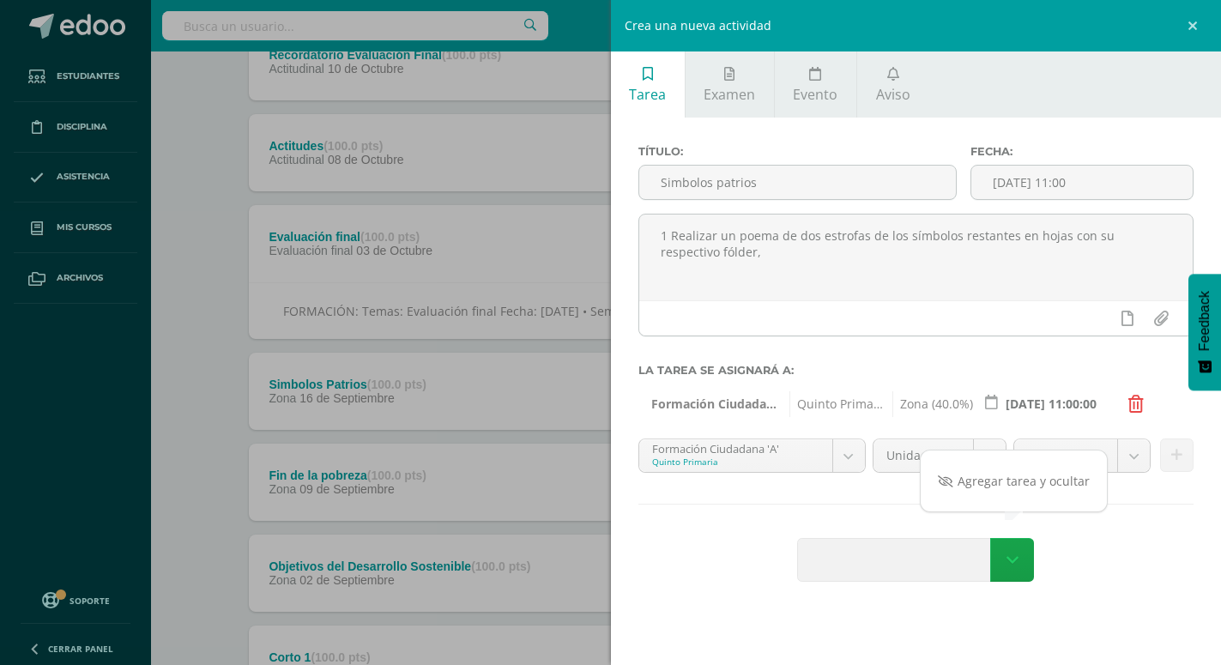
click at [1132, 565] on div "Agregar tarea" at bounding box center [916, 561] width 556 height 47
drag, startPoint x: 918, startPoint y: 530, endPoint x: 926, endPoint y: 539, distance: 12.1
click at [925, 539] on span at bounding box center [899, 560] width 202 height 42
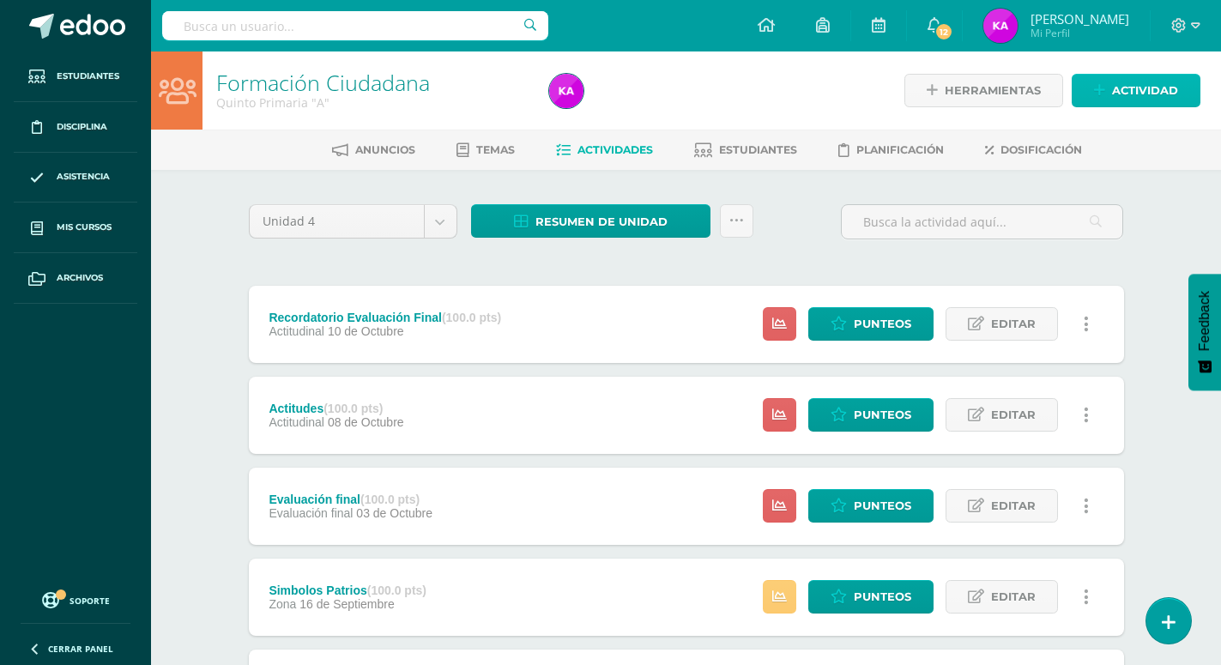
click at [1155, 86] on span "Actividad" at bounding box center [1145, 91] width 66 height 32
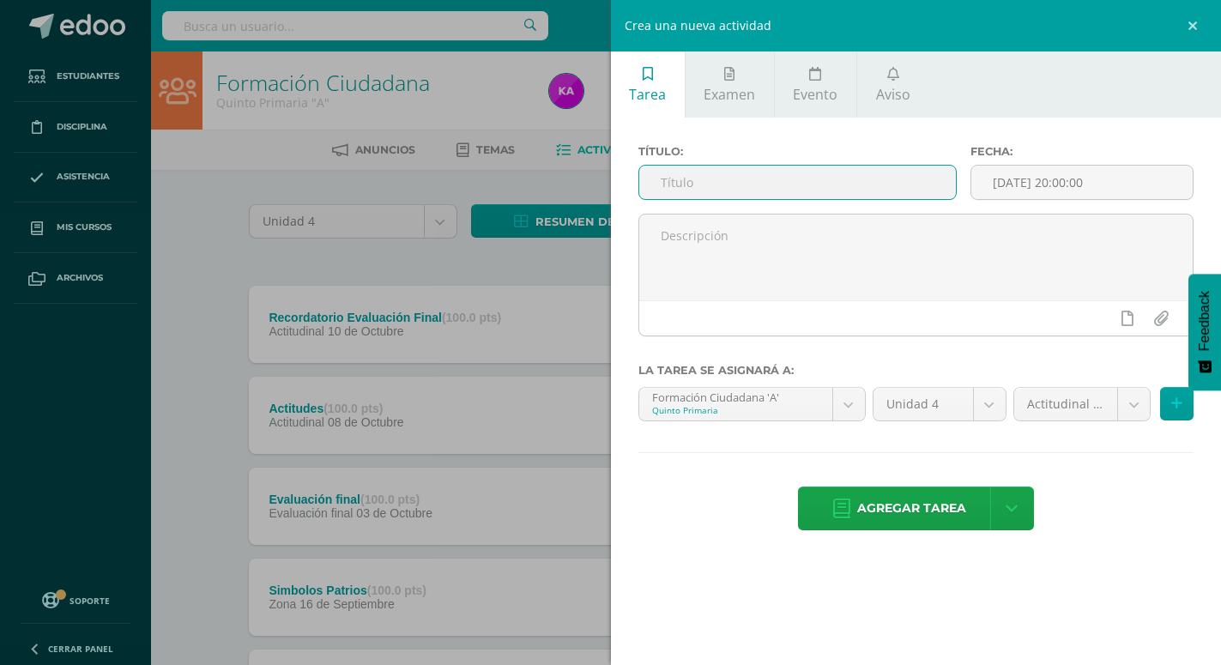
click at [881, 185] on input "text" at bounding box center [797, 182] width 316 height 33
type input "Educacion de calidad"
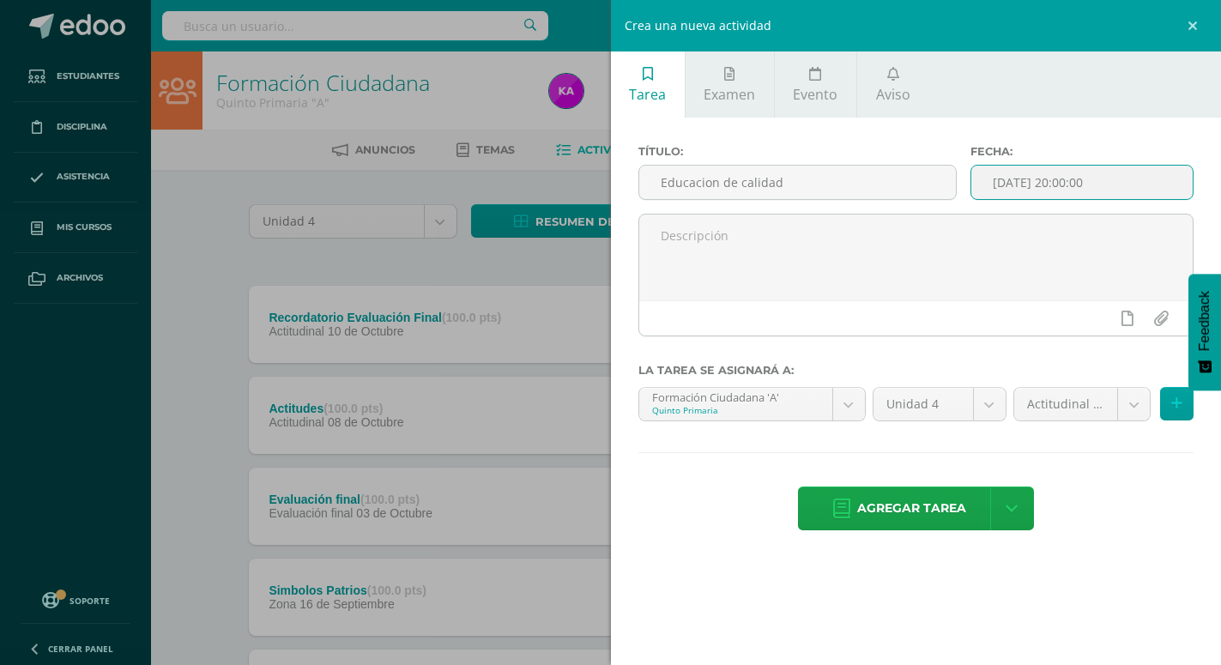
click at [1124, 191] on input "[DATE] 20:00:00" at bounding box center [1081, 182] width 221 height 33
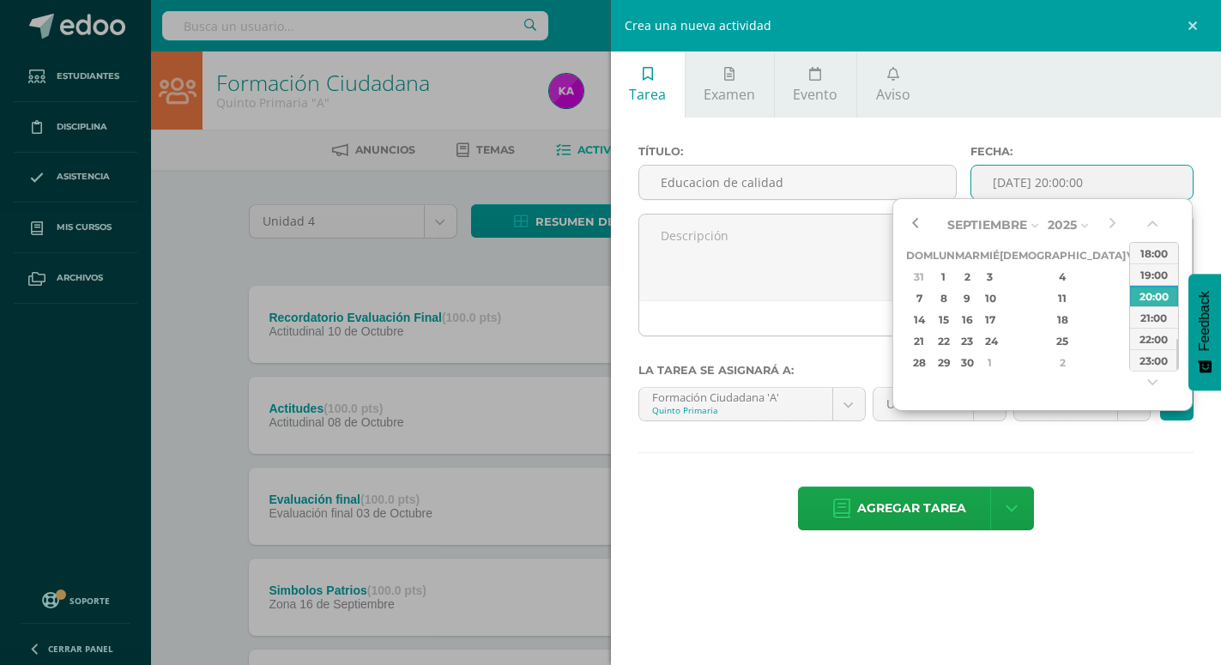
click at [914, 222] on button "button" at bounding box center [914, 225] width 17 height 26
click at [976, 342] on div "23" at bounding box center [966, 341] width 20 height 20
type input "2025-09-23 20:00"
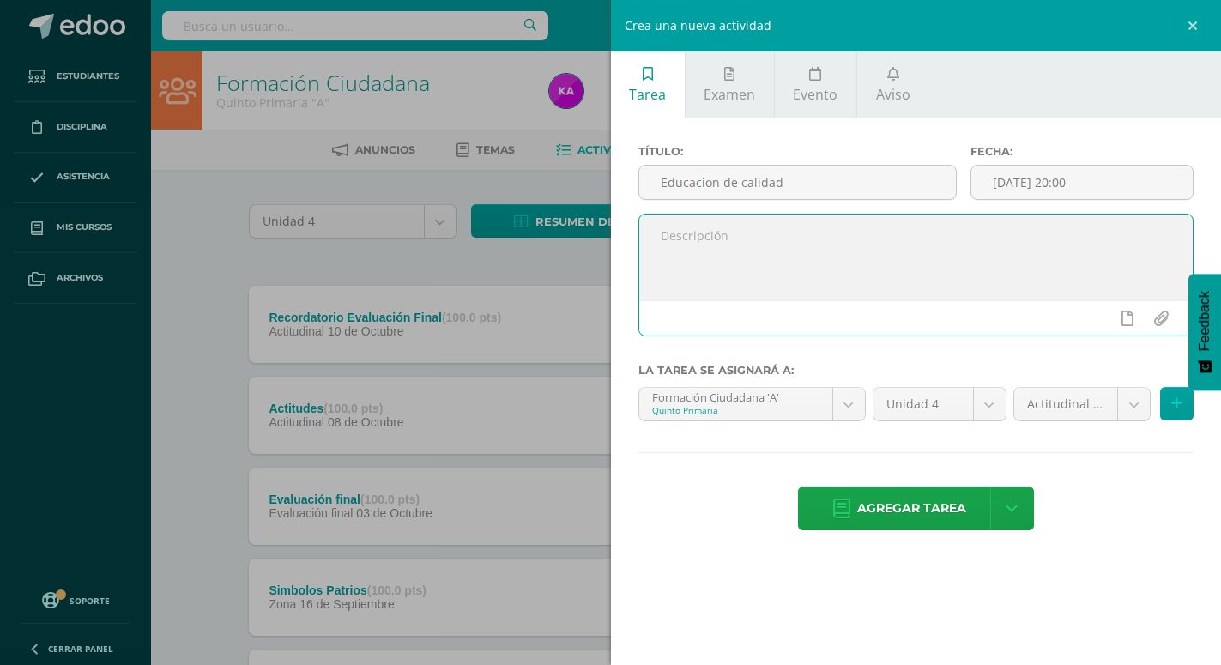
click at [783, 247] on textarea at bounding box center [916, 257] width 554 height 86
click at [1095, 240] on textarea "1. Elaborar un organizador de los objetivos de la educación de Guatemala" at bounding box center [916, 257] width 554 height 86
click at [910, 252] on textarea "1. Elaborar un organizador de los objetivos de la educación de Guatemala 2. Par…" at bounding box center [916, 257] width 554 height 86
click at [1076, 237] on textarea "1. Elaborar un organizador de los objetivos de la educación de Guatemala 2. Par…" at bounding box center [916, 257] width 554 height 86
click at [986, 252] on textarea "1. Elaborar un organizador de los objetivos de la educación de Guatemala. 2. Pa…" at bounding box center [916, 257] width 554 height 86
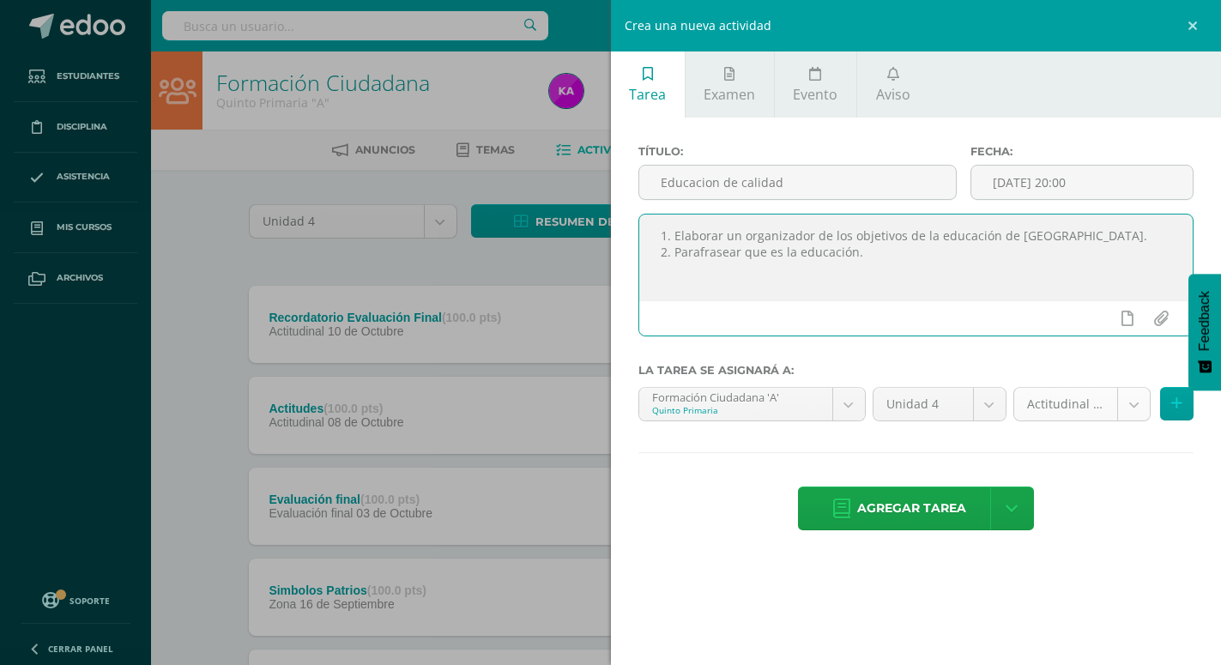
type textarea "1. Elaborar un organizador de los objetivos de la educación de [GEOGRAPHIC_DATA…"
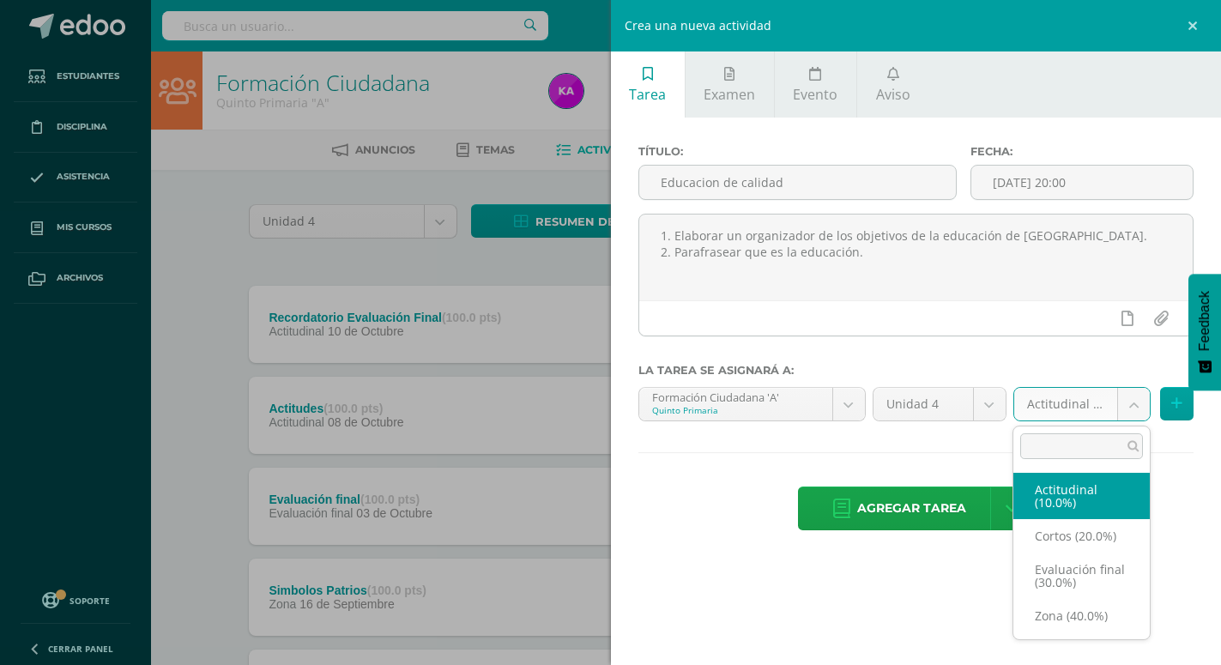
click at [1134, 406] on body "Tarea asignada exitosamente Estudiantes Disciplina Asistencia Mis cursos Archiv…" at bounding box center [610, 602] width 1221 height 1204
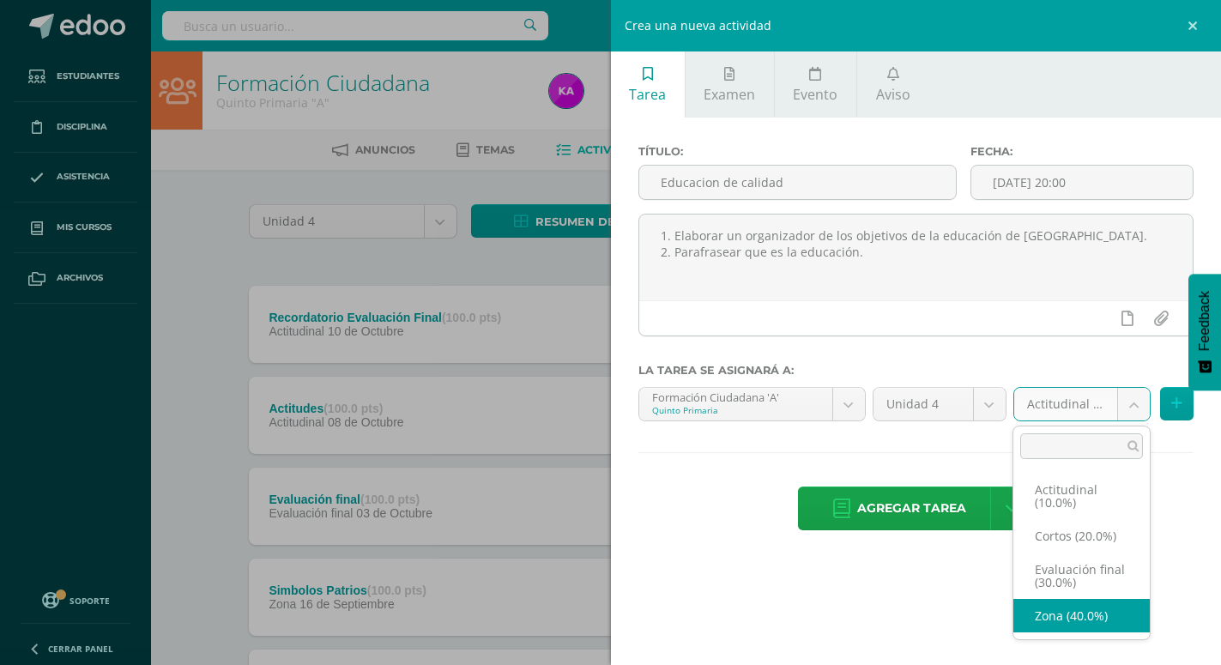
drag, startPoint x: 1073, startPoint y: 616, endPoint x: 1049, endPoint y: 591, distance: 34.6
select select "171896"
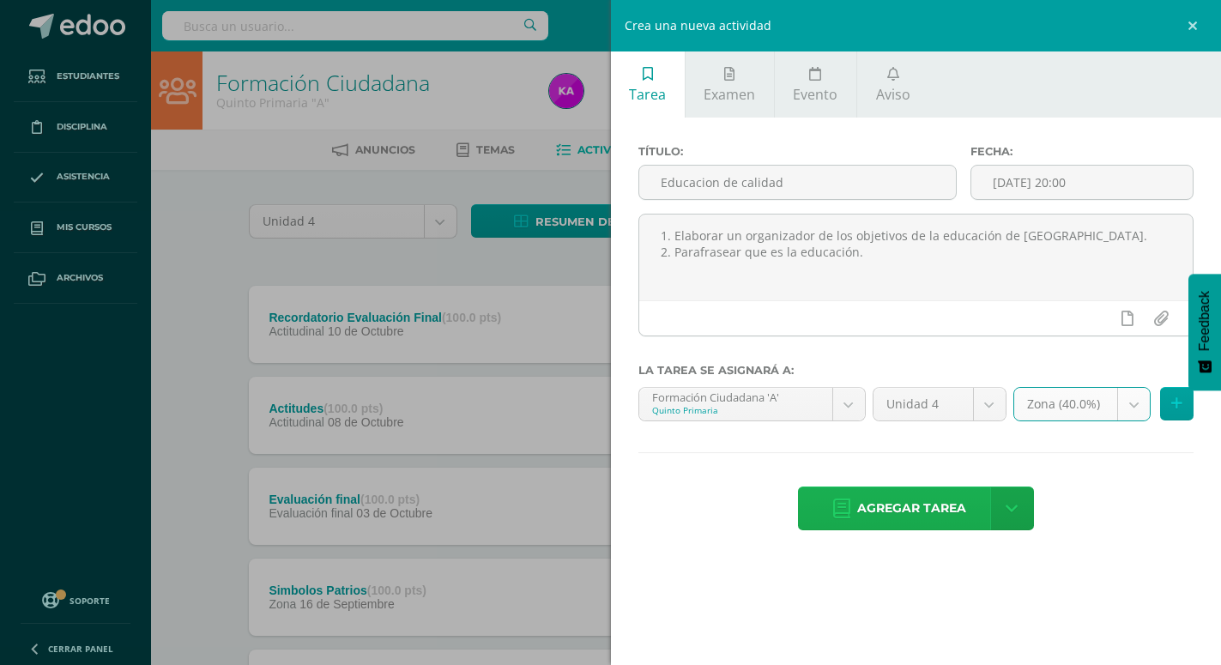
click at [937, 489] on span "Agregar tarea" at bounding box center [911, 508] width 109 height 42
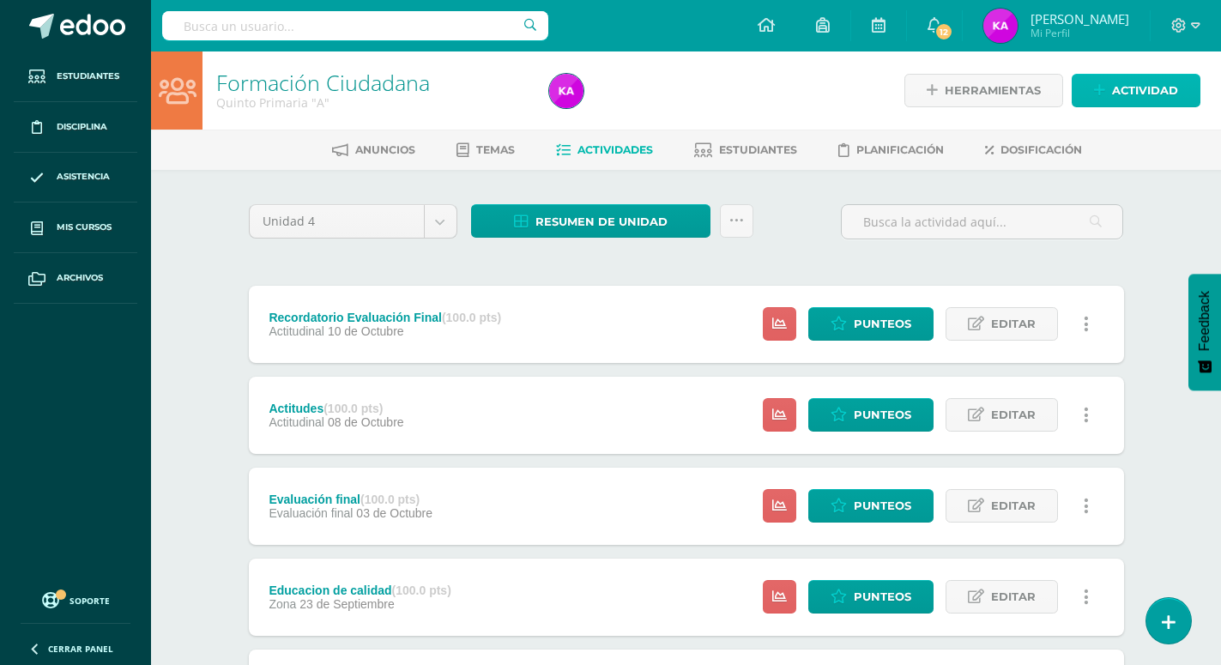
click at [1142, 85] on span "Actividad" at bounding box center [1145, 91] width 66 height 32
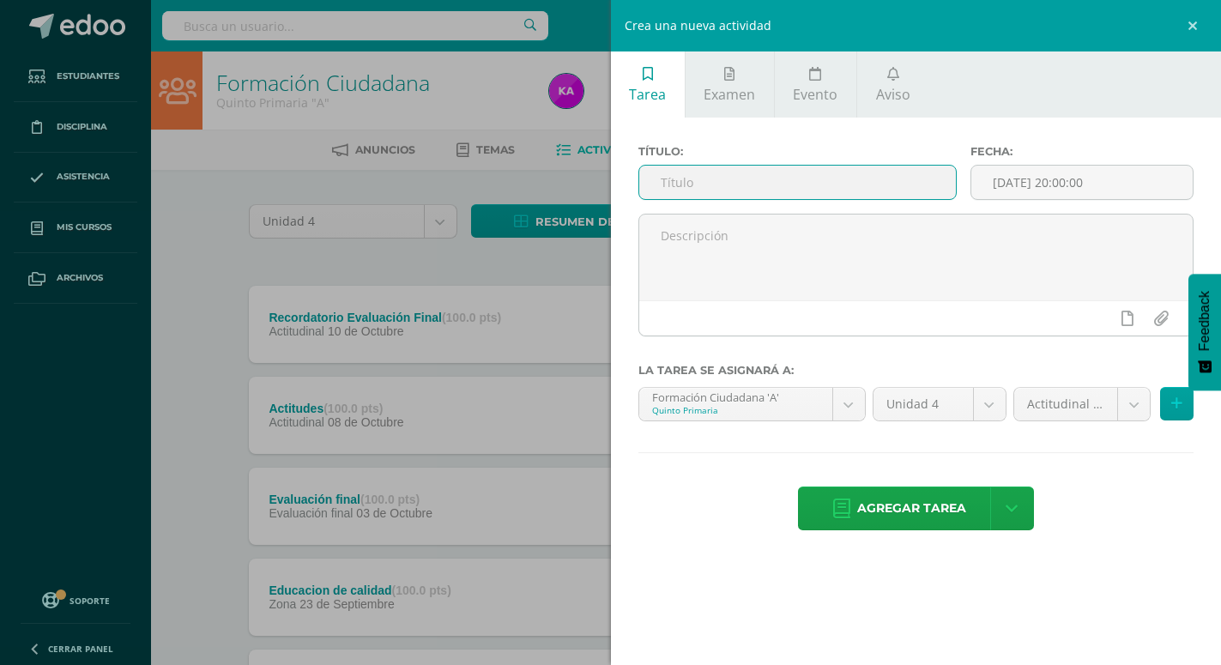
click at [895, 184] on input "text" at bounding box center [797, 182] width 316 height 33
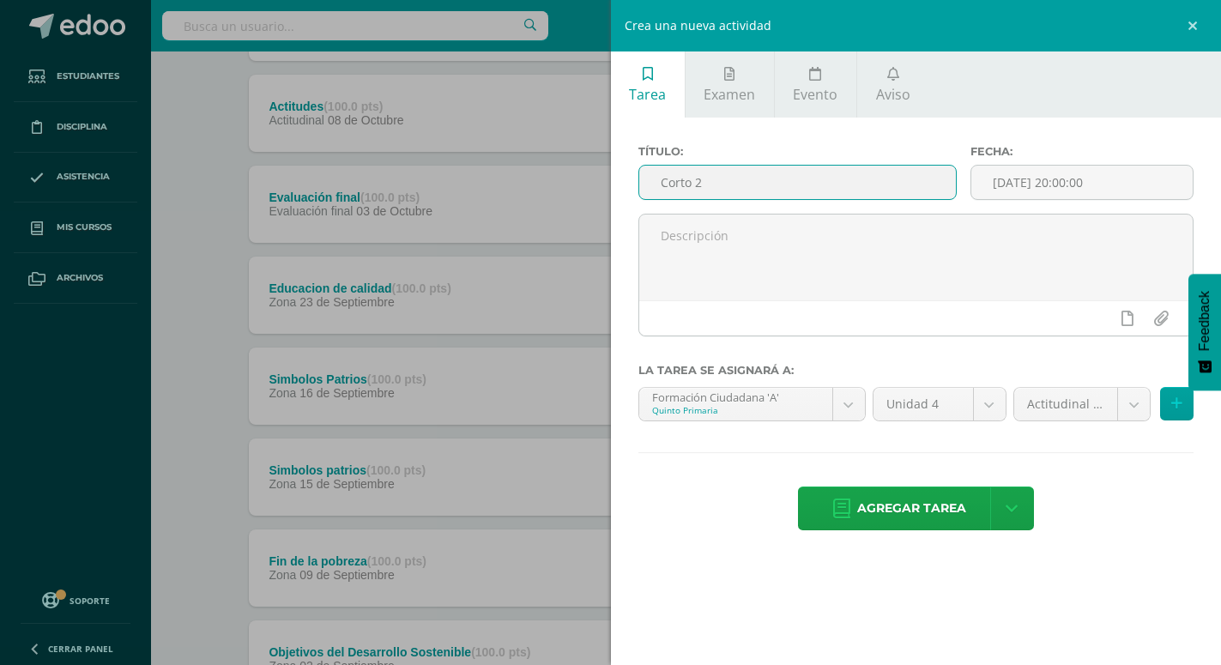
scroll to position [39, 0]
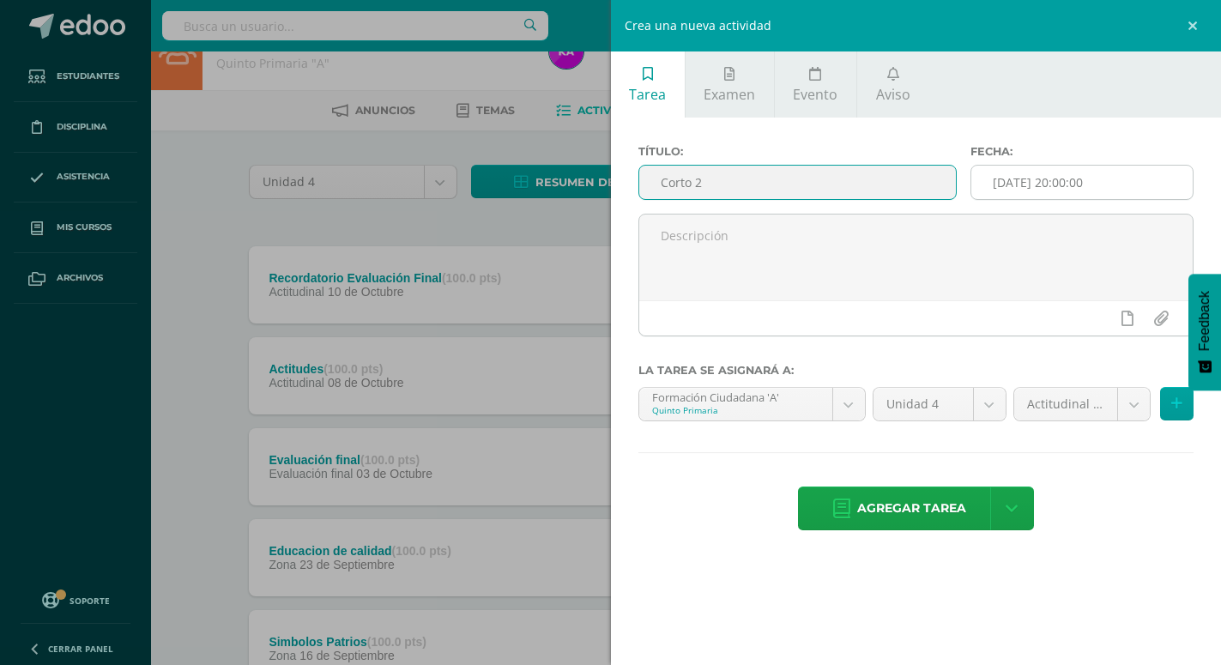
type input "Corto 2"
click at [1148, 174] on input "[DATE] 20:00:00" at bounding box center [1081, 182] width 221 height 33
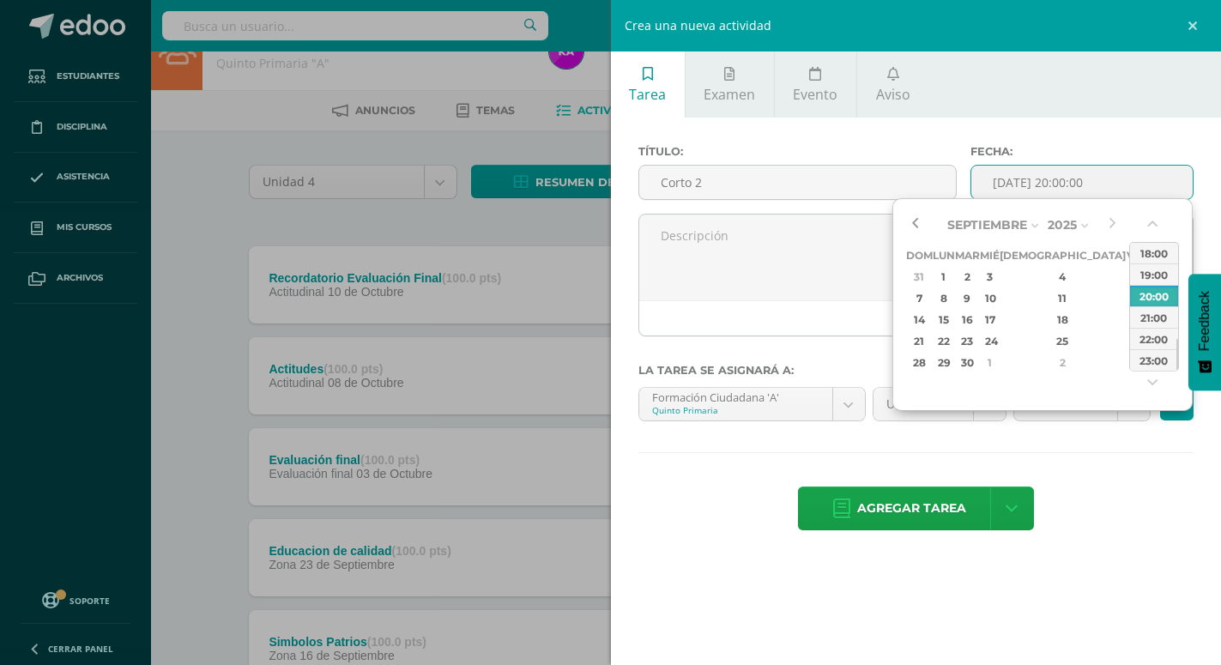
click at [914, 221] on button "button" at bounding box center [914, 225] width 17 height 26
click at [976, 365] on div "30" at bounding box center [966, 363] width 20 height 20
type input "[DATE] 20:00"
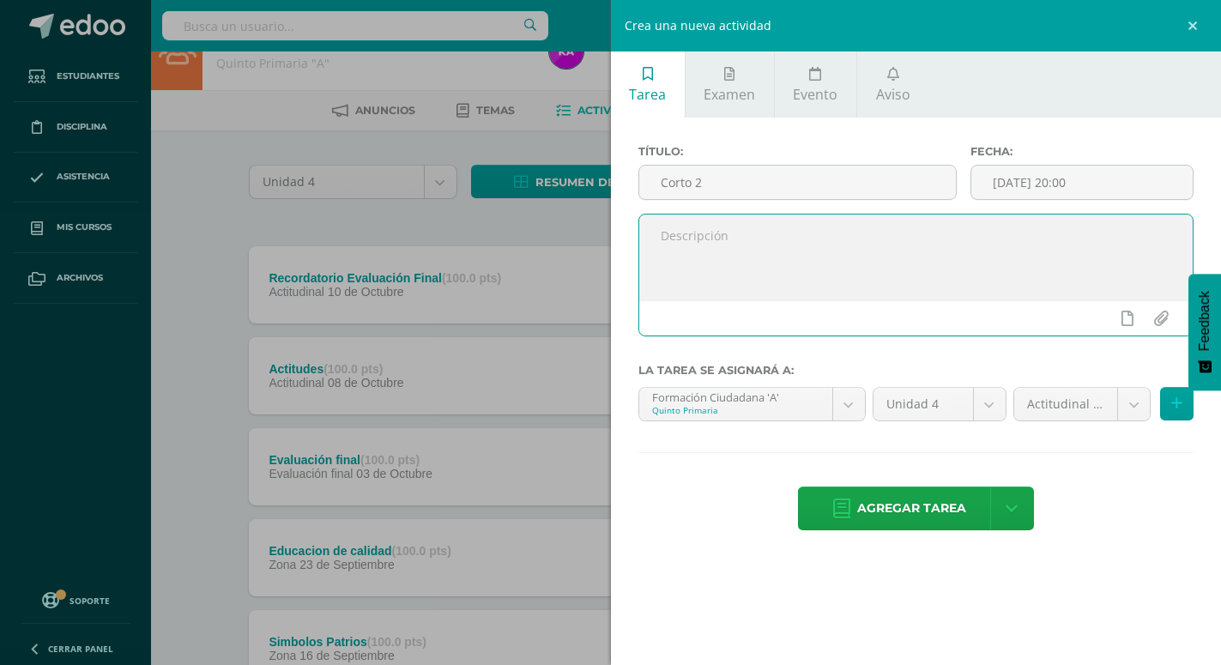
click at [801, 262] on textarea at bounding box center [916, 257] width 554 height 86
type textarea "Responder diversas actividades en los espacios correspondientes"
click at [1133, 413] on body "Tarea asignada exitosamente Estudiantes Disciplina Asistencia Mis cursos Archiv…" at bounding box center [610, 608] width 1221 height 1295
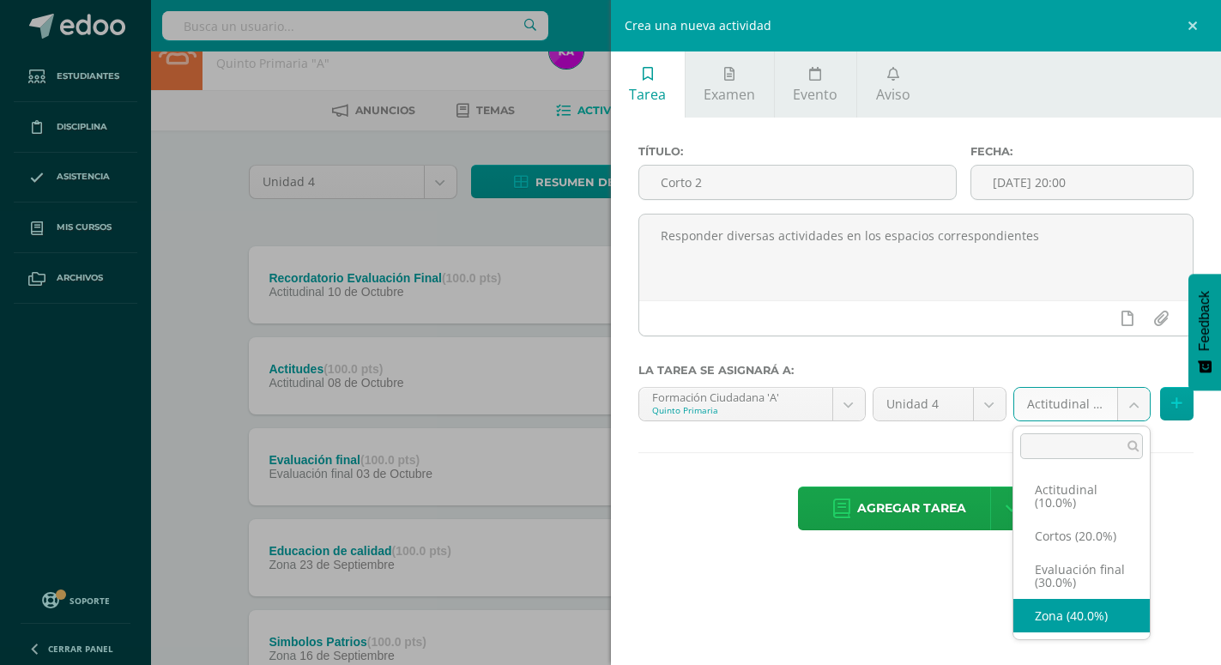
select select "171896"
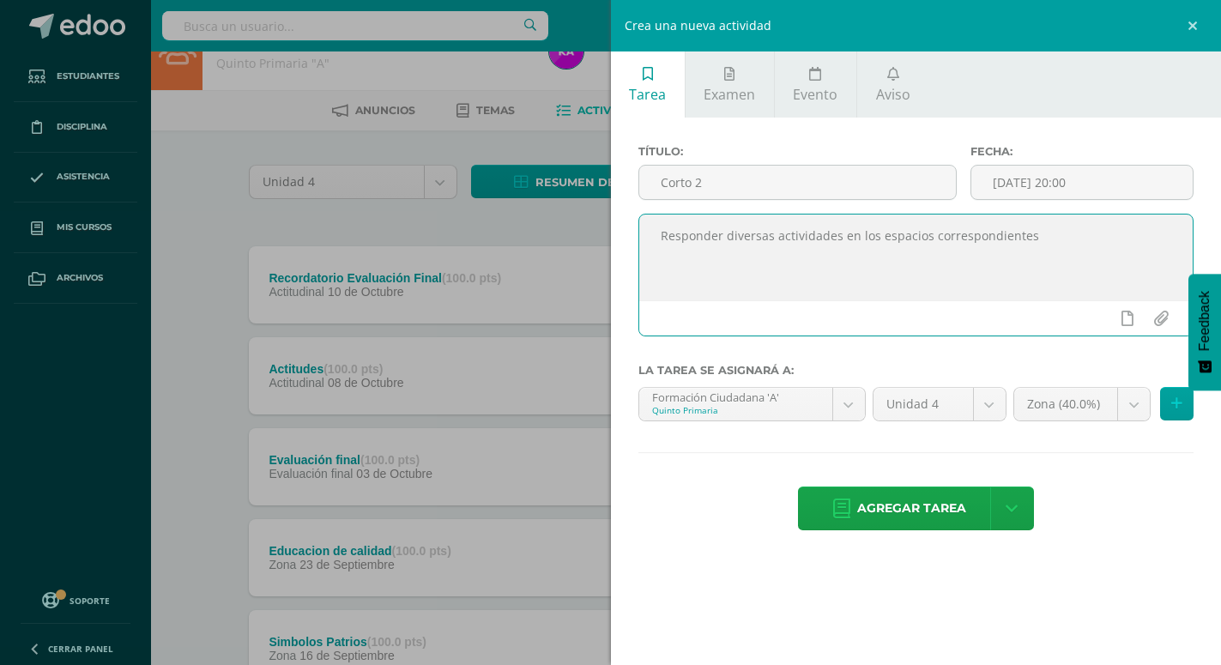
click at [1032, 251] on textarea "Responder diversas actividades en los espacios correspondientes" at bounding box center [916, 257] width 554 height 86
type textarea "Responder diversas actividades en los espacios correspondientes."
click at [899, 487] on span "Agregar tarea" at bounding box center [911, 508] width 109 height 42
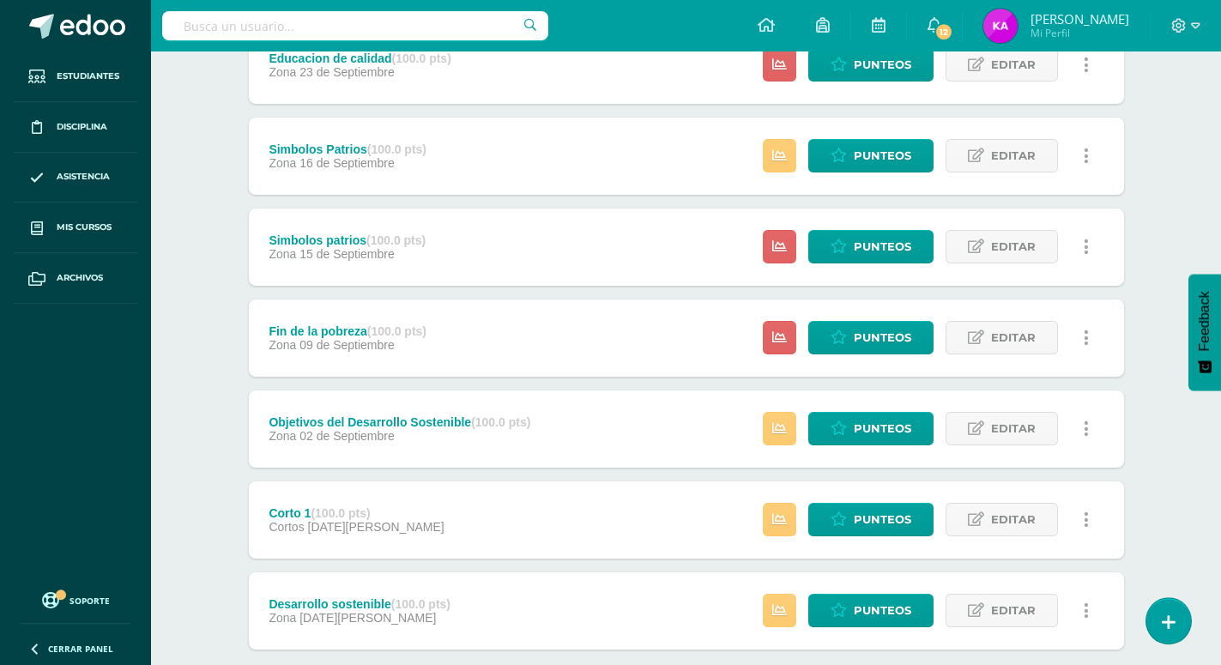
scroll to position [655, 0]
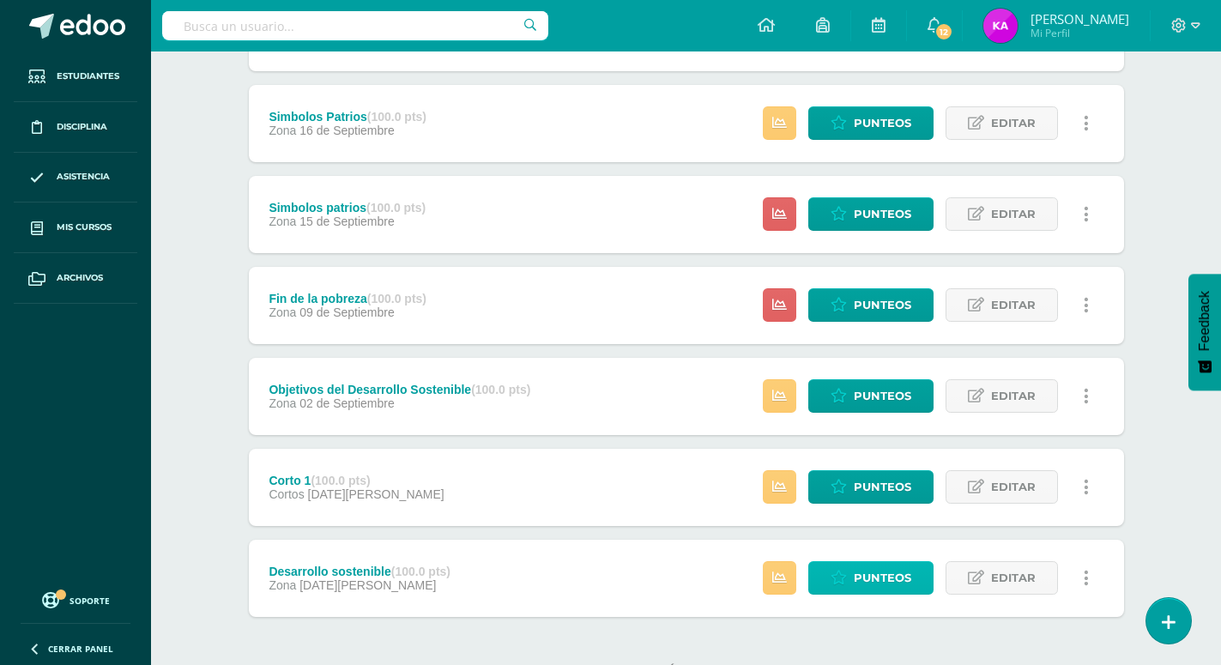
click at [877, 562] on span "Punteos" at bounding box center [881, 578] width 57 height 32
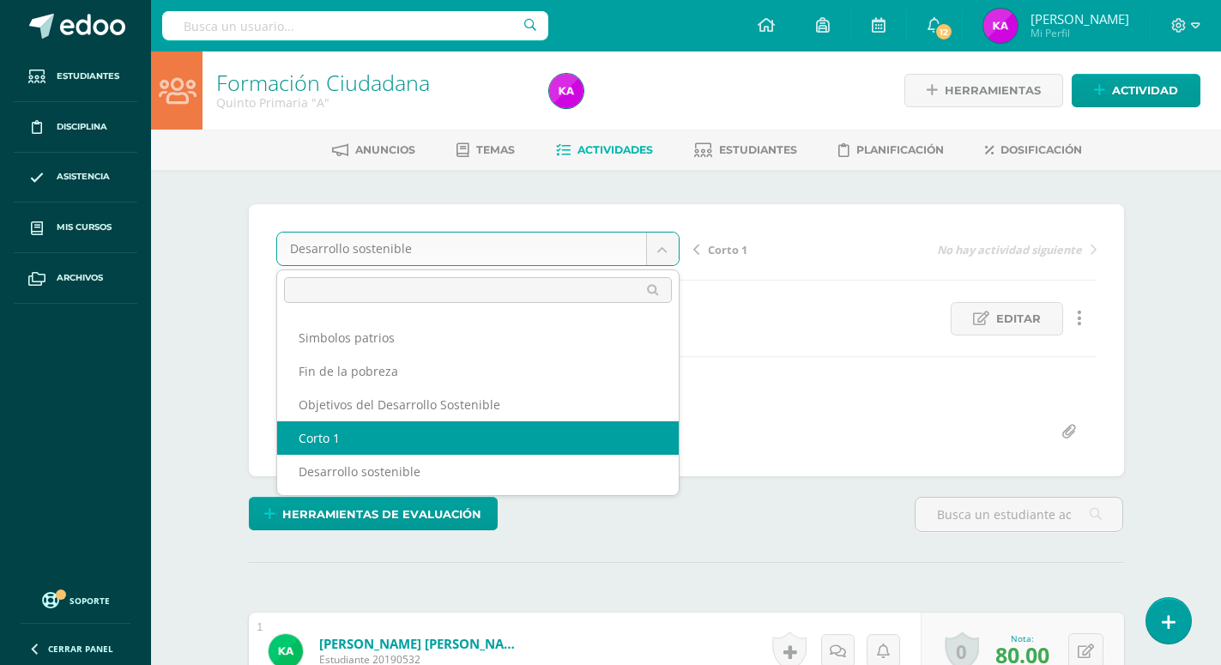
select select "/dashboard/teacher/grade-activity/172008/"
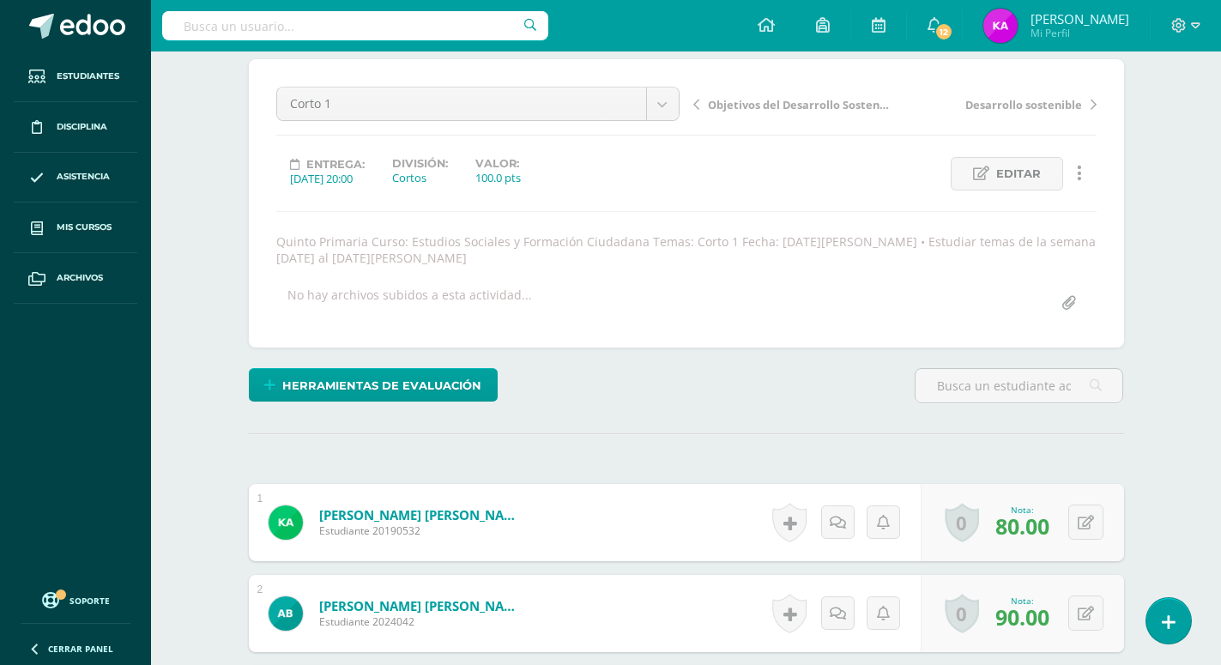
scroll to position [51, 0]
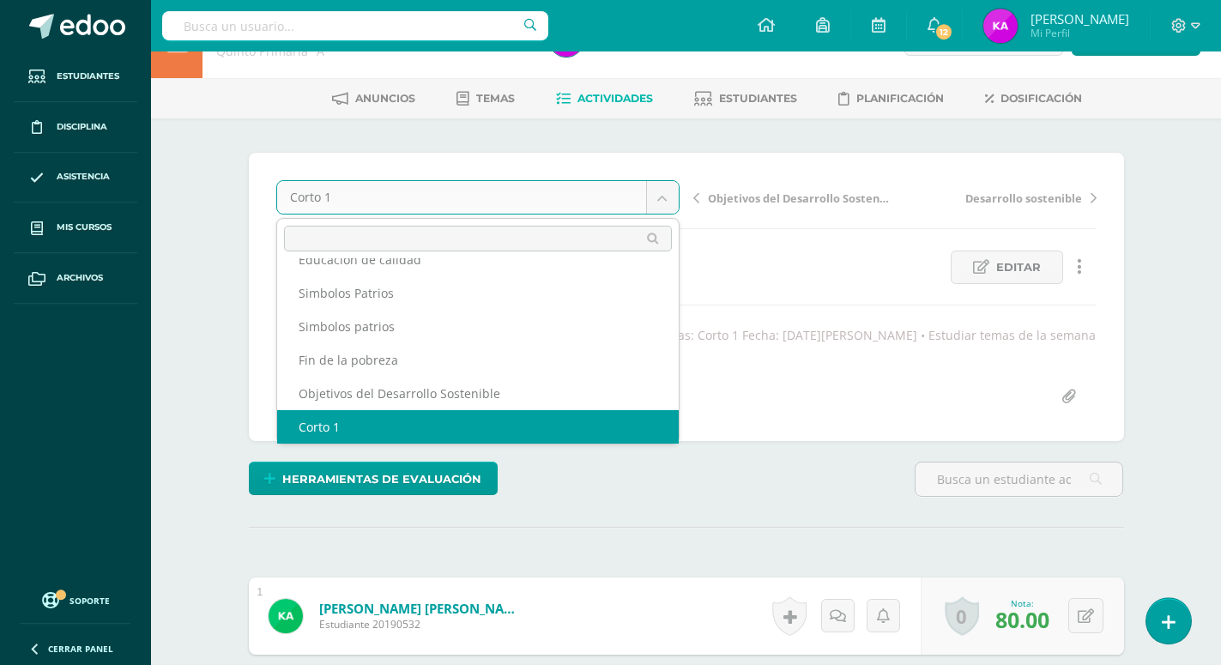
scroll to position [141, 0]
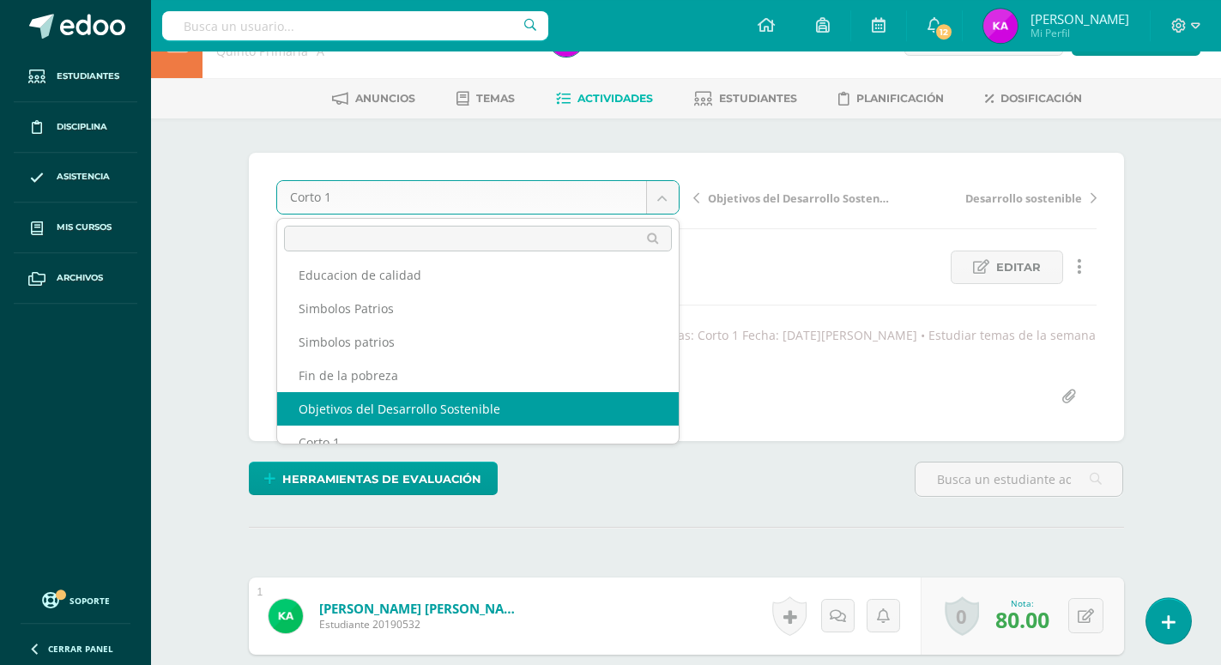
select select "/dashboard/teacher/grade-activity/172511/"
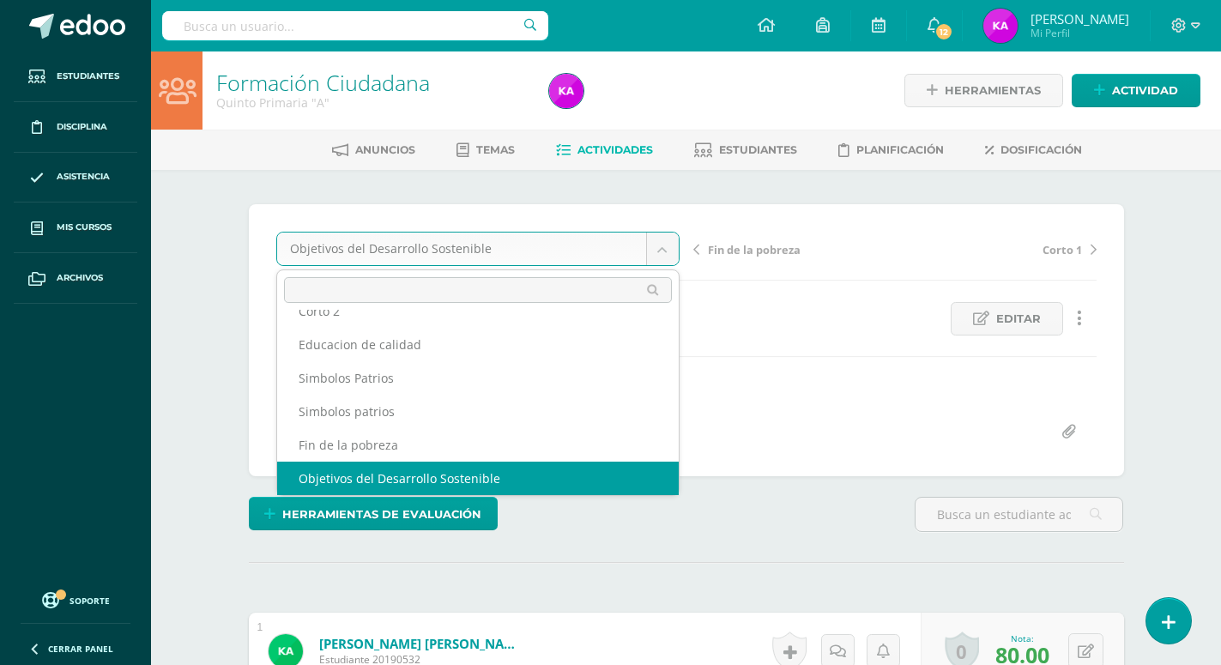
scroll to position [107, 0]
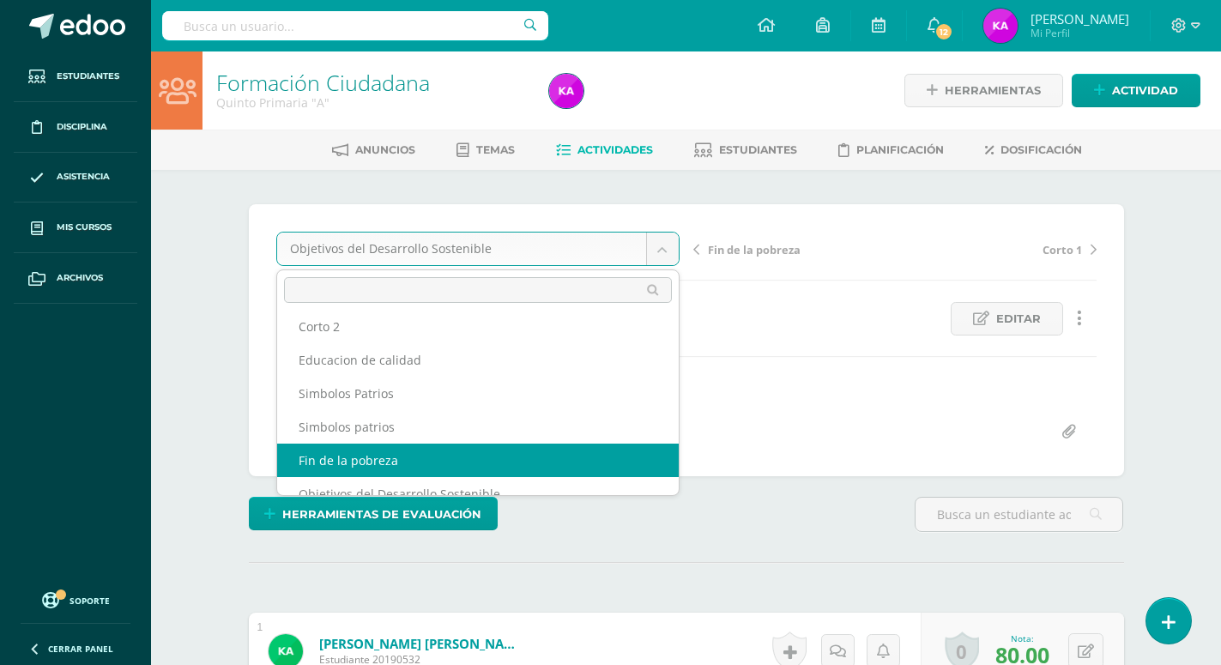
select select "/dashboard/teacher/grade-activity/174124/"
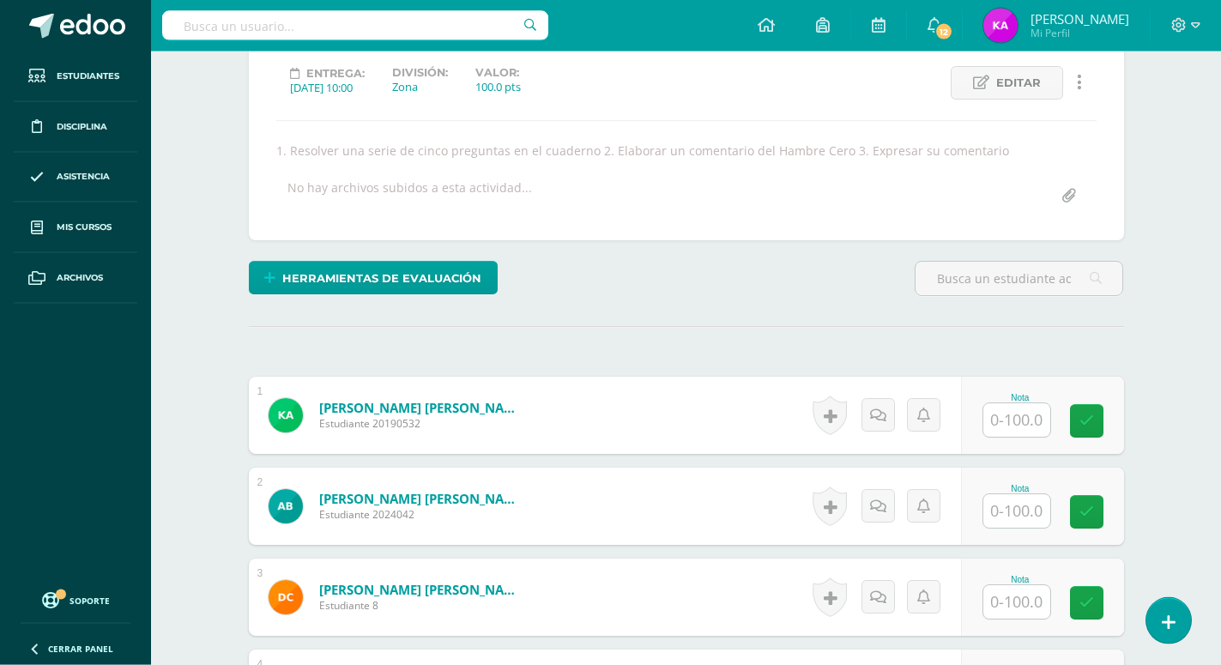
scroll to position [351, 0]
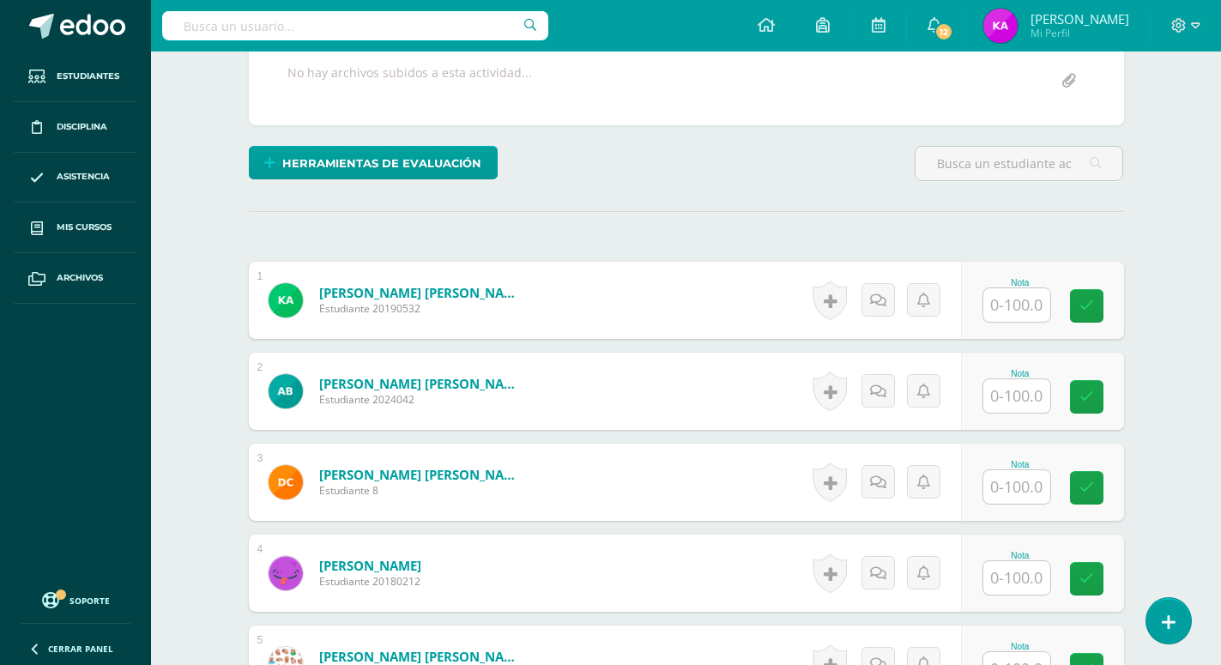
click at [1017, 288] on input "text" at bounding box center [1016, 304] width 67 height 33
type input "70"
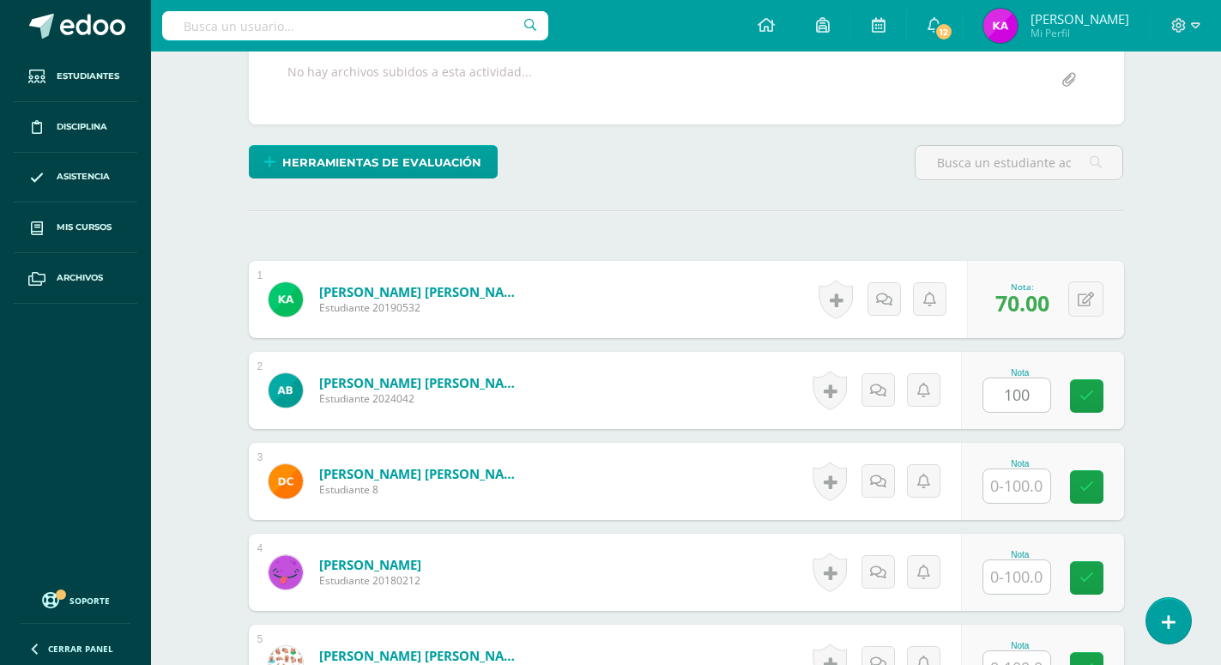
type input "100"
type input "70"
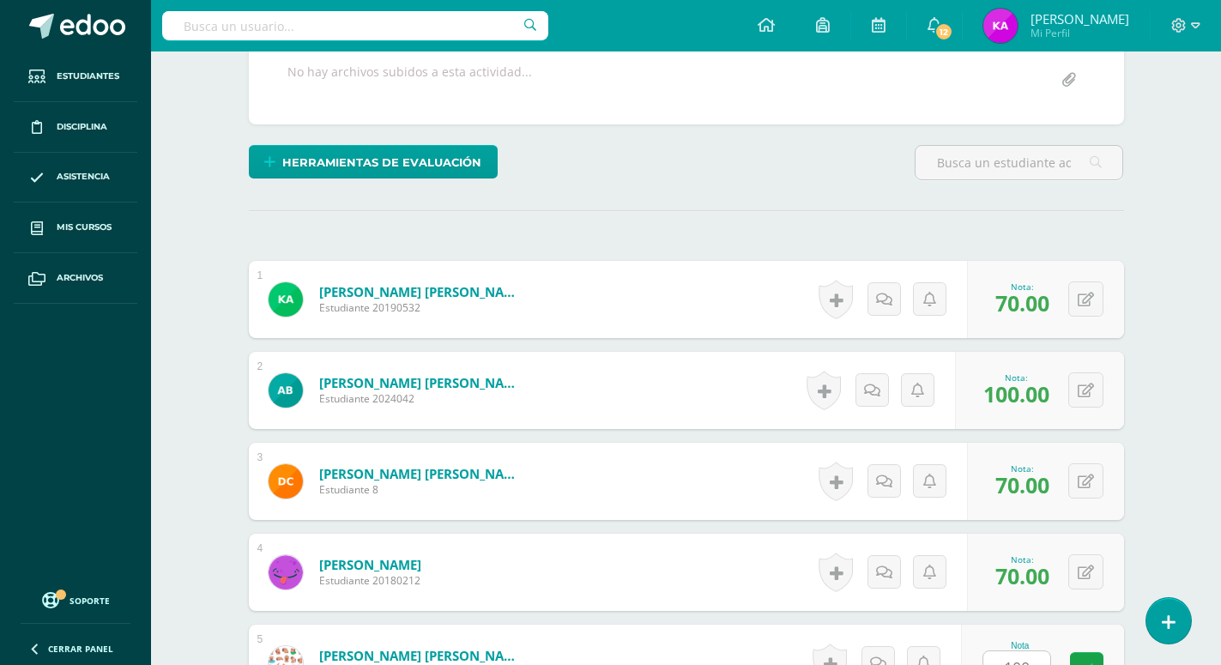
type input "100"
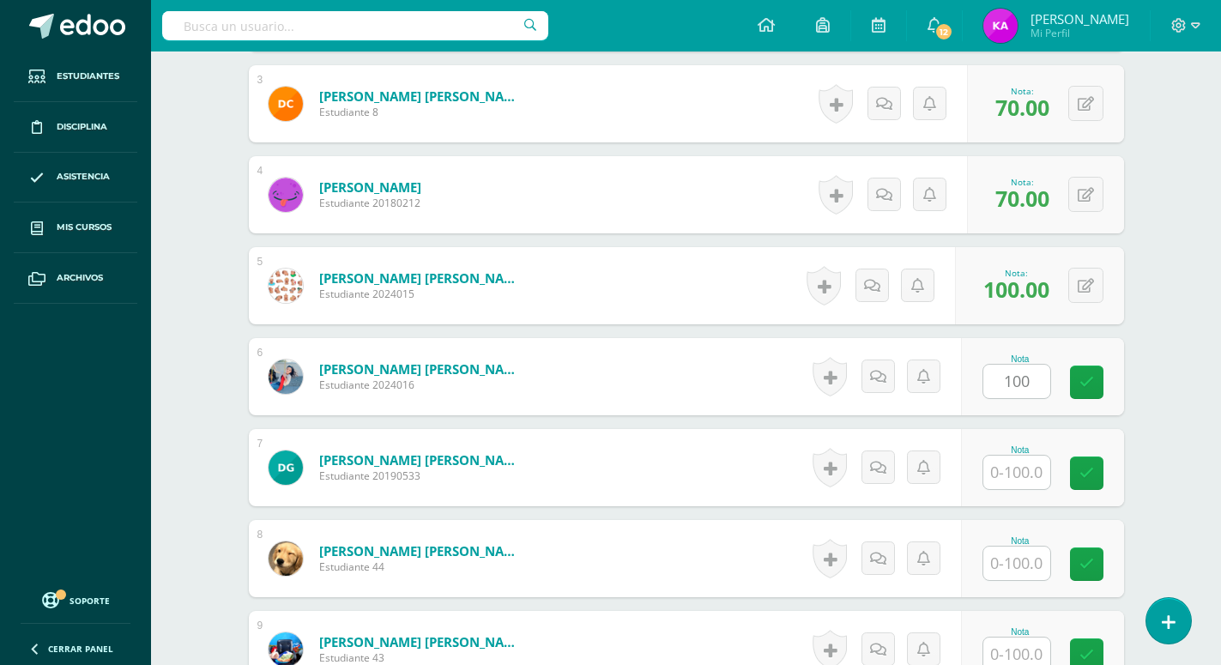
type input "100"
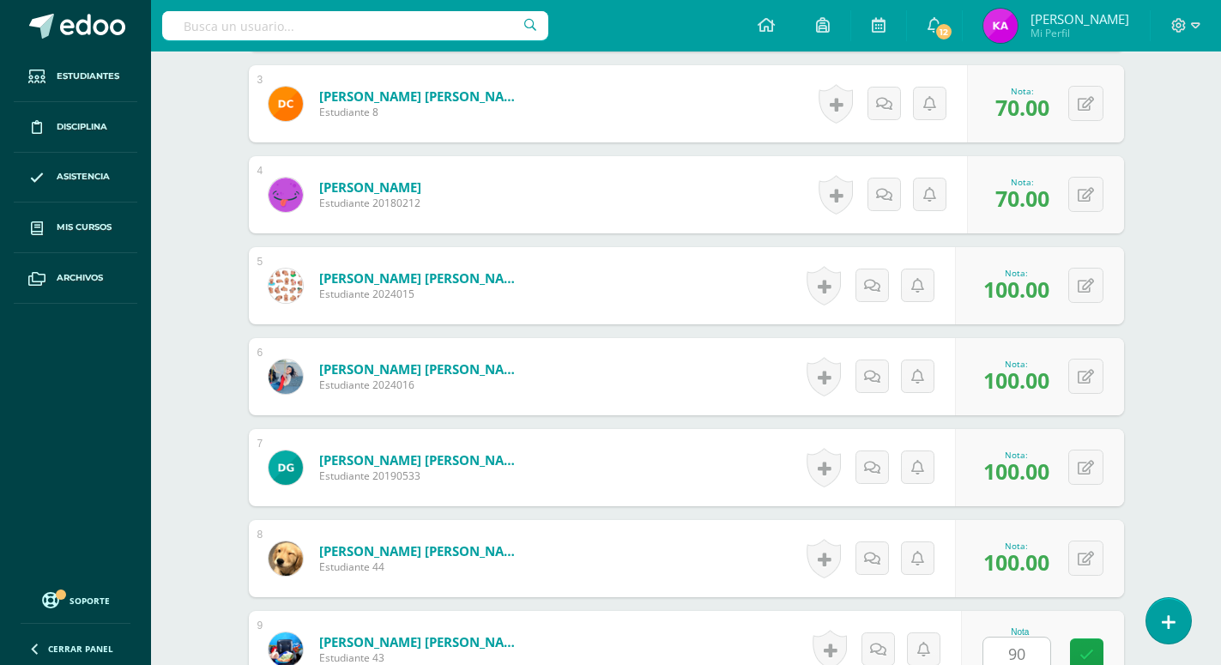
type input "90"
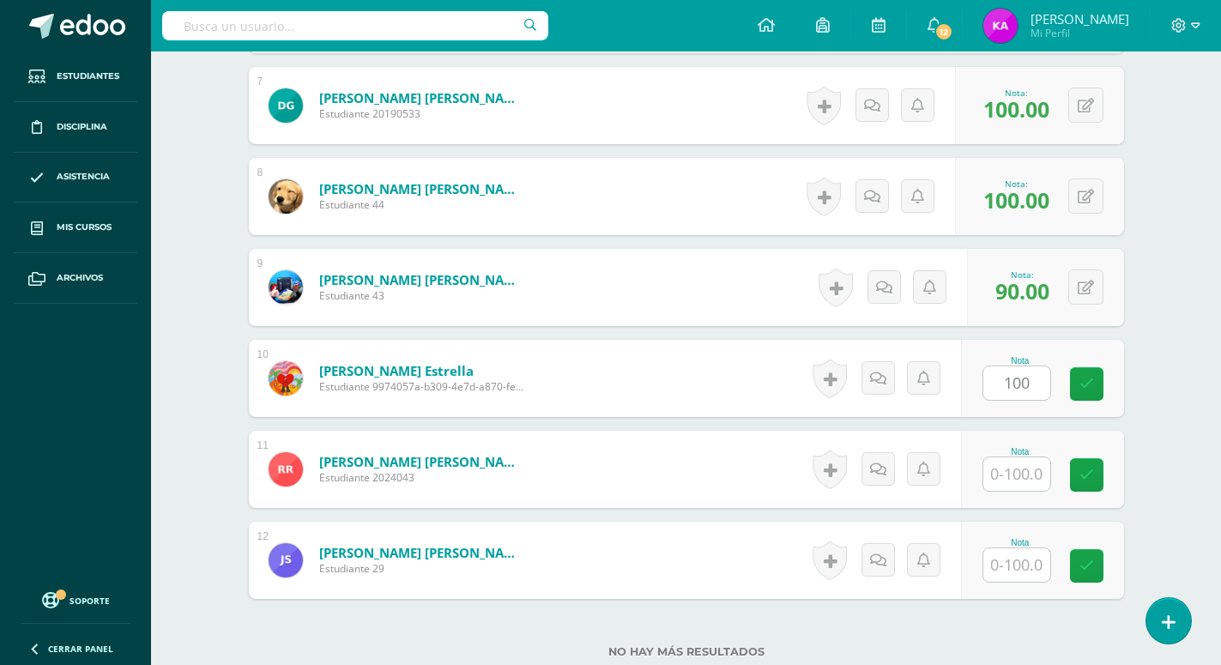
type input "100"
type input "90"
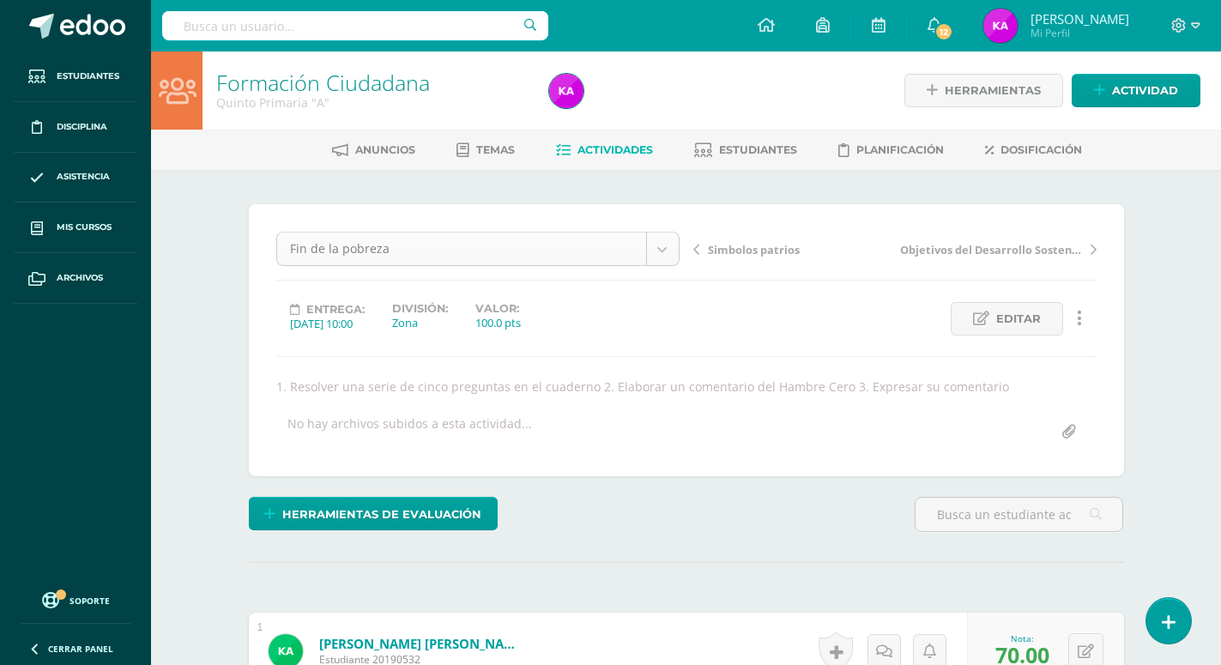
scroll to position [89, 0]
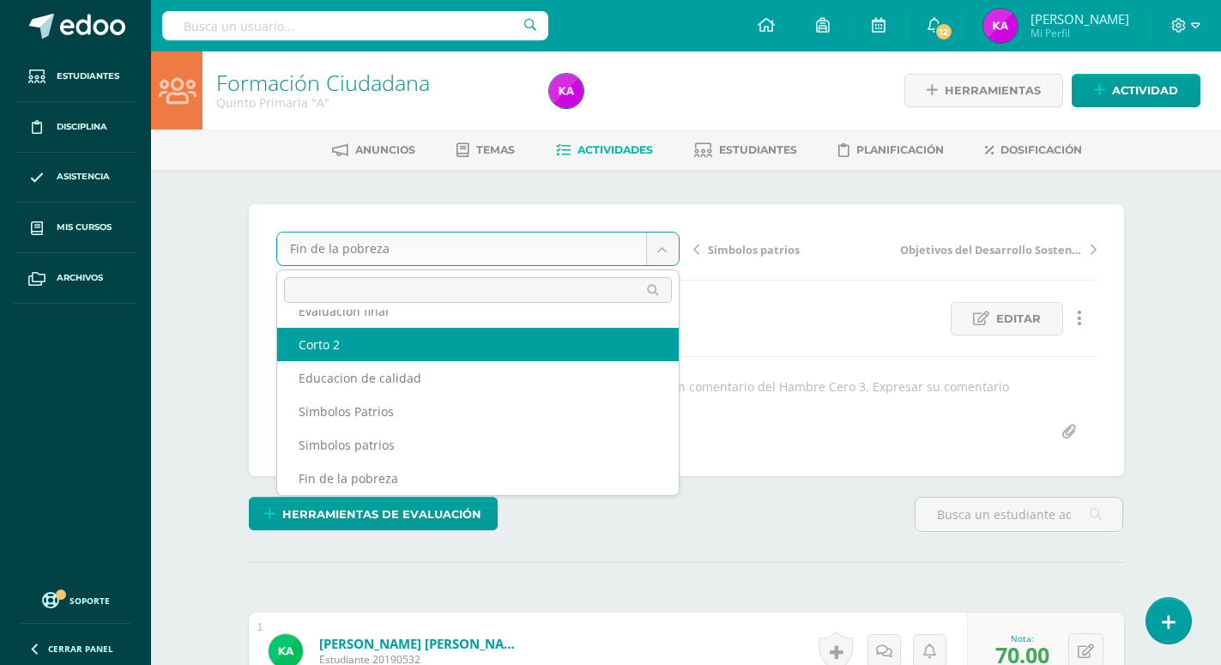
scroll to position [74, 0]
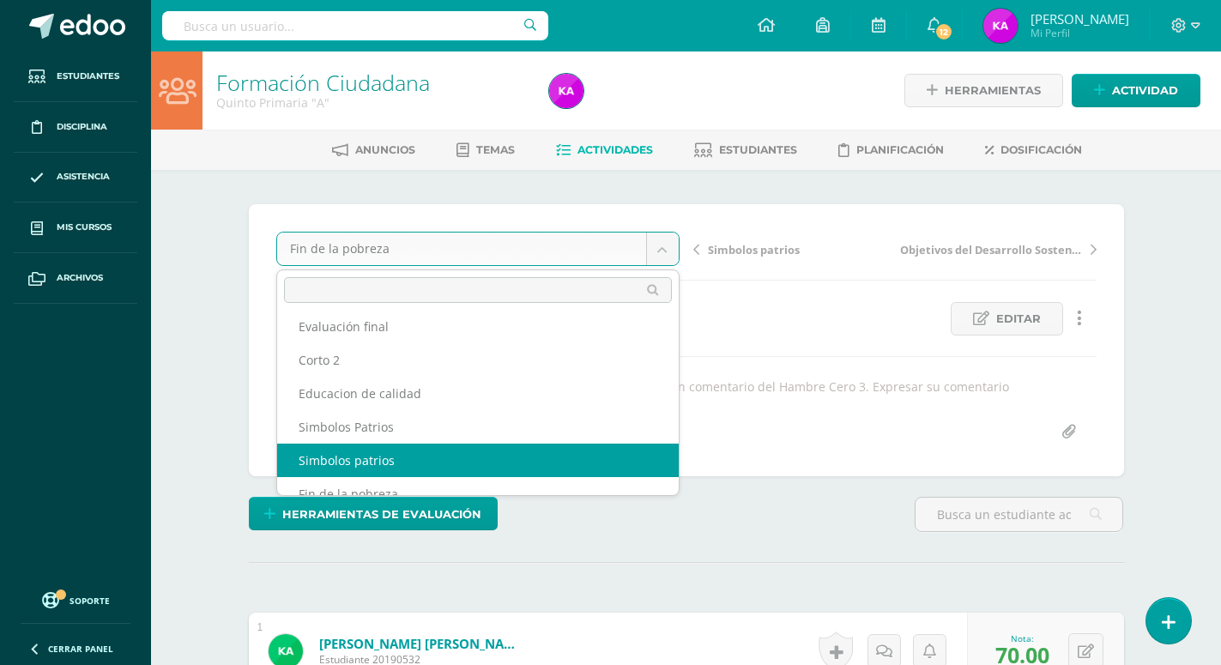
select select "/dashboard/teacher/grade-activity/174125/"
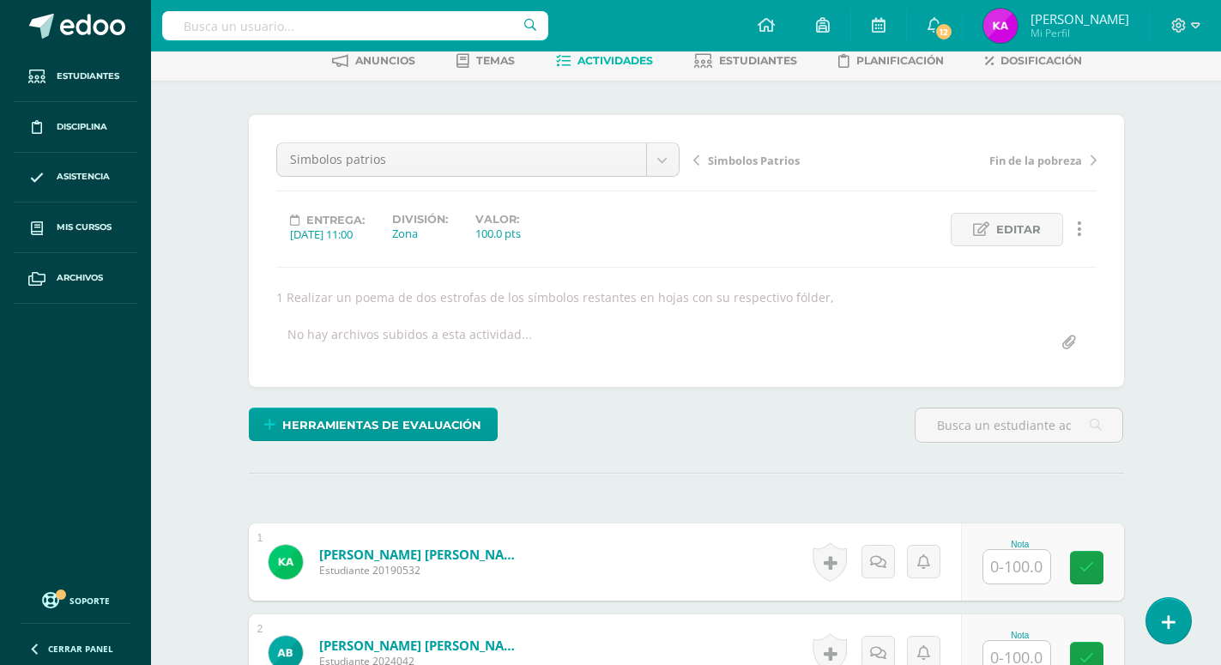
scroll to position [177, 0]
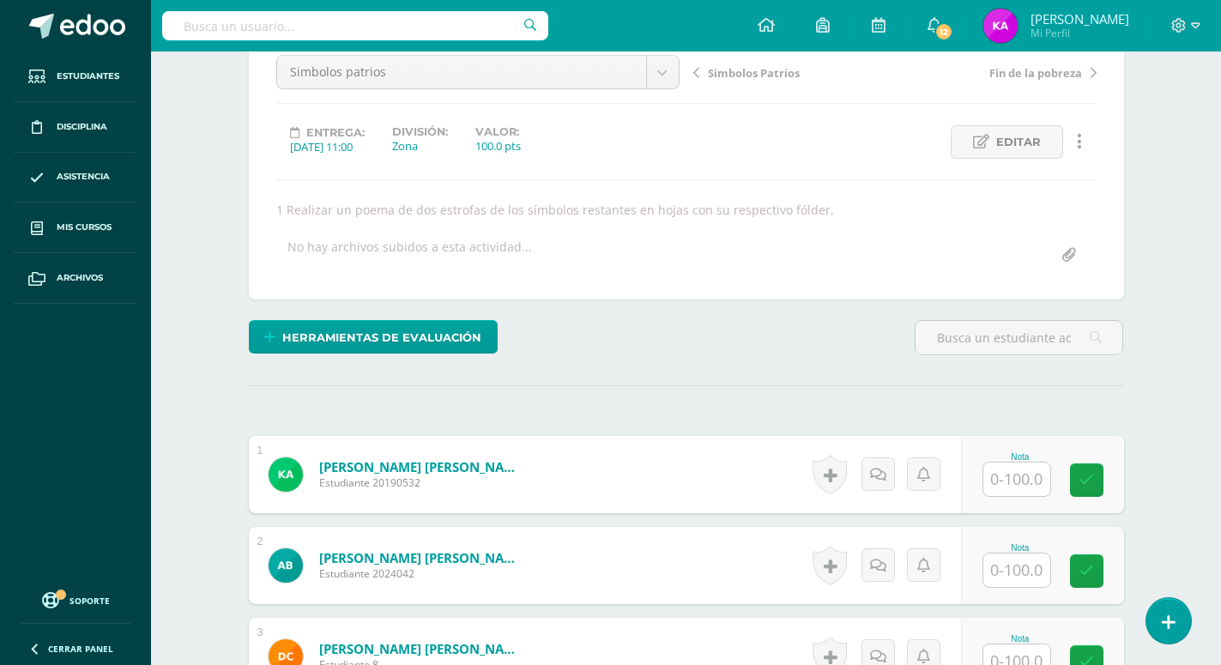
click at [1034, 462] on input "text" at bounding box center [1016, 478] width 67 height 33
type input "70"
type input "90"
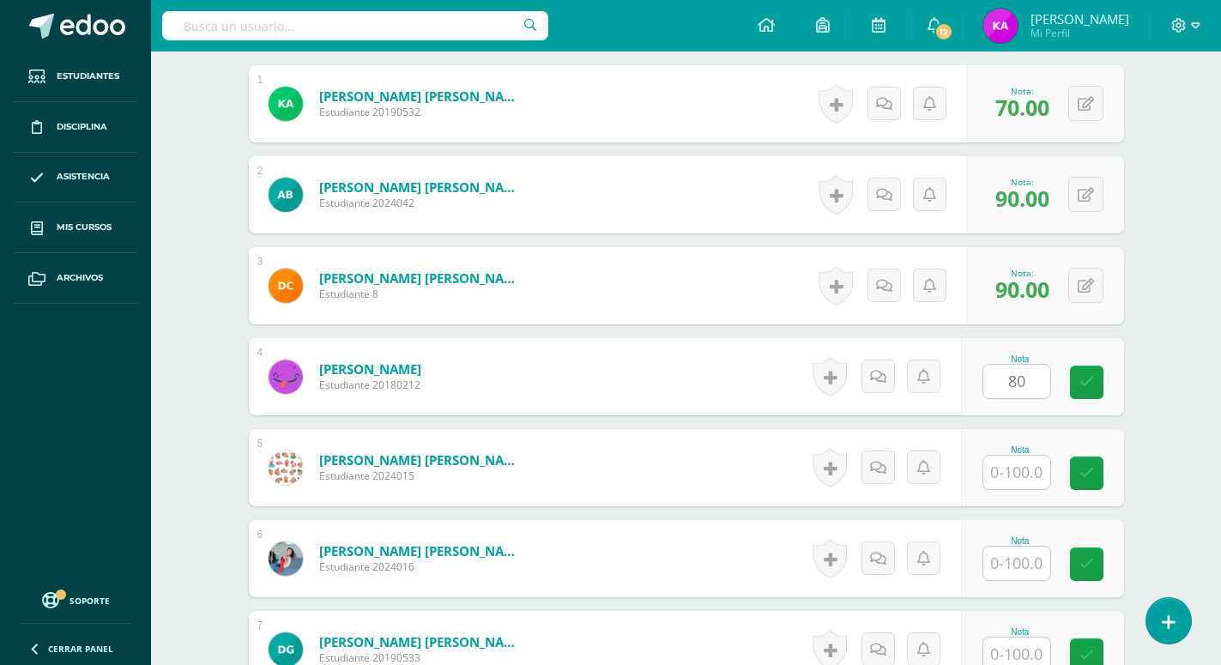
type input "80"
type input "100"
type input "70"
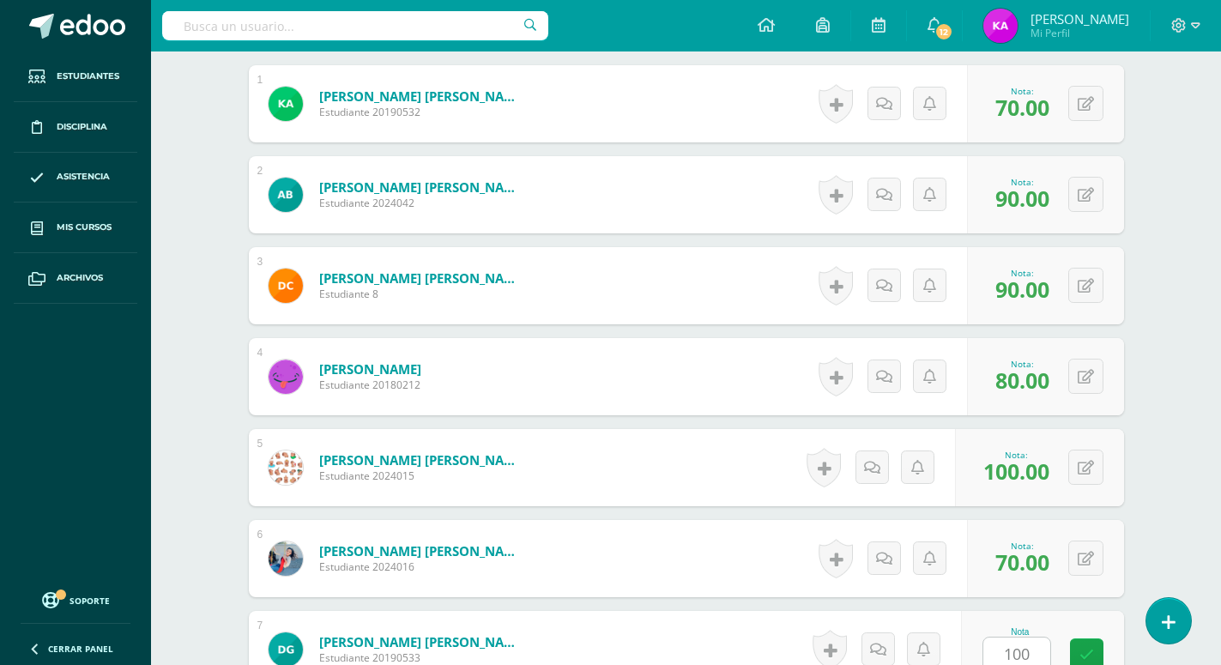
type input "100"
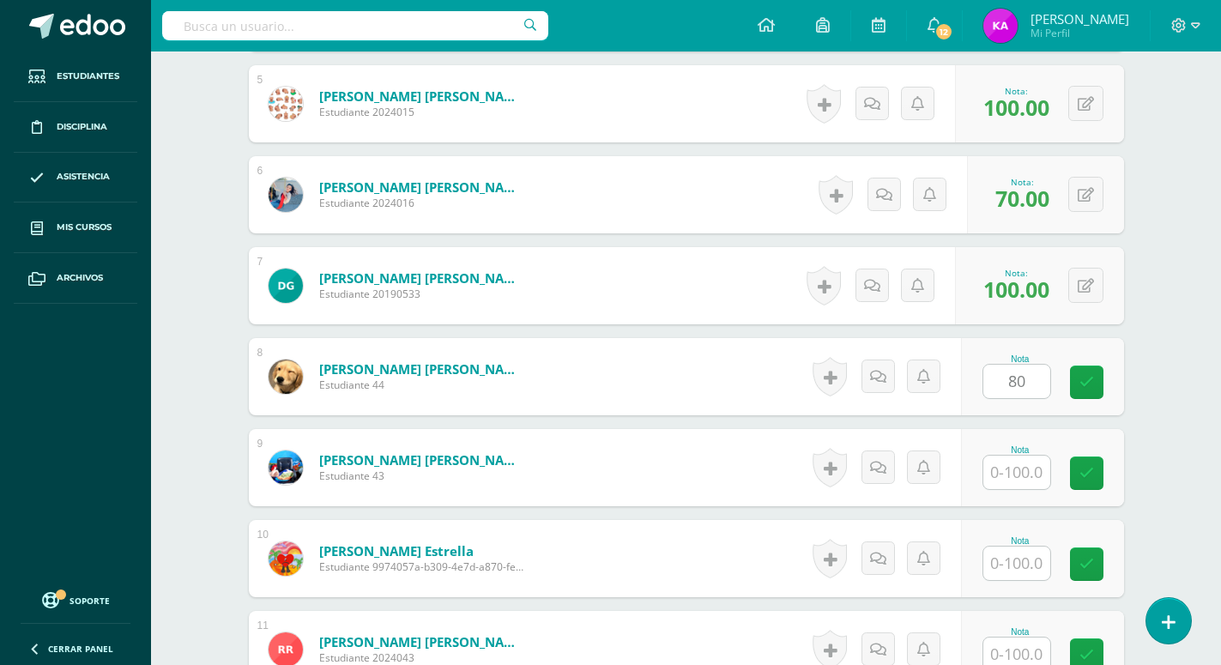
type input "80"
type input "7"
type input "100"
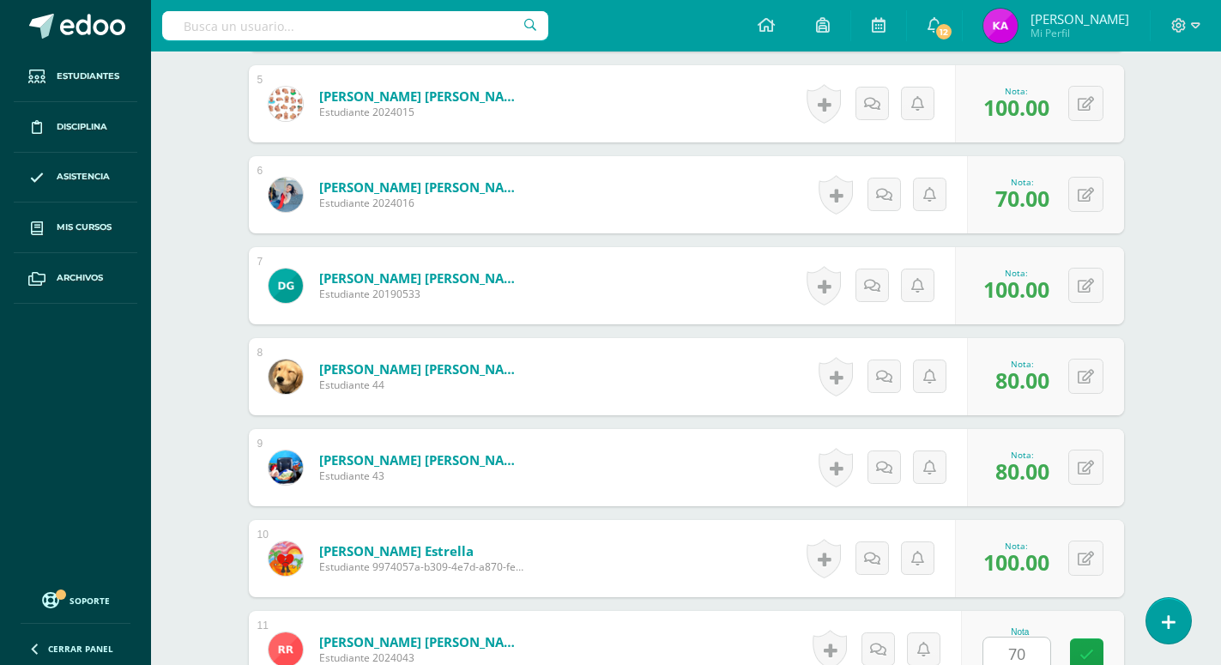
type input "70"
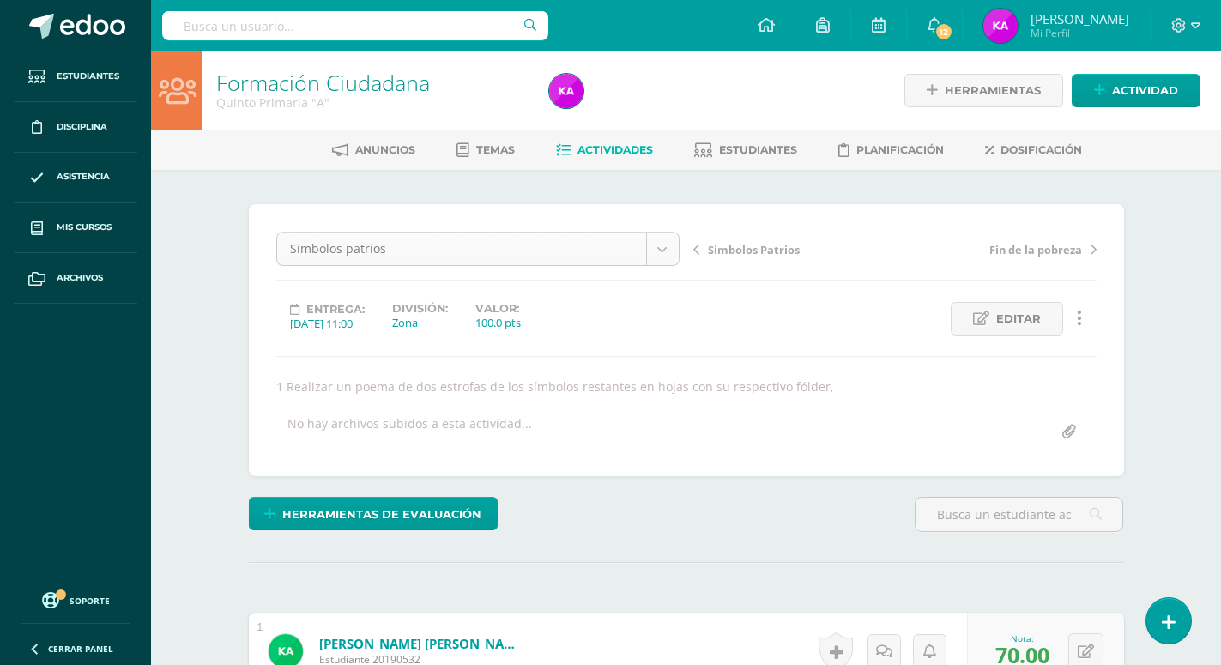
scroll to position [56, 0]
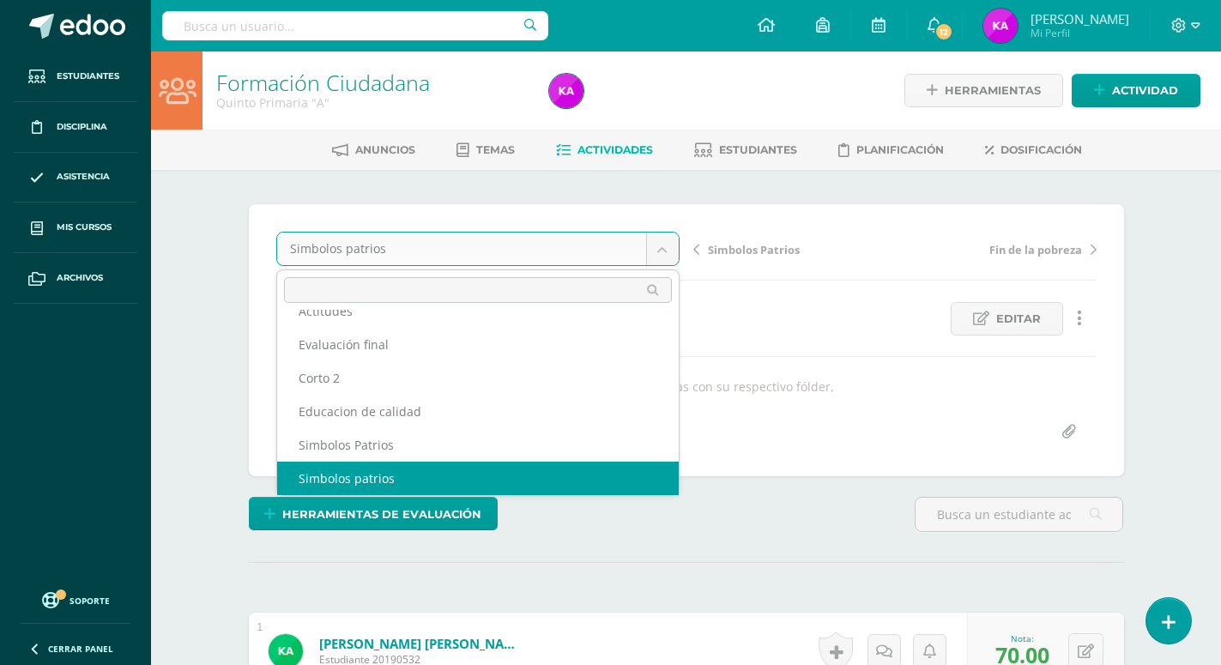
scroll to position [40, 0]
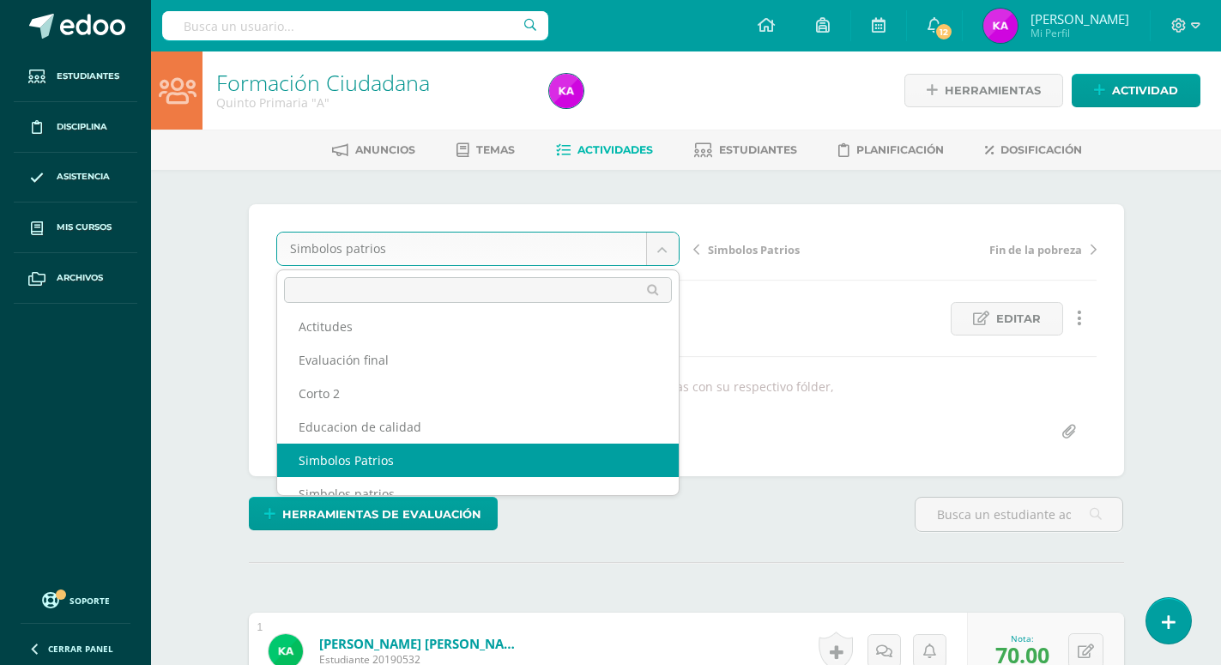
select select "/dashboard/teacher/grade-activity/173074/"
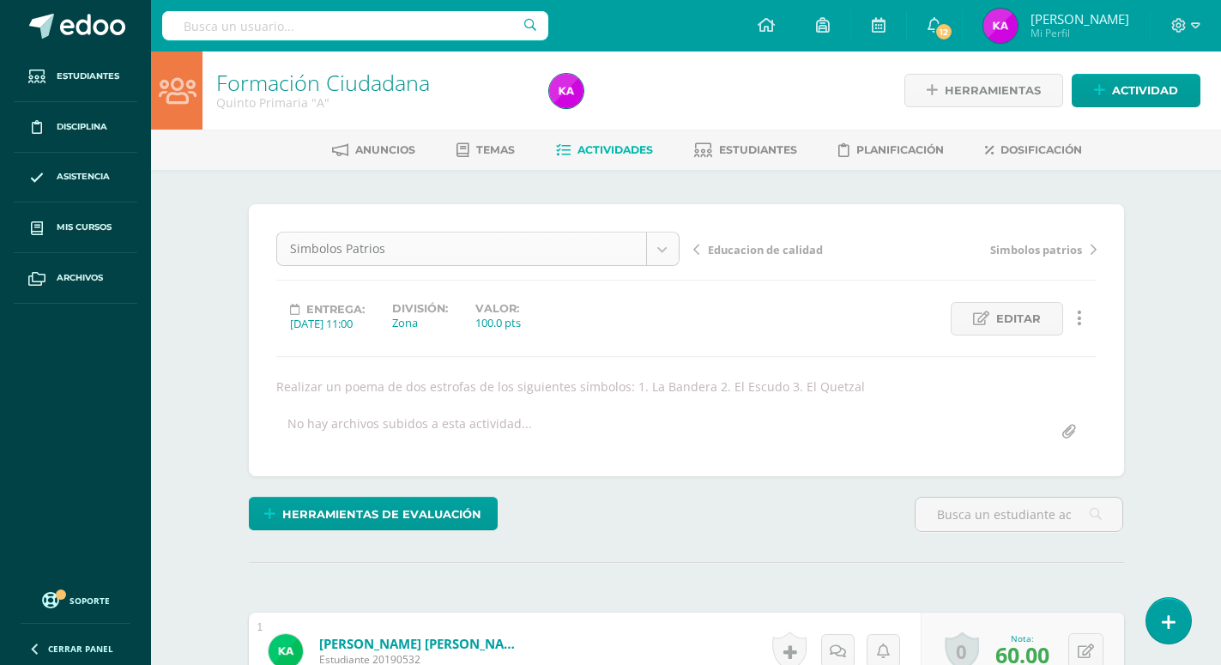
scroll to position [22, 0]
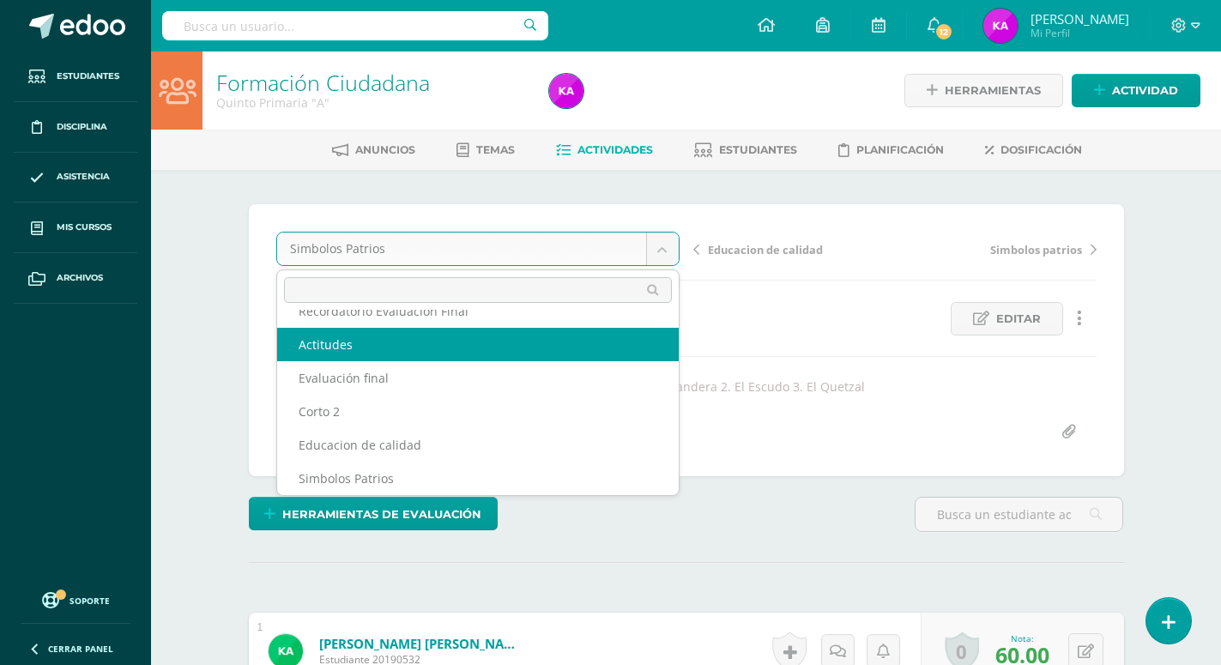
scroll to position [0, 0]
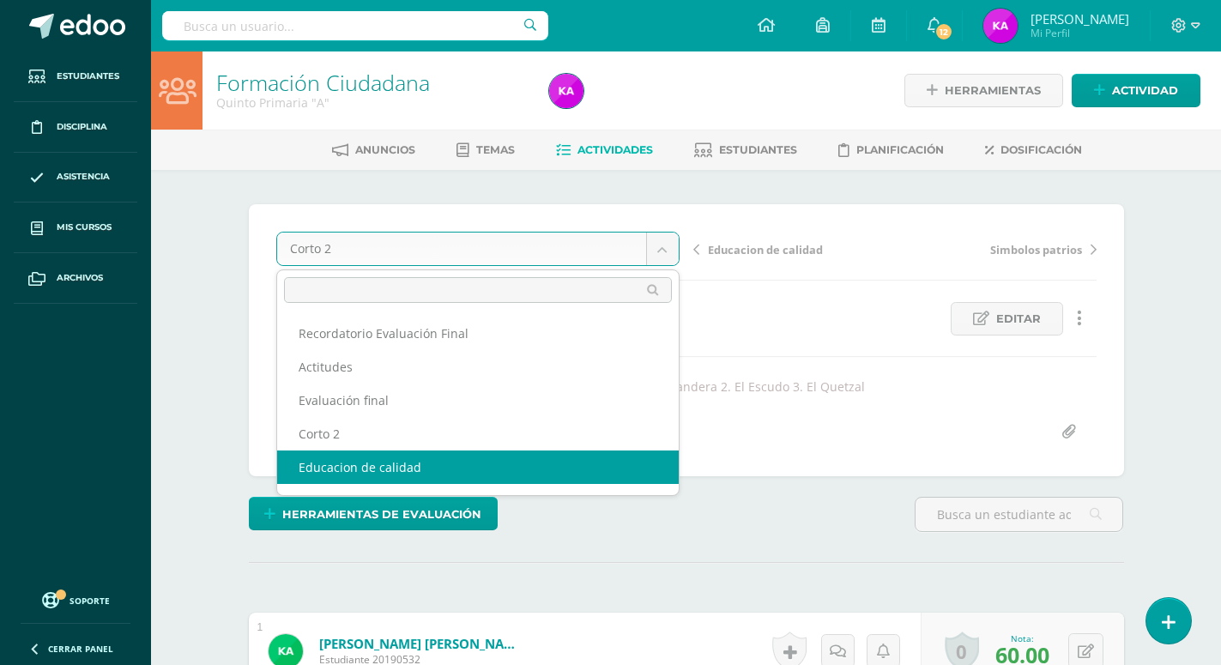
select select "/dashboard/teacher/grade-activity/174126/"
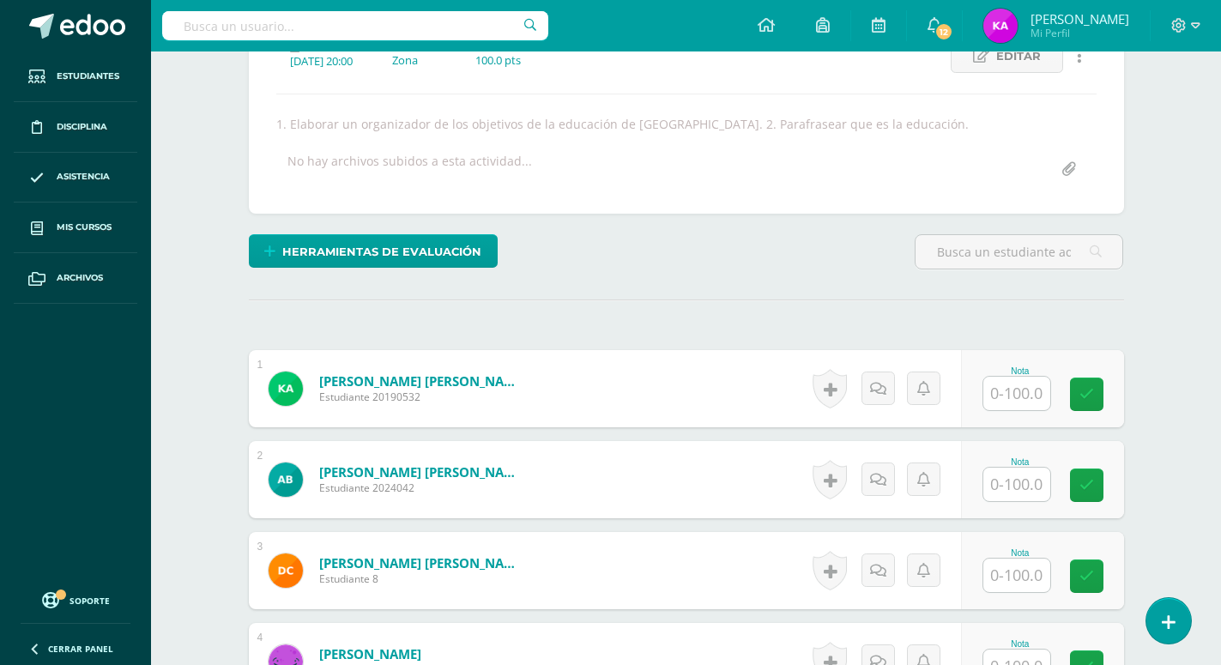
scroll to position [263, 0]
click at [1037, 376] on input "text" at bounding box center [1016, 392] width 67 height 33
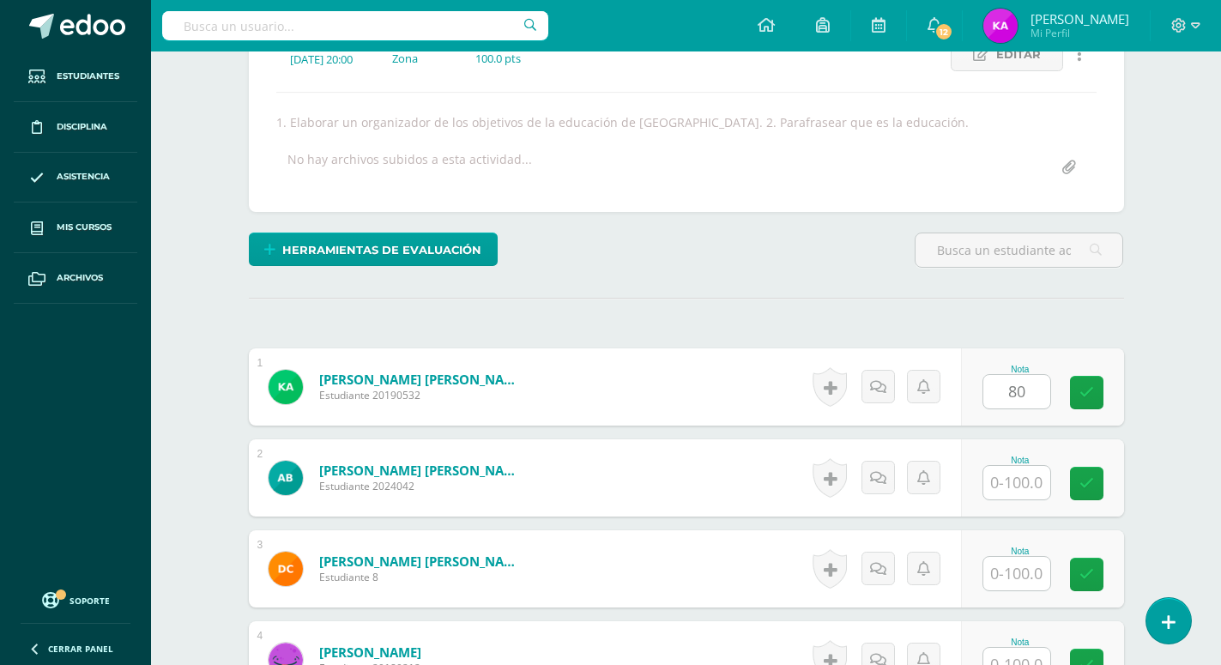
type input "80"
type input "100"
type input "80"
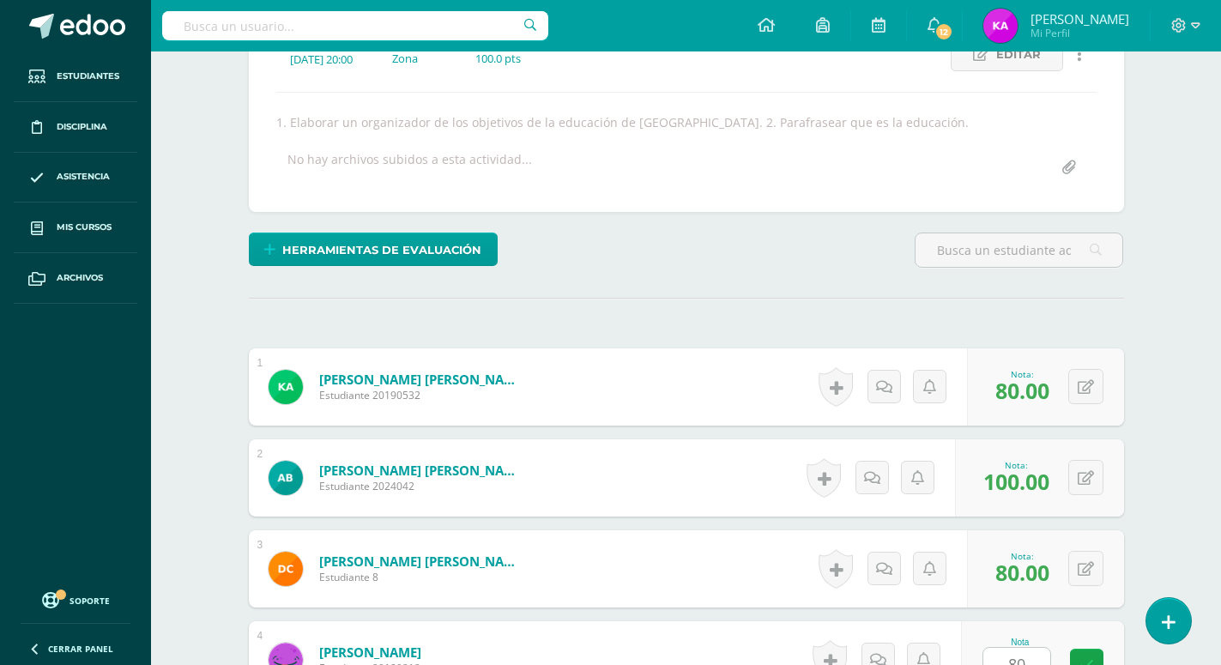
type input "80"
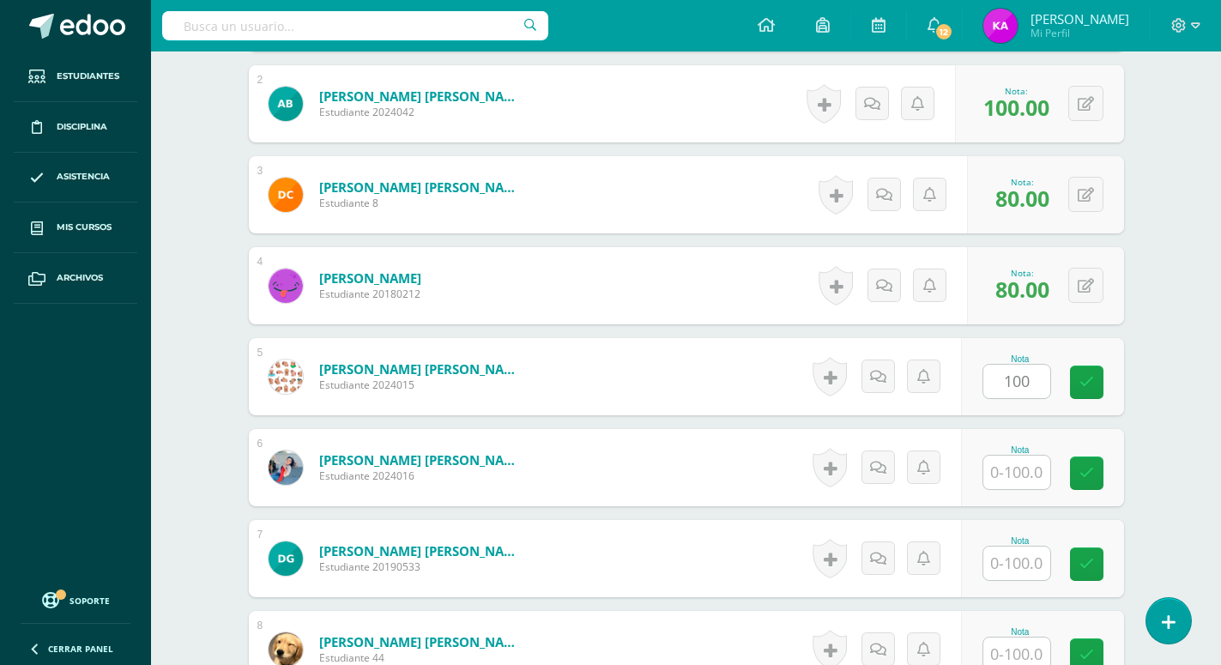
type input "100"
type input "70"
type input "100"
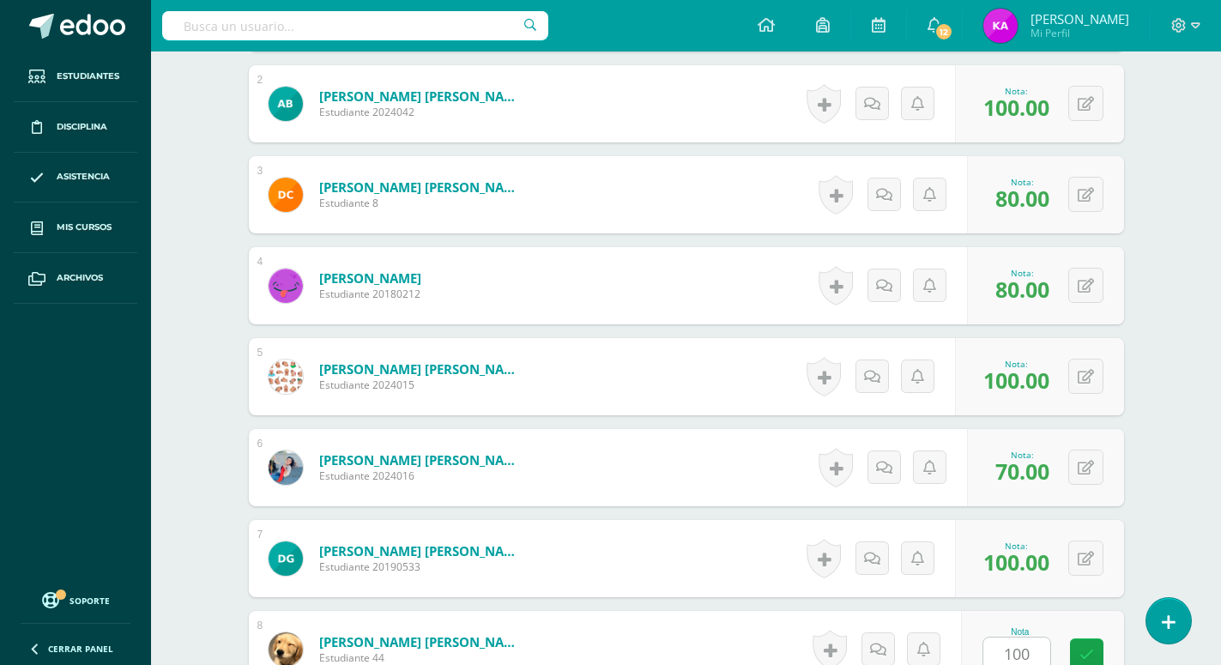
type input "100"
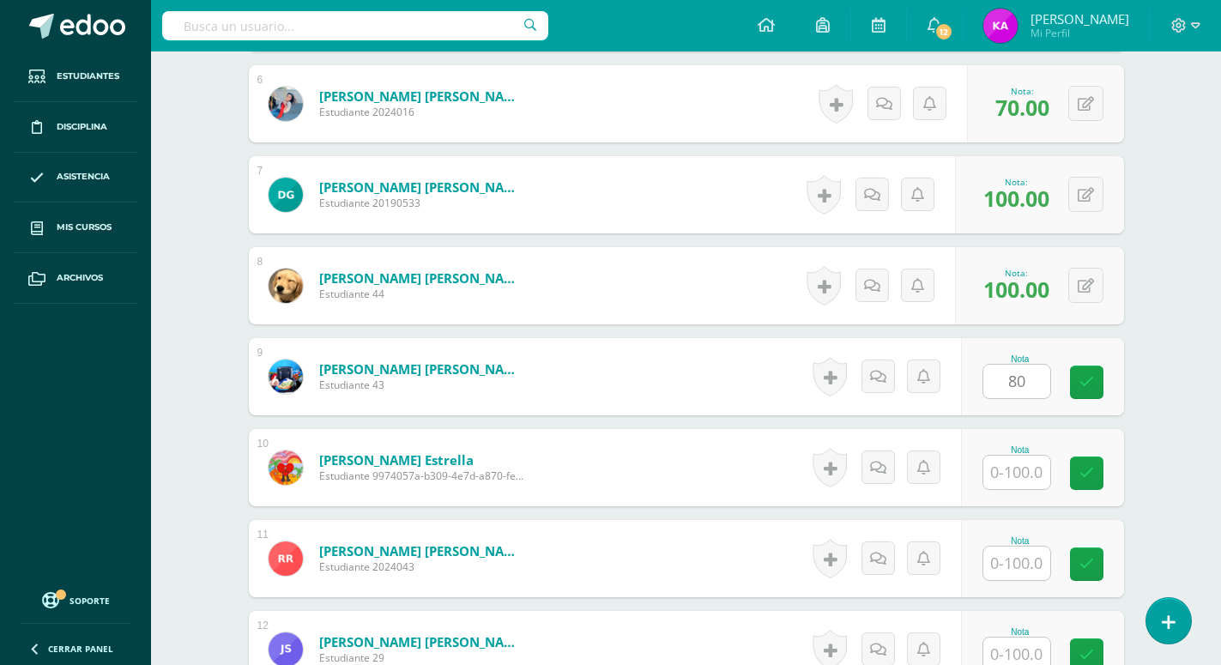
type input "80"
type input "100"
type input "80"
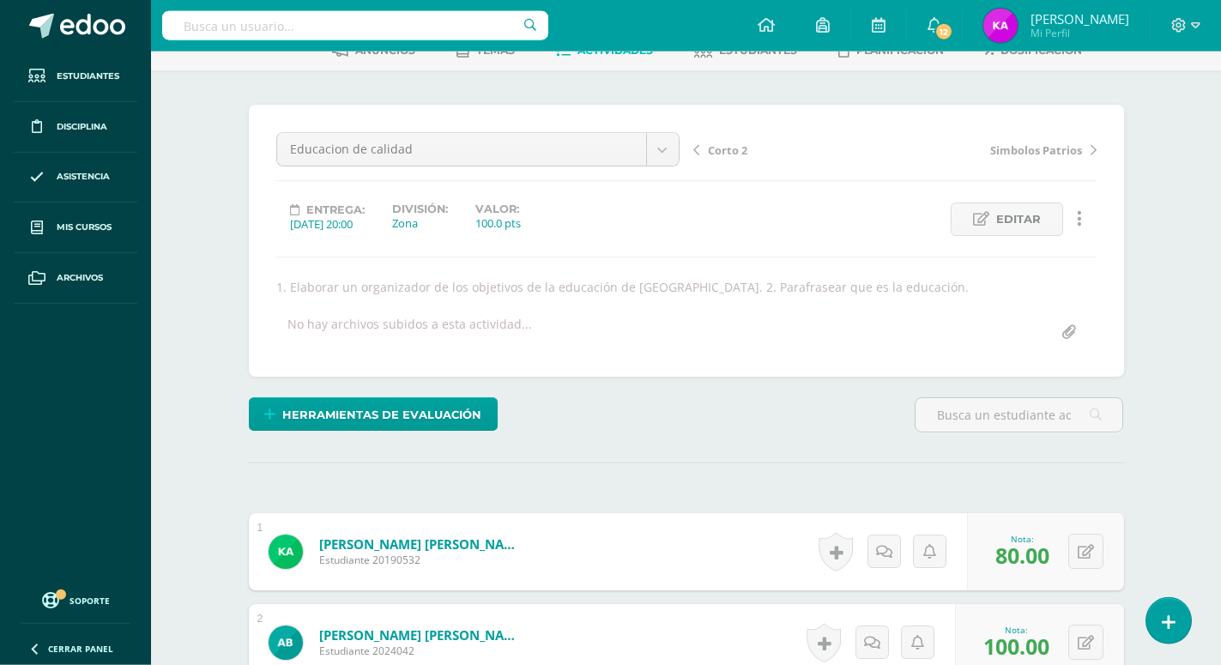
scroll to position [41, 0]
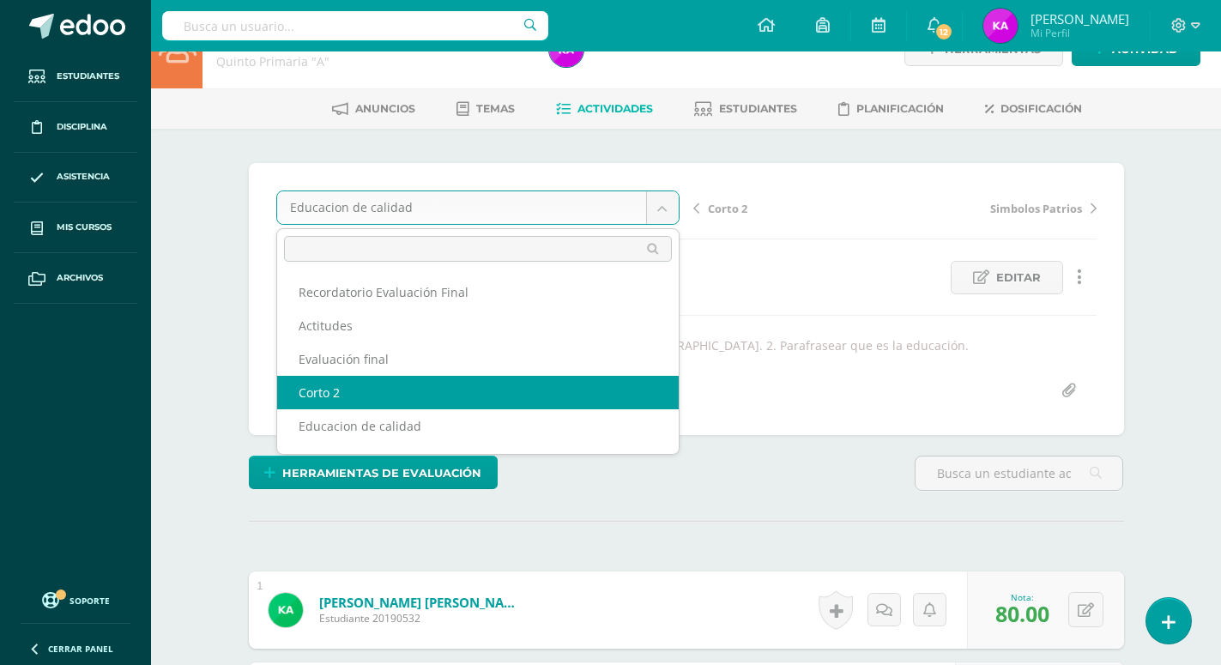
select select "/dashboard/teacher/grade-activity/174127/"
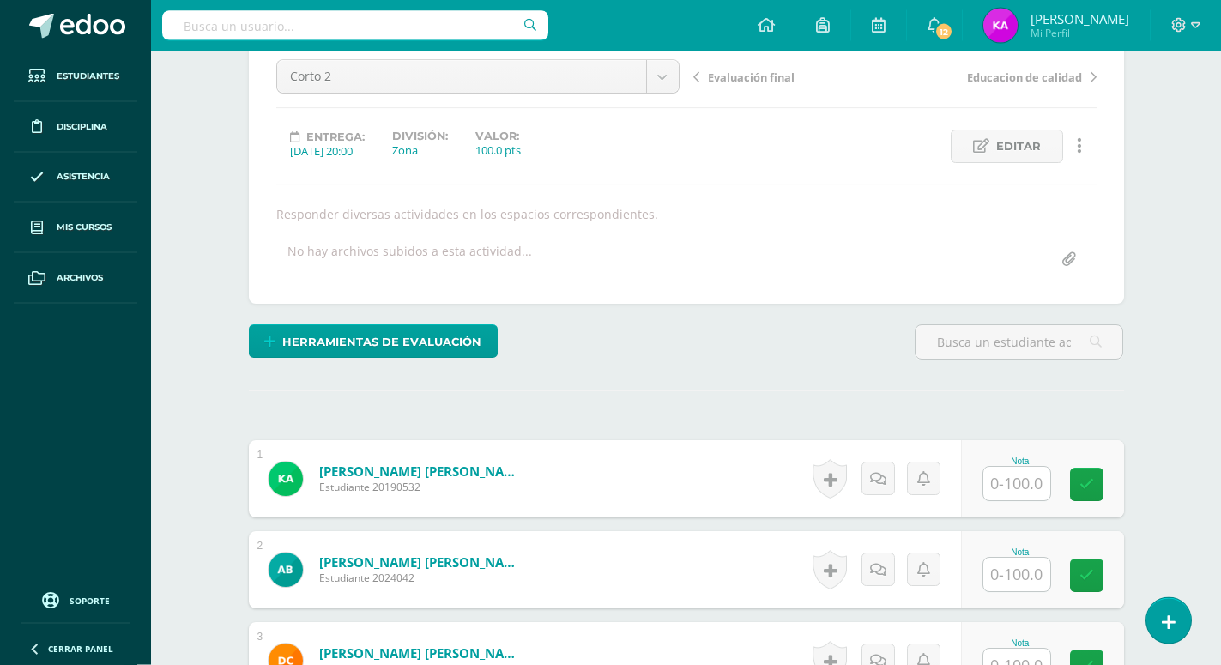
scroll to position [268, 0]
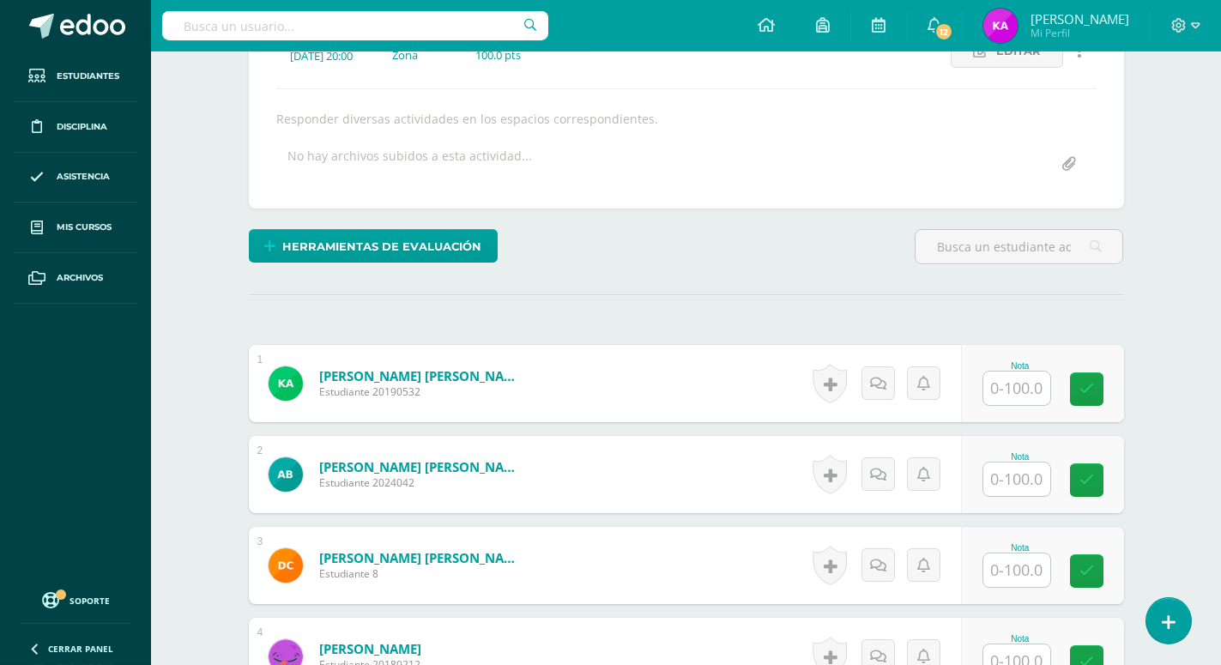
click at [1010, 371] on input "text" at bounding box center [1016, 387] width 67 height 33
type input "60"
type input "70"
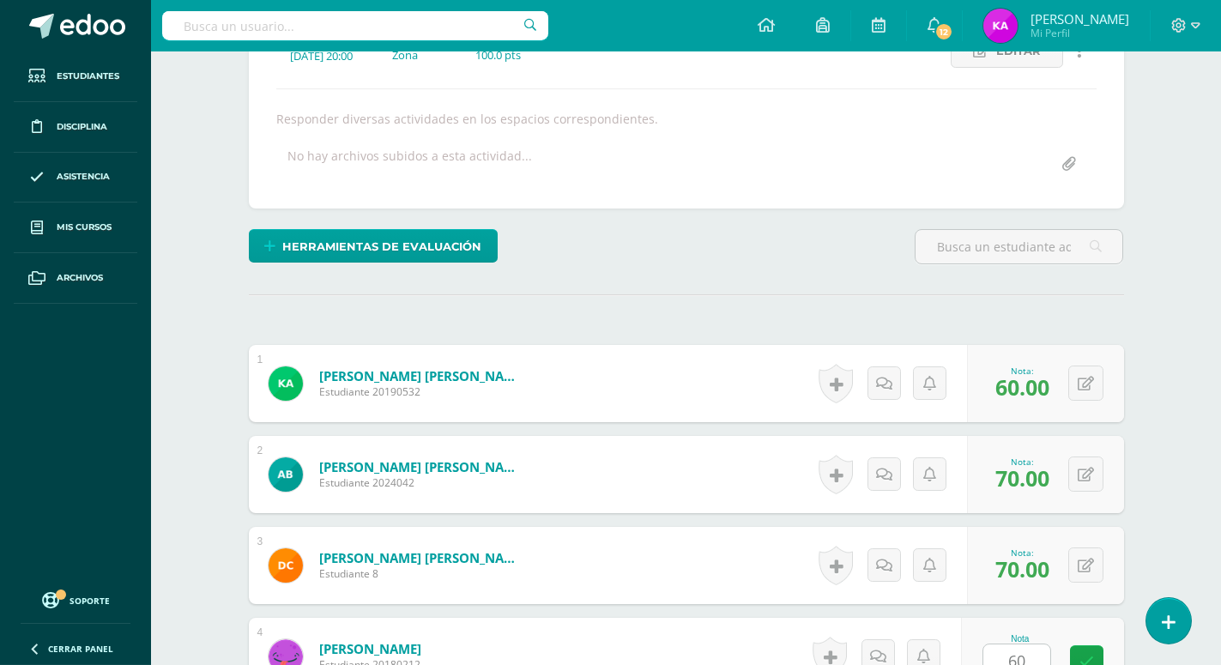
type input "60"
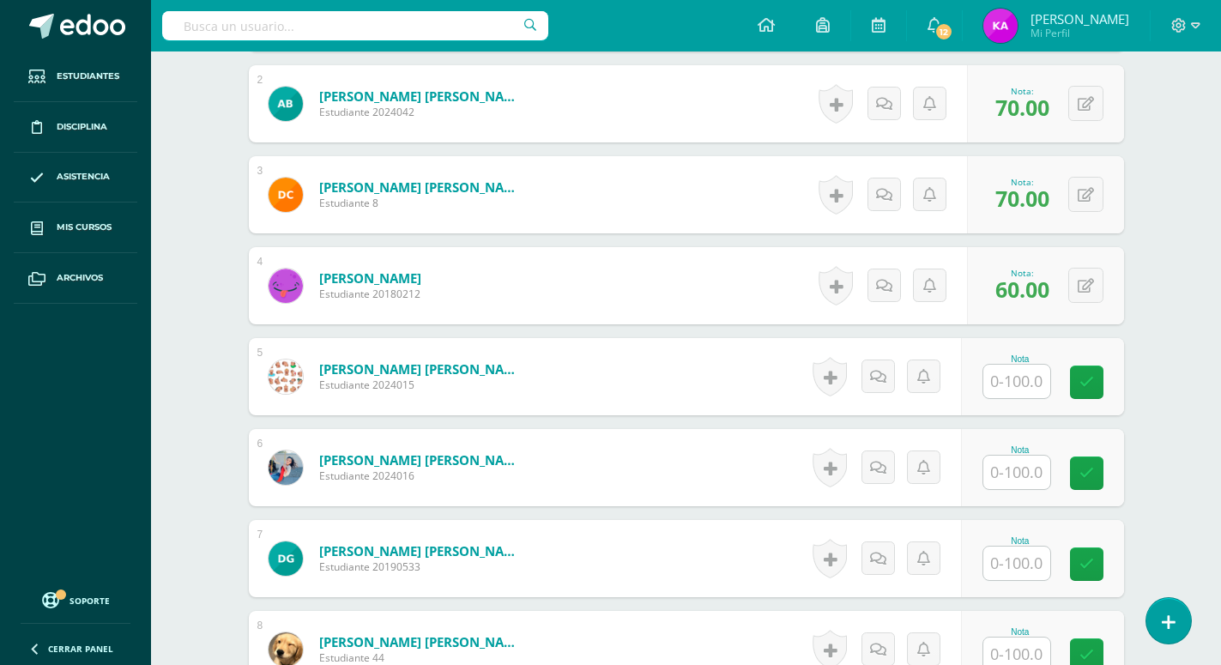
scroll to position [639, 0]
type input "8"
type input "90"
type input "70"
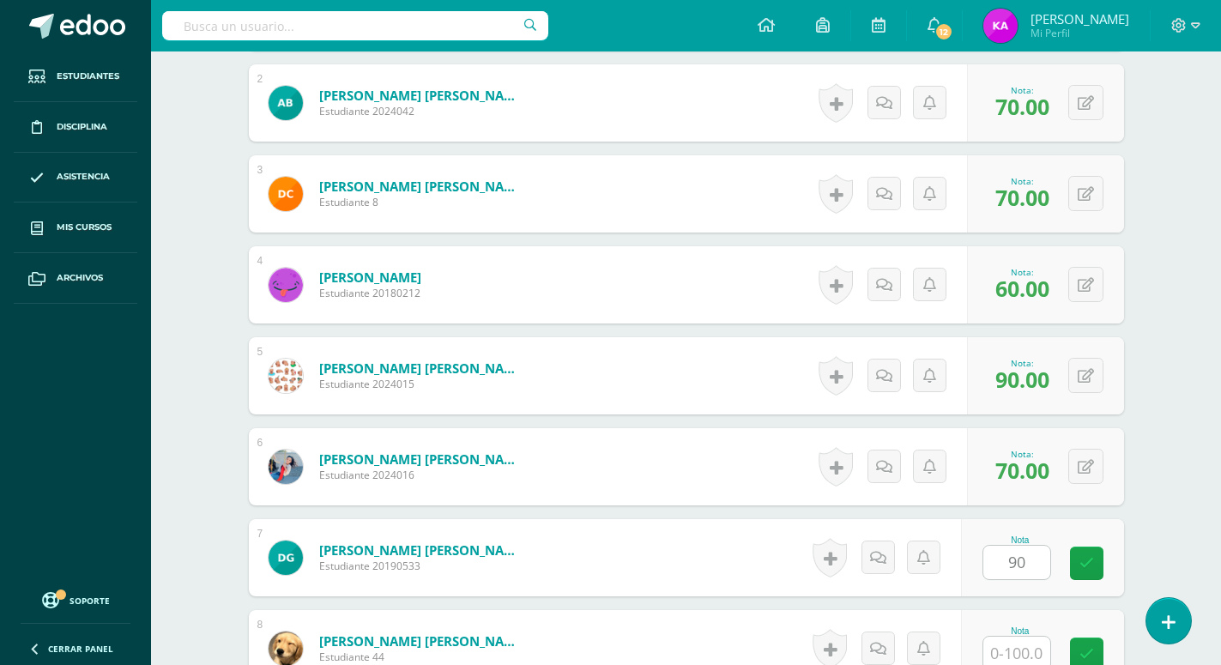
type input "90"
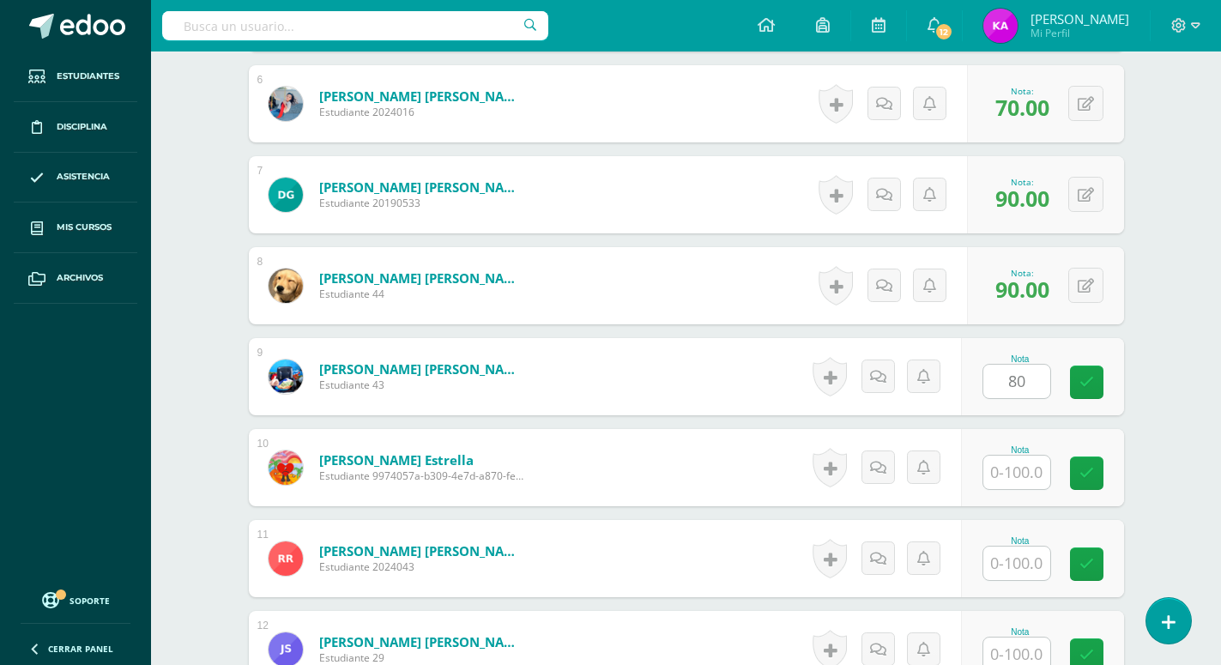
type input "80"
type input "90"
type input "70"
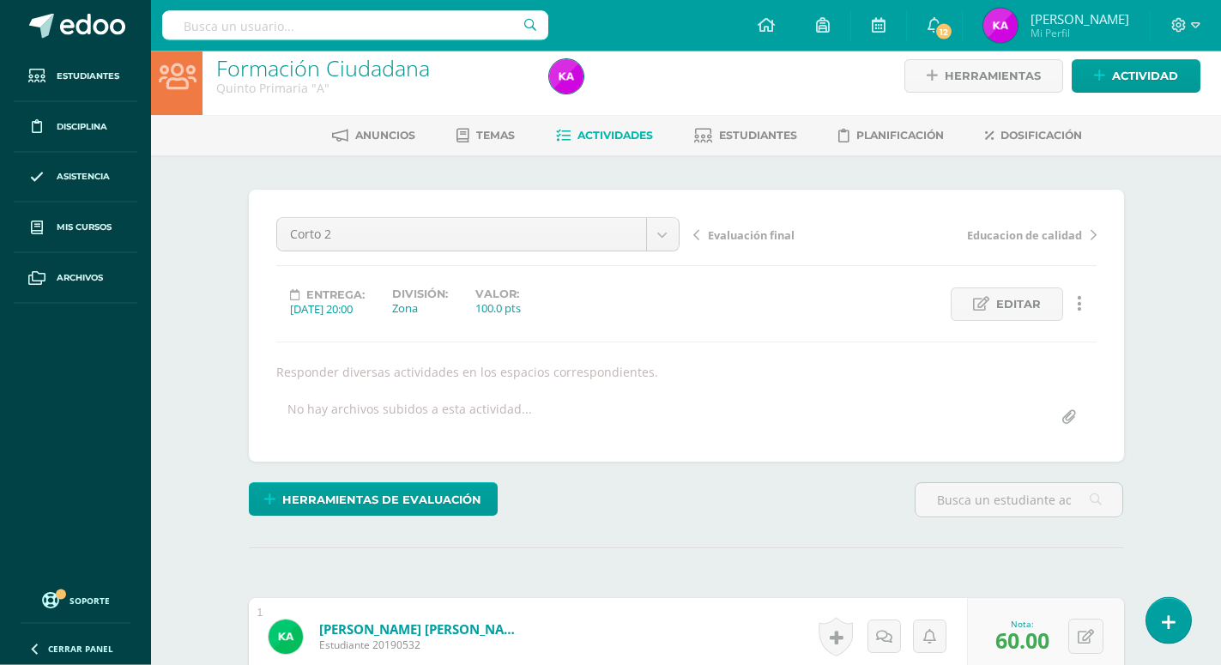
scroll to position [0, 0]
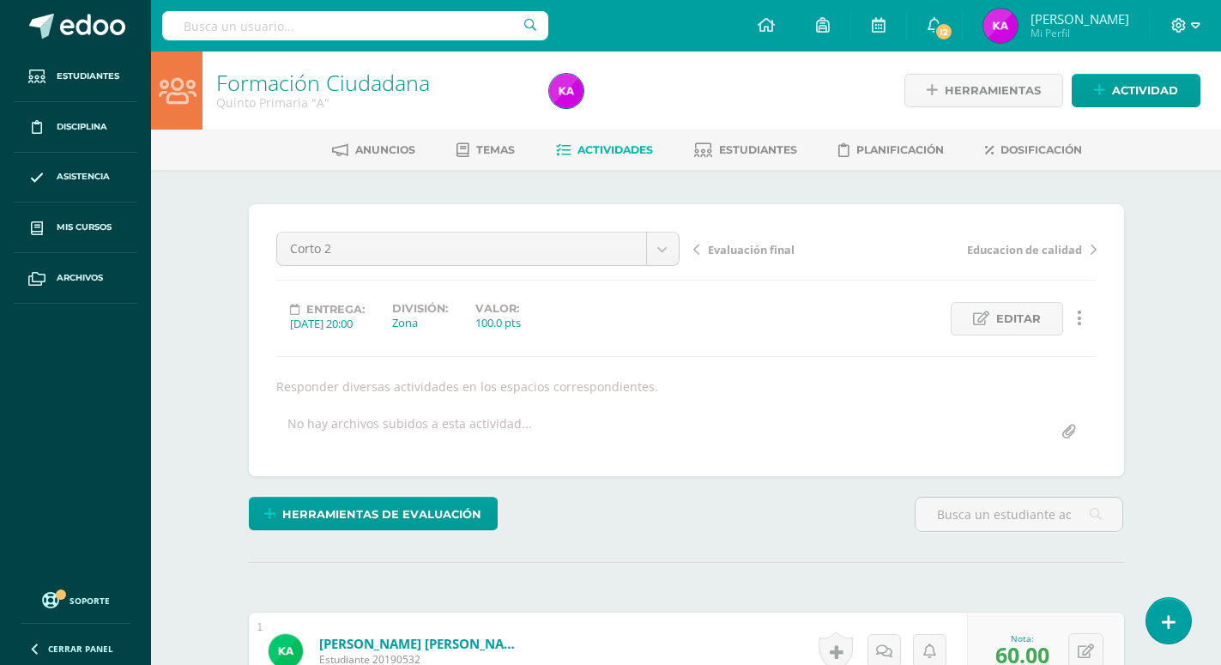
click at [1197, 18] on span at bounding box center [1185, 25] width 29 height 19
click at [1146, 112] on span "Cerrar sesión" at bounding box center [1140, 116] width 77 height 16
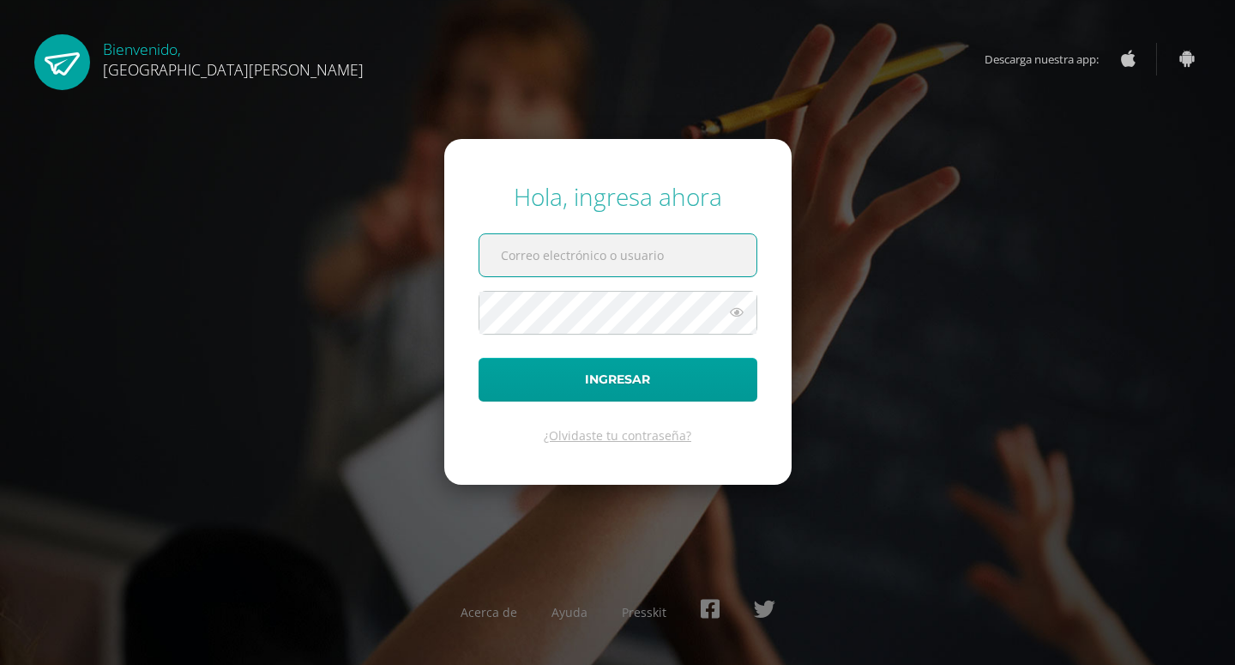
click at [357, 246] on div "Hola, ingresa ahora Ingresar ¿Olvidaste tu contraseña? Acerca de Ayuda Presskit" at bounding box center [617, 331] width 1106 height 331
